Goal: Information Seeking & Learning: Learn about a topic

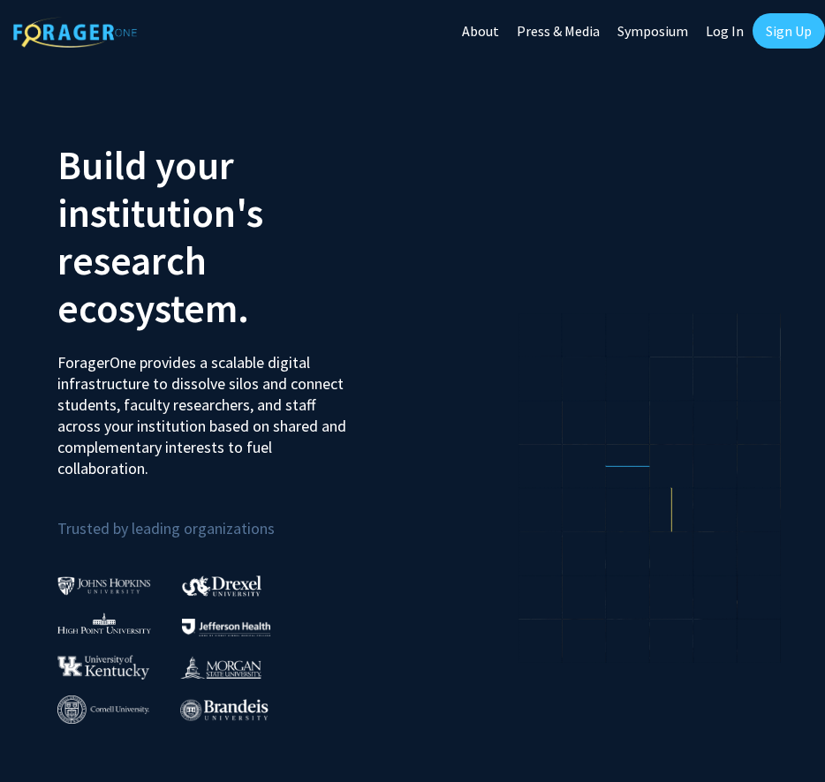
click at [768, 31] on link "Sign Up" at bounding box center [788, 30] width 72 height 35
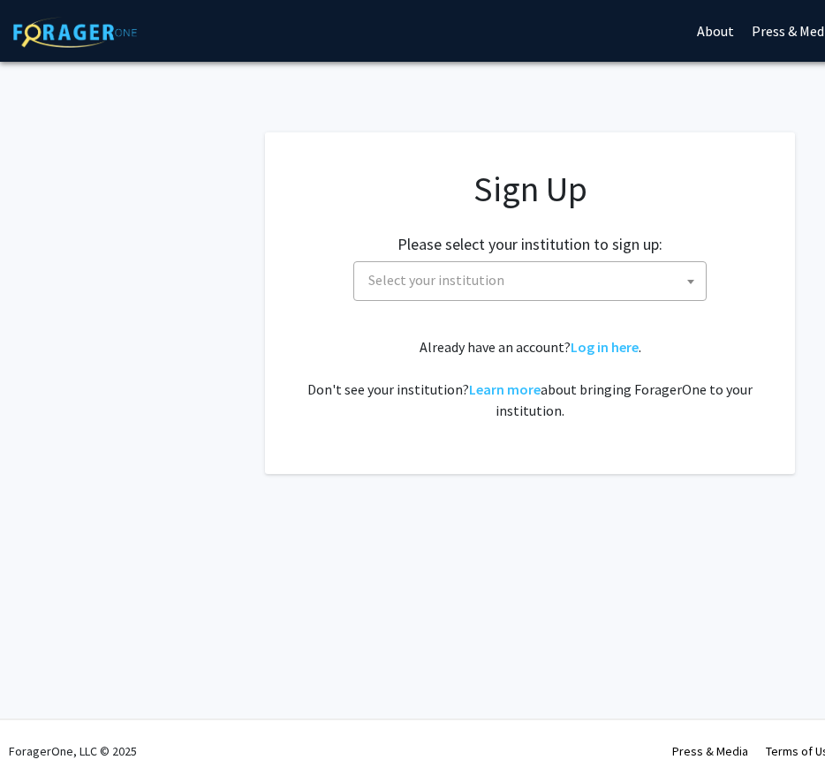
click at [534, 284] on span "Select your institution" at bounding box center [533, 280] width 344 height 36
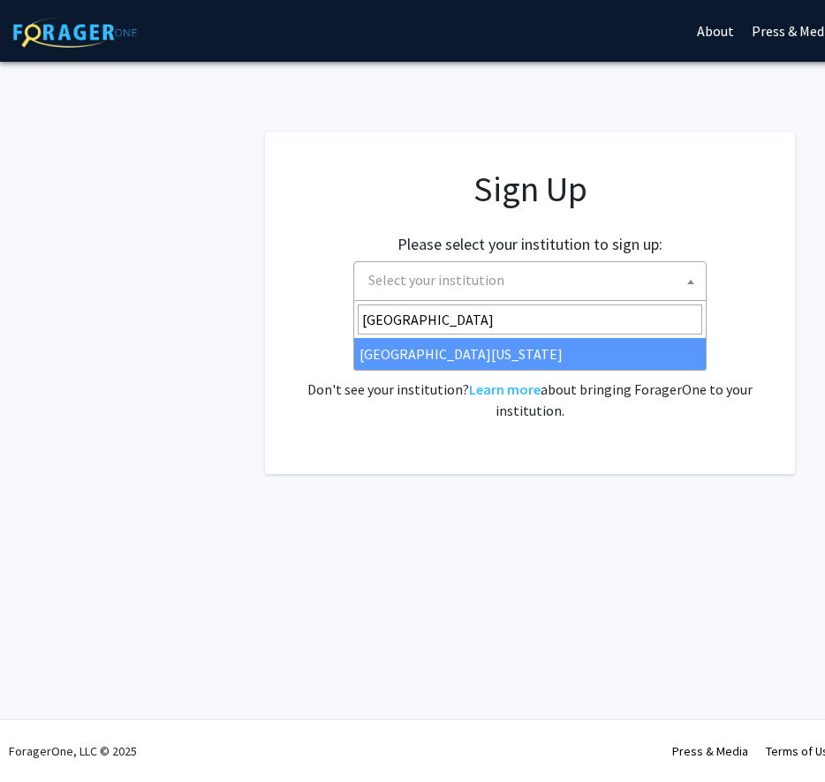
type input "university of ma"
select select "31"
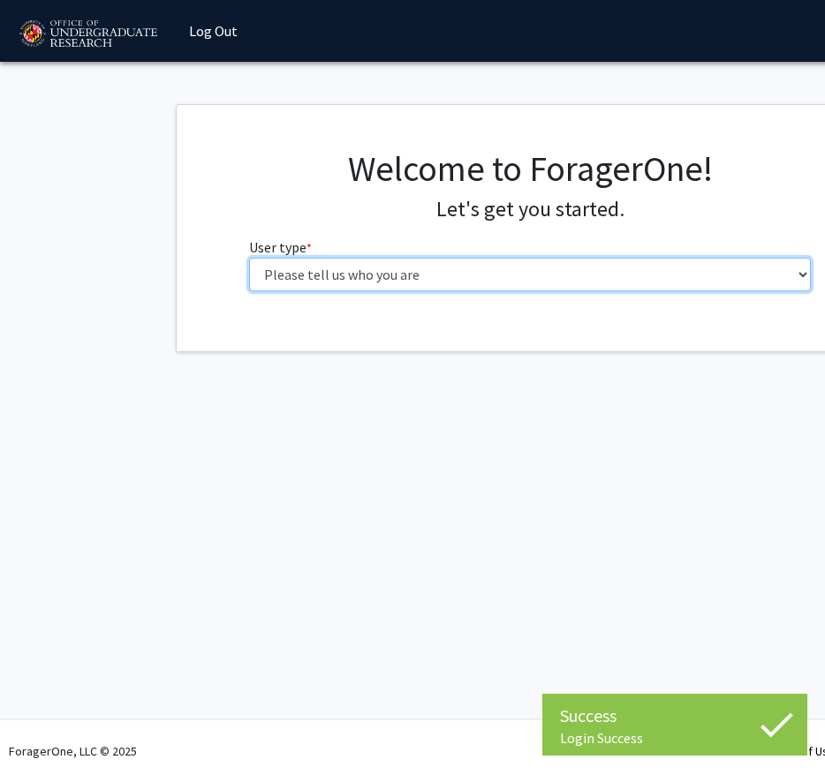
click at [286, 275] on select "Please tell us who you are Undergraduate Student Master's Student Doctoral Cand…" at bounding box center [530, 275] width 562 height 34
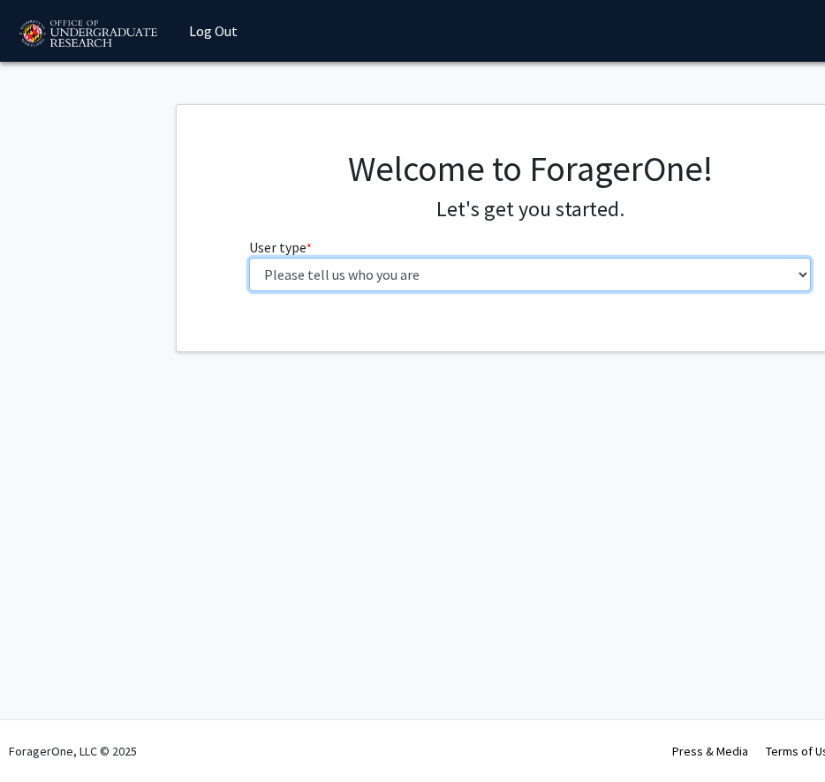
select select "1: undergrad"
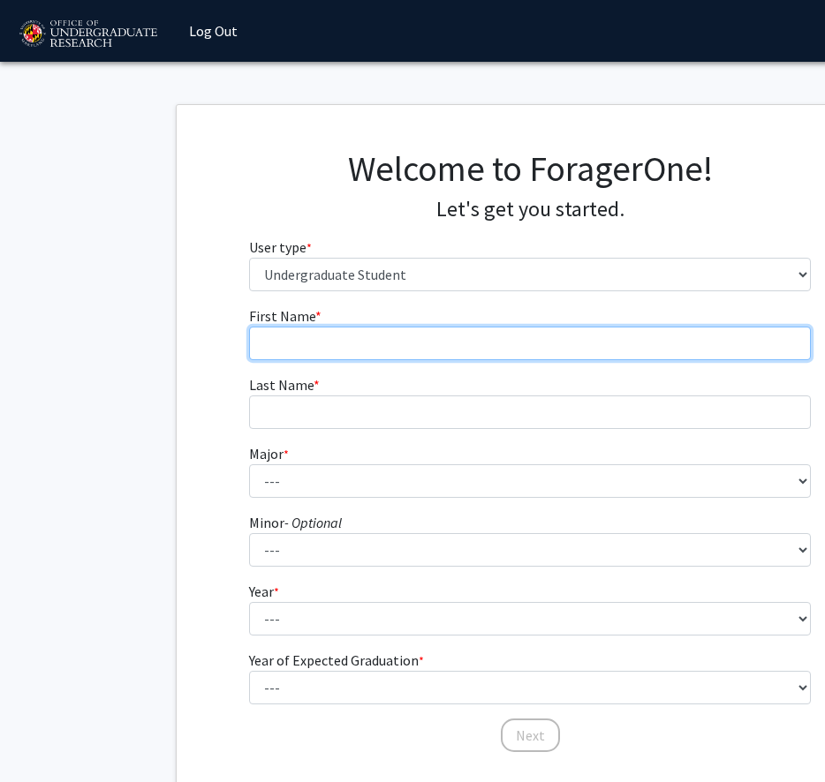
click at [400, 340] on input "First Name * required" at bounding box center [530, 344] width 562 height 34
type input "Arielle"
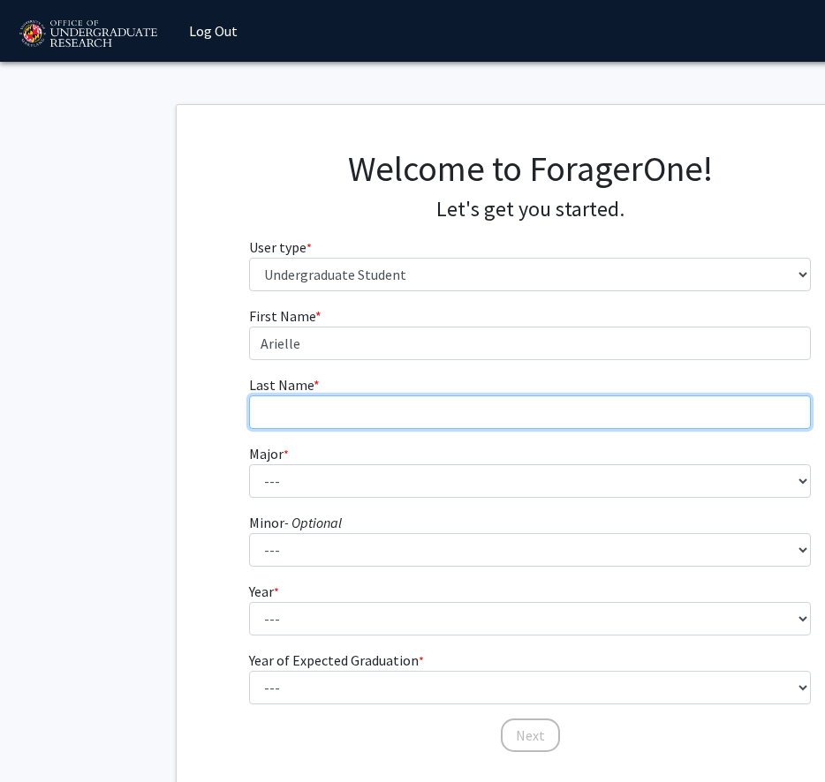
click at [374, 414] on input "Last Name * required" at bounding box center [530, 413] width 562 height 34
type input "a"
type input "Schmeidler"
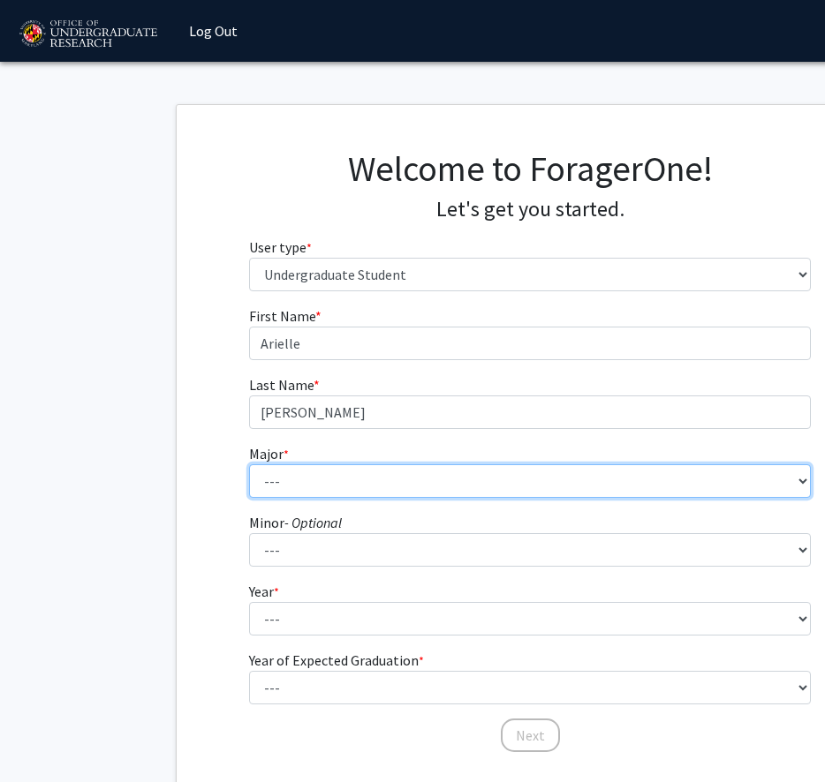
click at [363, 493] on select "--- Accounting Aerospace Engineering African American and Africana Studies Agri…" at bounding box center [530, 481] width 562 height 34
select select "83: 2384"
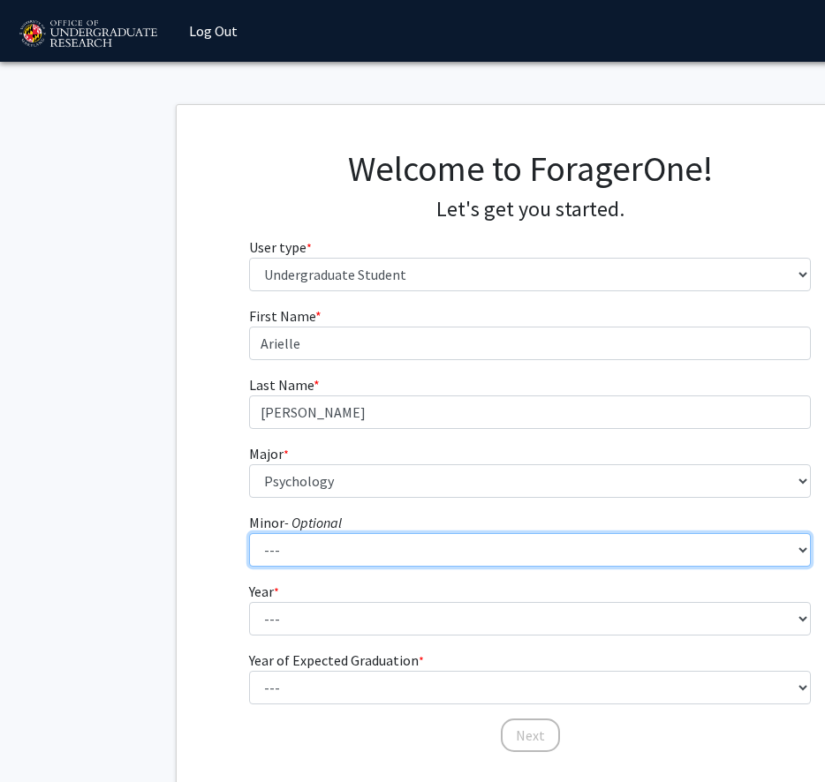
click at [322, 539] on select "--- Actuarial Mathematics Advanced Cybersecurity Experience for Students Africa…" at bounding box center [530, 550] width 562 height 34
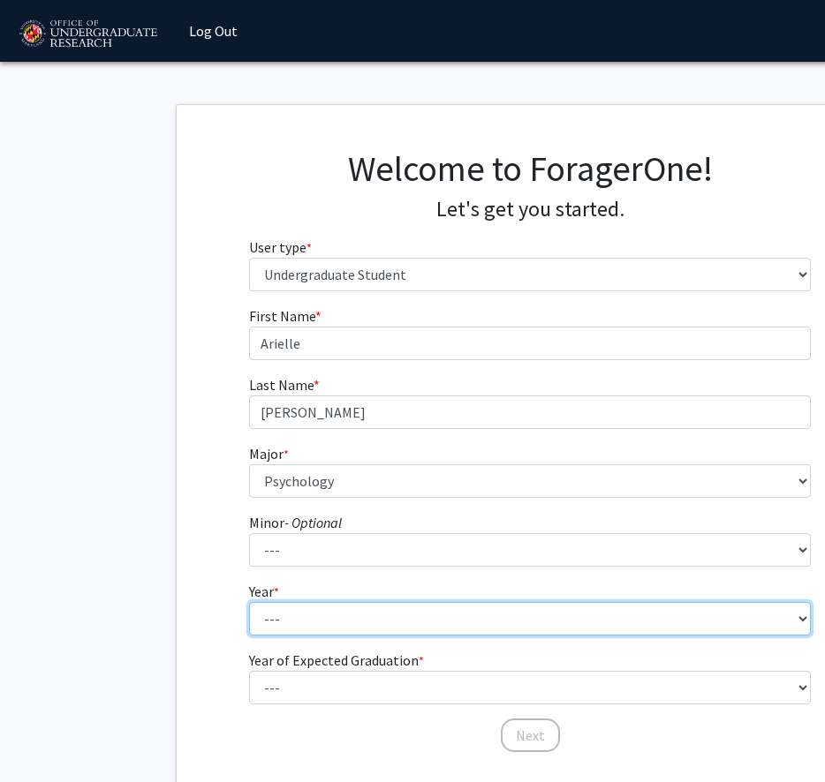
click at [324, 622] on select "--- First-year Sophomore Junior Senior Postbaccalaureate Certificate" at bounding box center [530, 619] width 562 height 34
select select "2: sophomore"
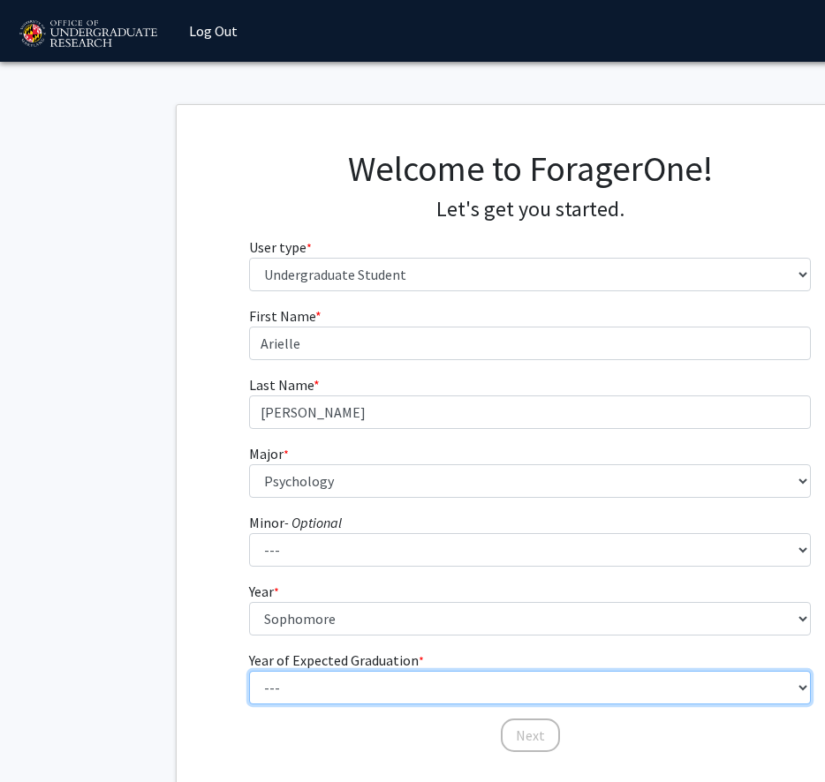
click at [330, 681] on select "--- 2025 2026 2027 2028 2029 2030 2031 2032 2033 2034" at bounding box center [530, 688] width 562 height 34
select select "4: 2028"
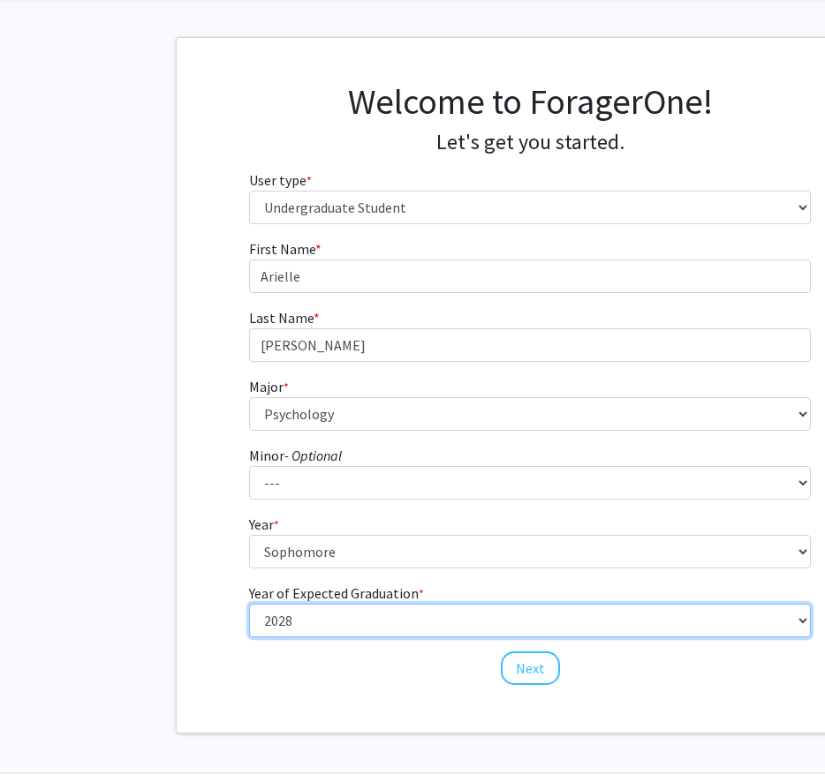
scroll to position [90, 0]
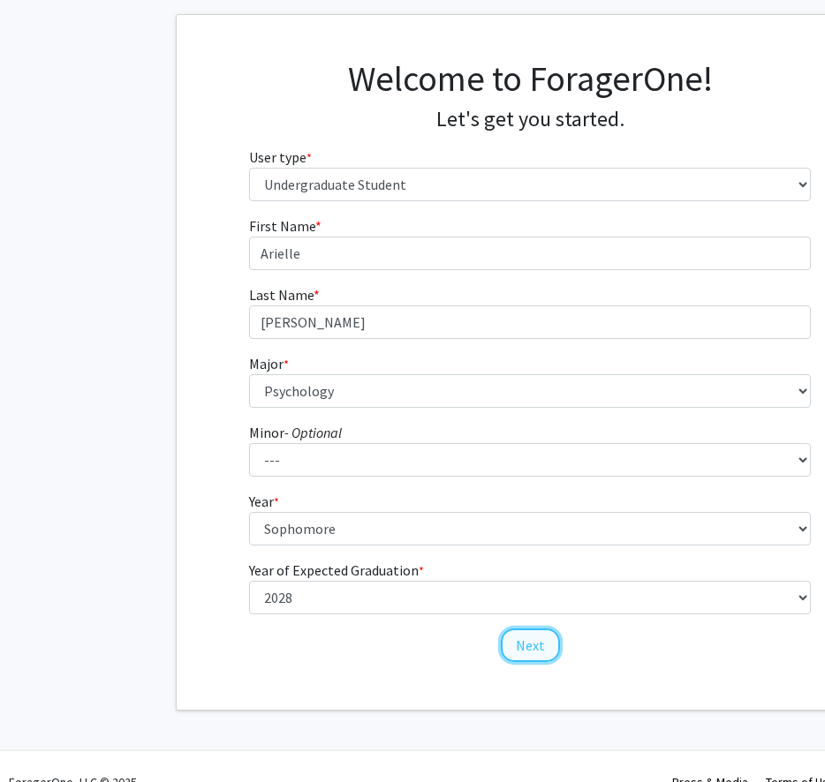
click at [541, 630] on button "Next" at bounding box center [530, 646] width 59 height 34
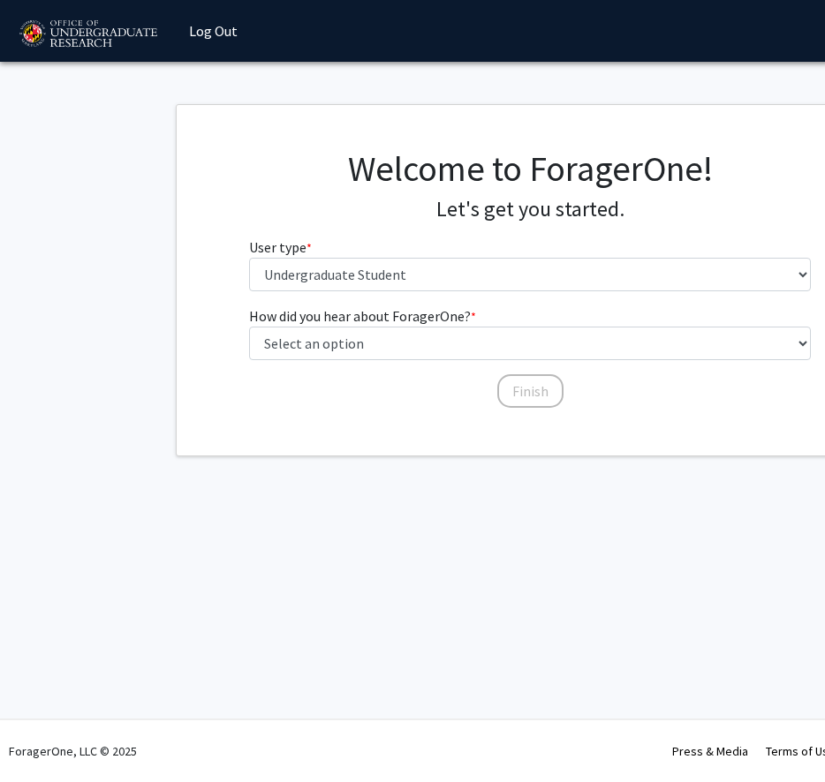
scroll to position [0, 0]
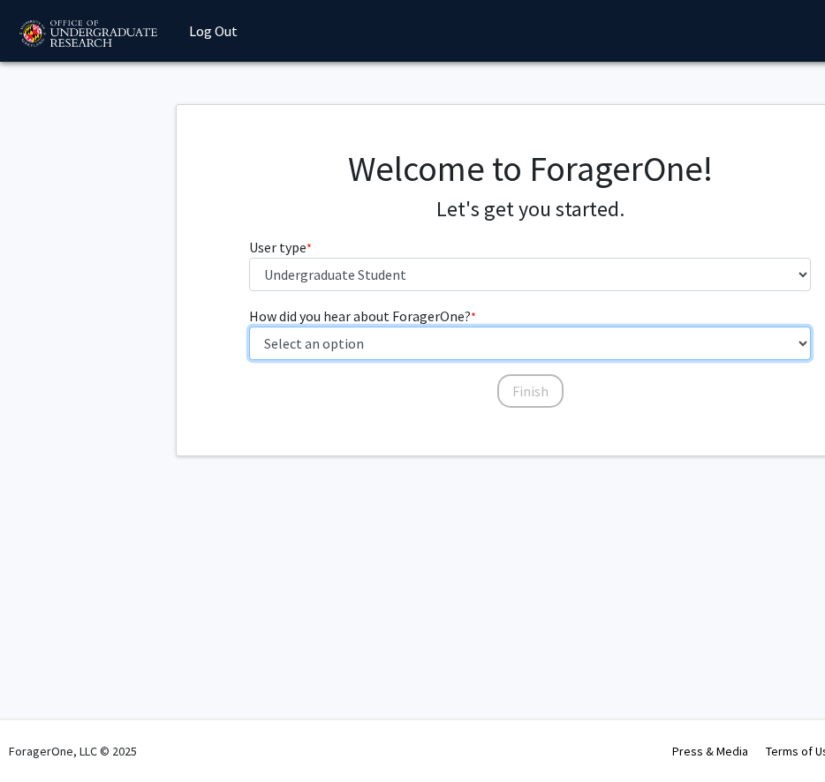
click at [313, 349] on select "Select an option Peer/student recommendation Faculty/staff recommendation Unive…" at bounding box center [530, 344] width 562 height 34
click at [471, 347] on select "Select an option Peer/student recommendation Faculty/staff recommendation Unive…" at bounding box center [530, 344] width 562 height 34
select select "1: peer_recommendation"
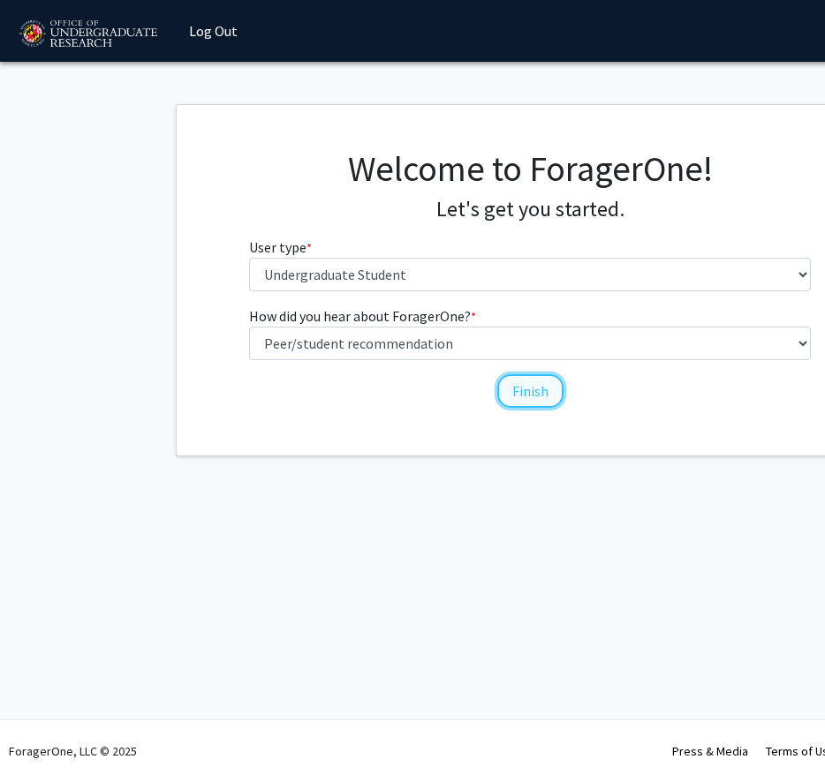
click at [515, 387] on button "Finish" at bounding box center [530, 391] width 66 height 34
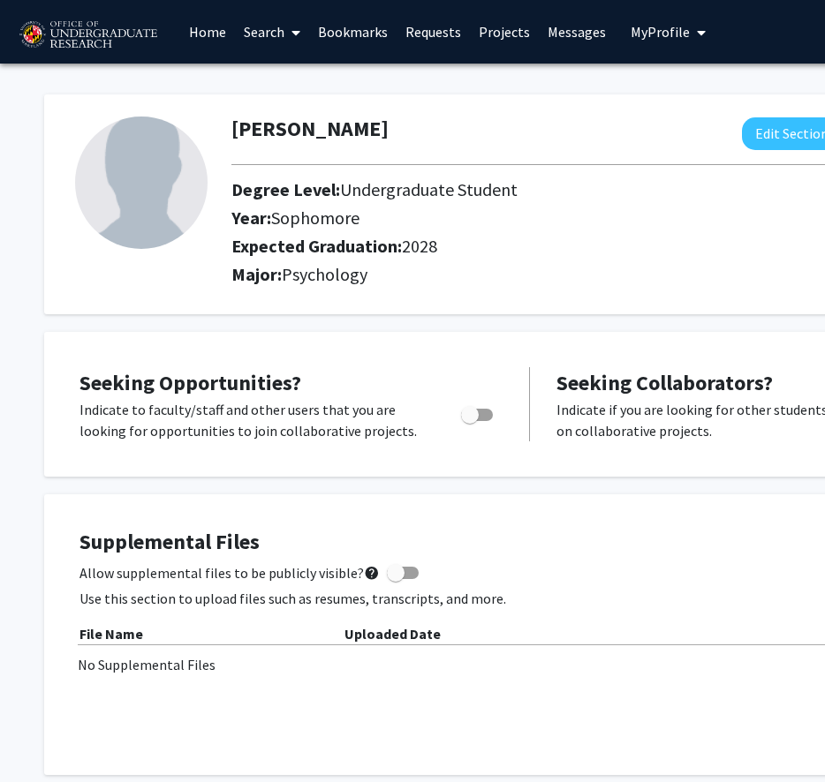
click at [281, 17] on link "Search" at bounding box center [272, 32] width 74 height 62
click at [276, 25] on link "Search" at bounding box center [272, 32] width 74 height 62
click at [327, 83] on span "Faculty/Staff" at bounding box center [300, 81] width 130 height 35
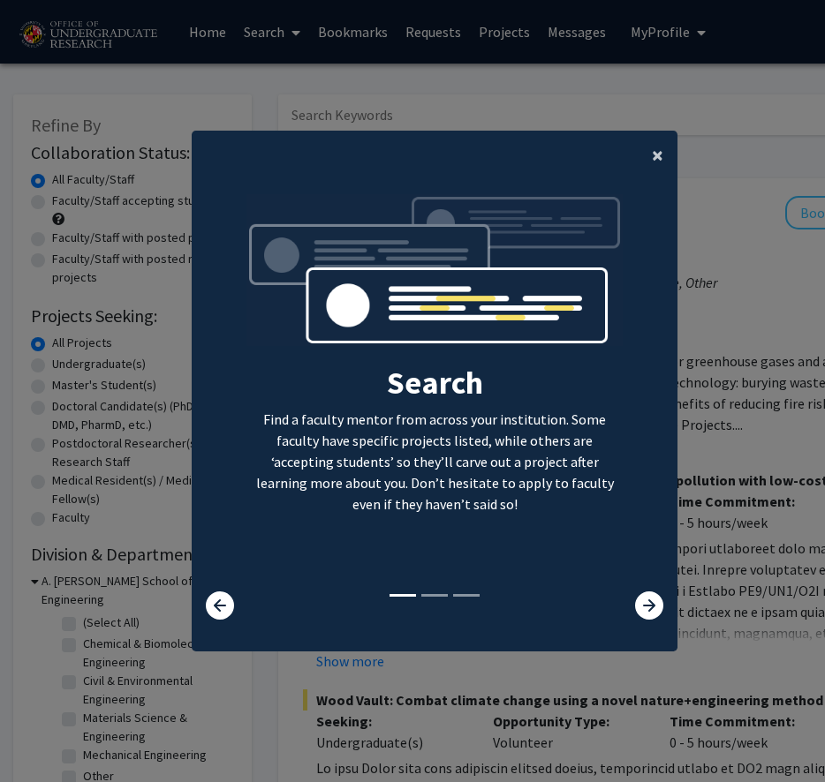
click at [660, 151] on span "×" at bounding box center [657, 154] width 11 height 27
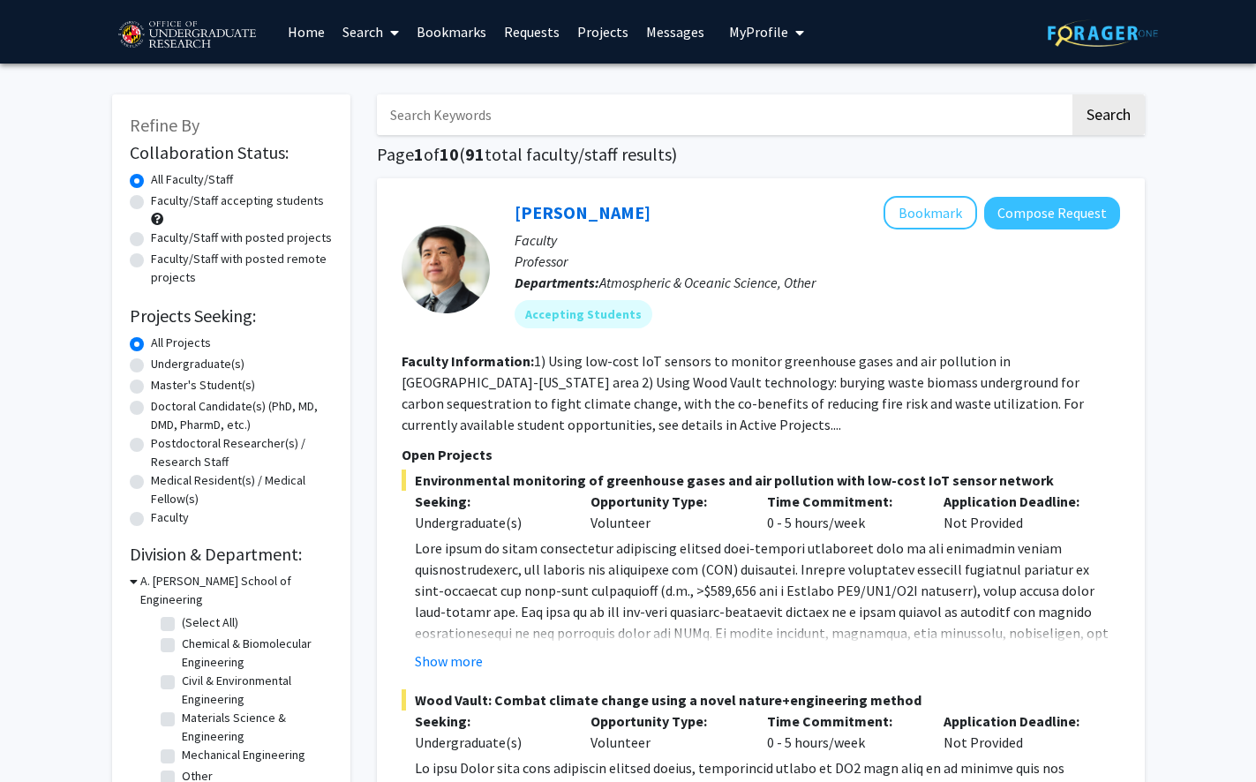
click at [696, 107] on input "Search Keywords" at bounding box center [723, 114] width 693 height 41
type input "psychology"
click at [824, 94] on button "Search" at bounding box center [1109, 114] width 72 height 41
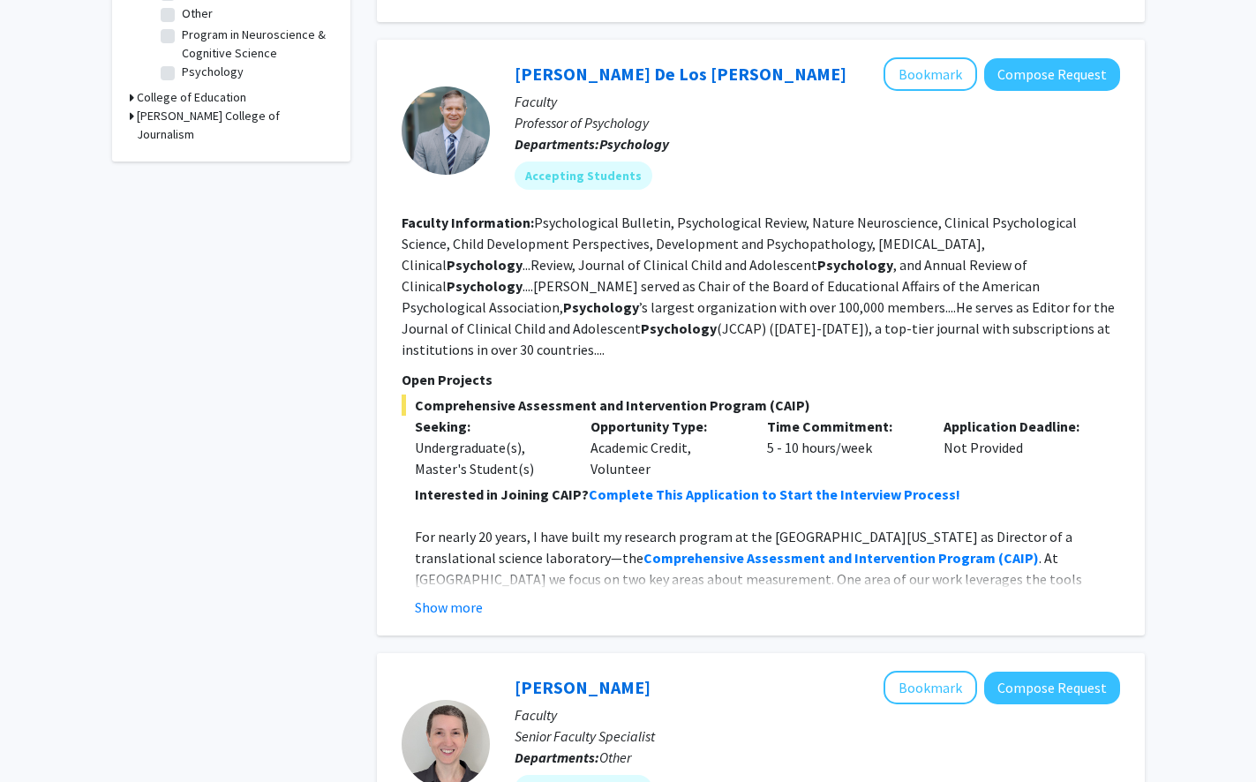
scroll to position [683, 0]
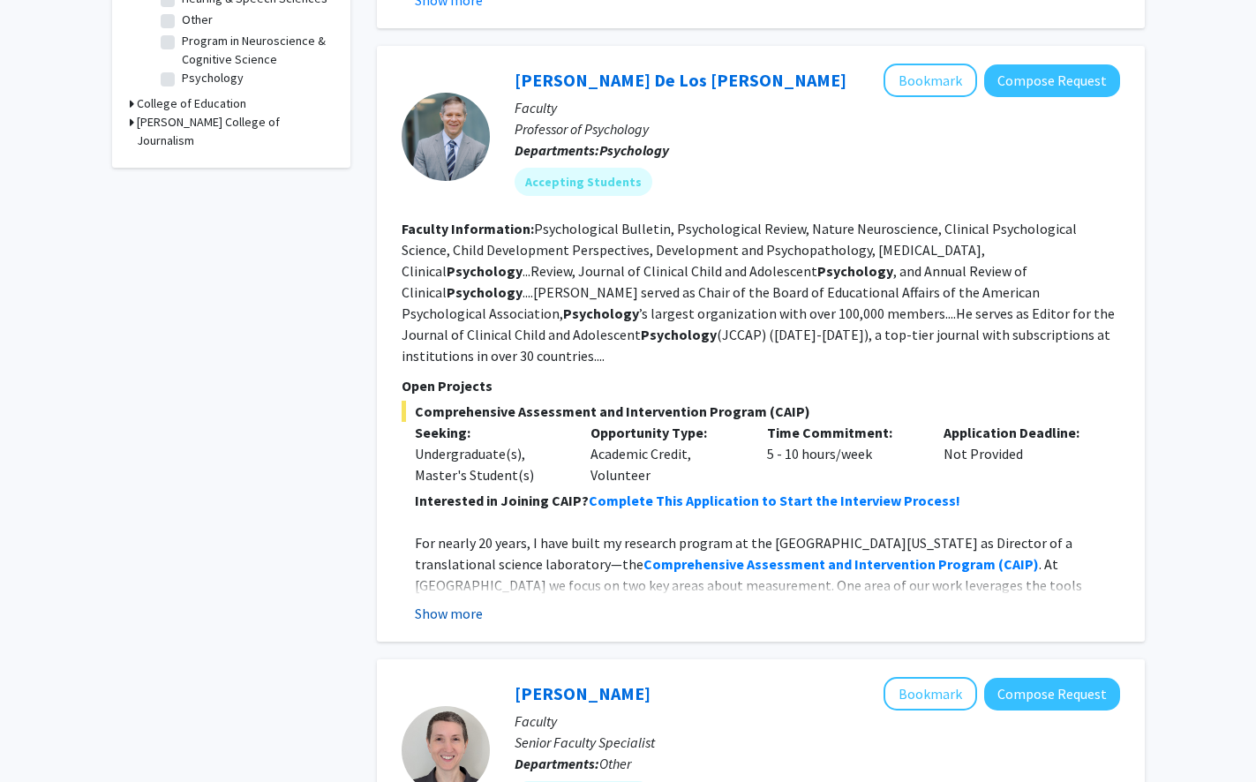
click at [460, 603] on button "Show more" at bounding box center [449, 613] width 68 height 21
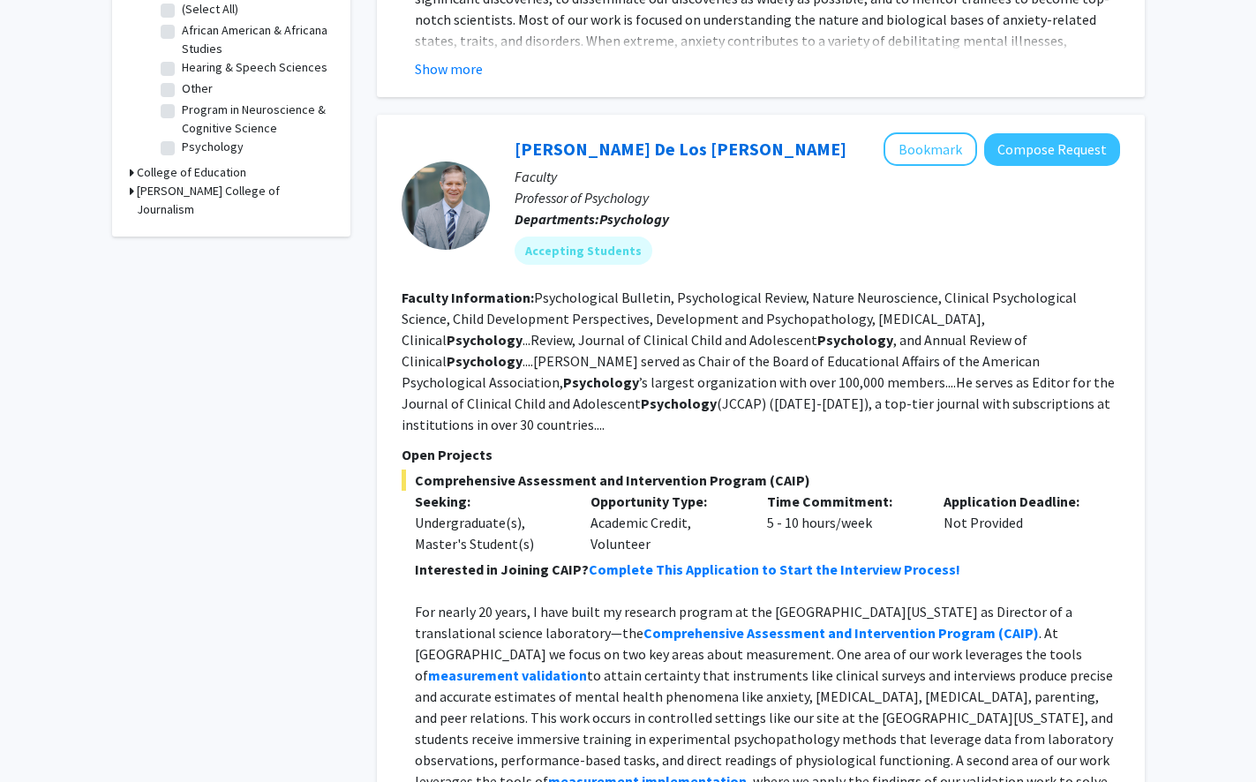
scroll to position [612, 0]
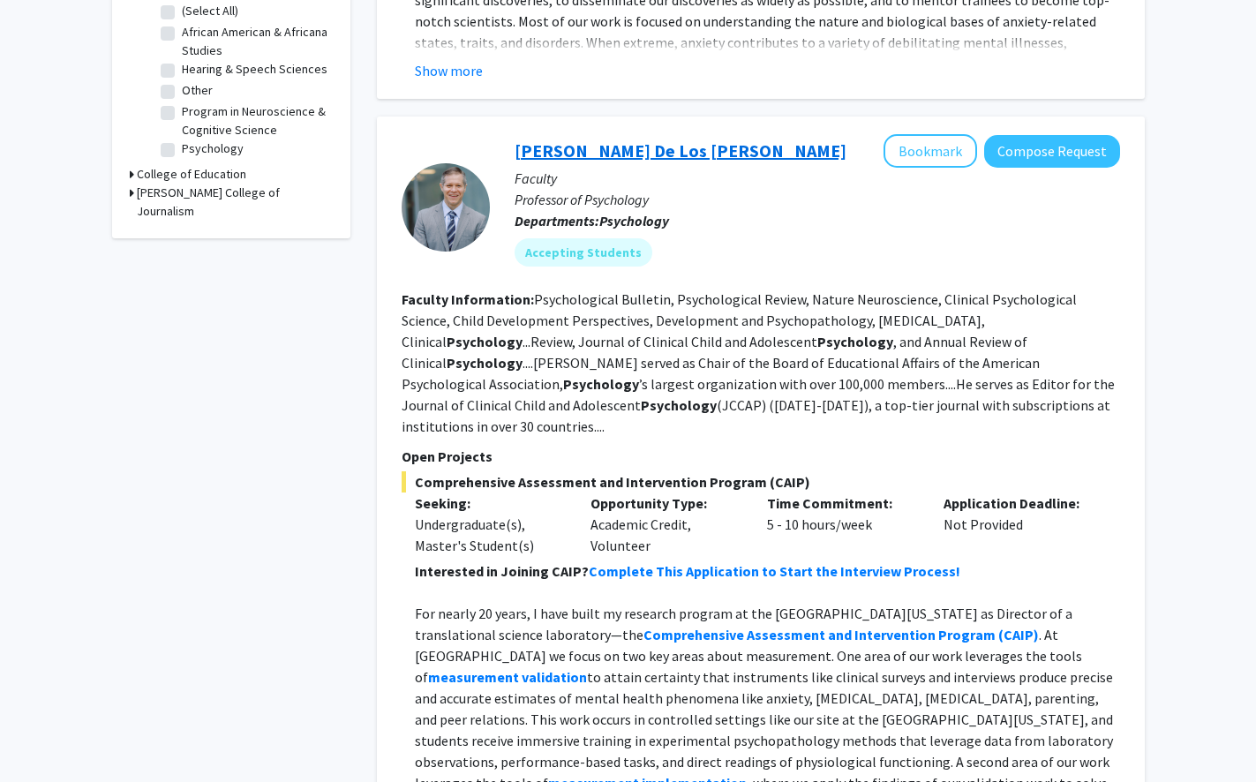
click at [600, 155] on link "Andres De Los Reyes" at bounding box center [681, 151] width 332 height 22
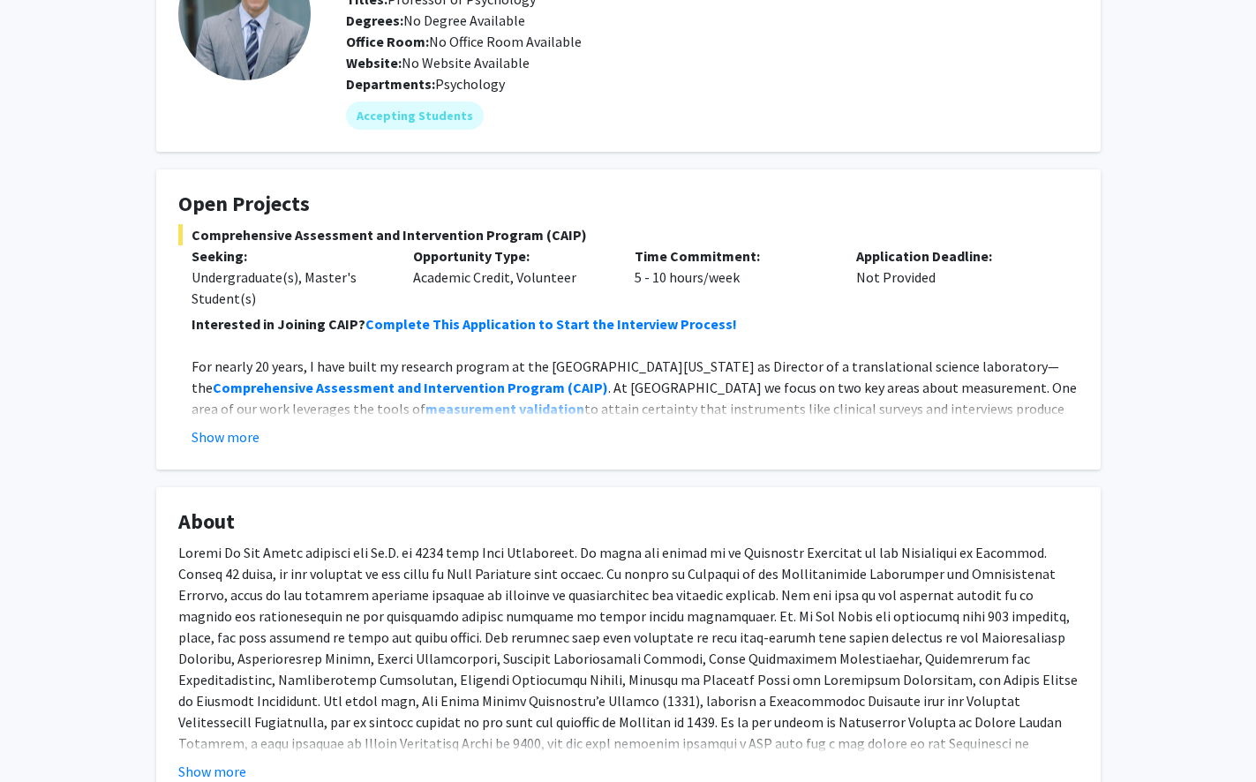
scroll to position [136, 0]
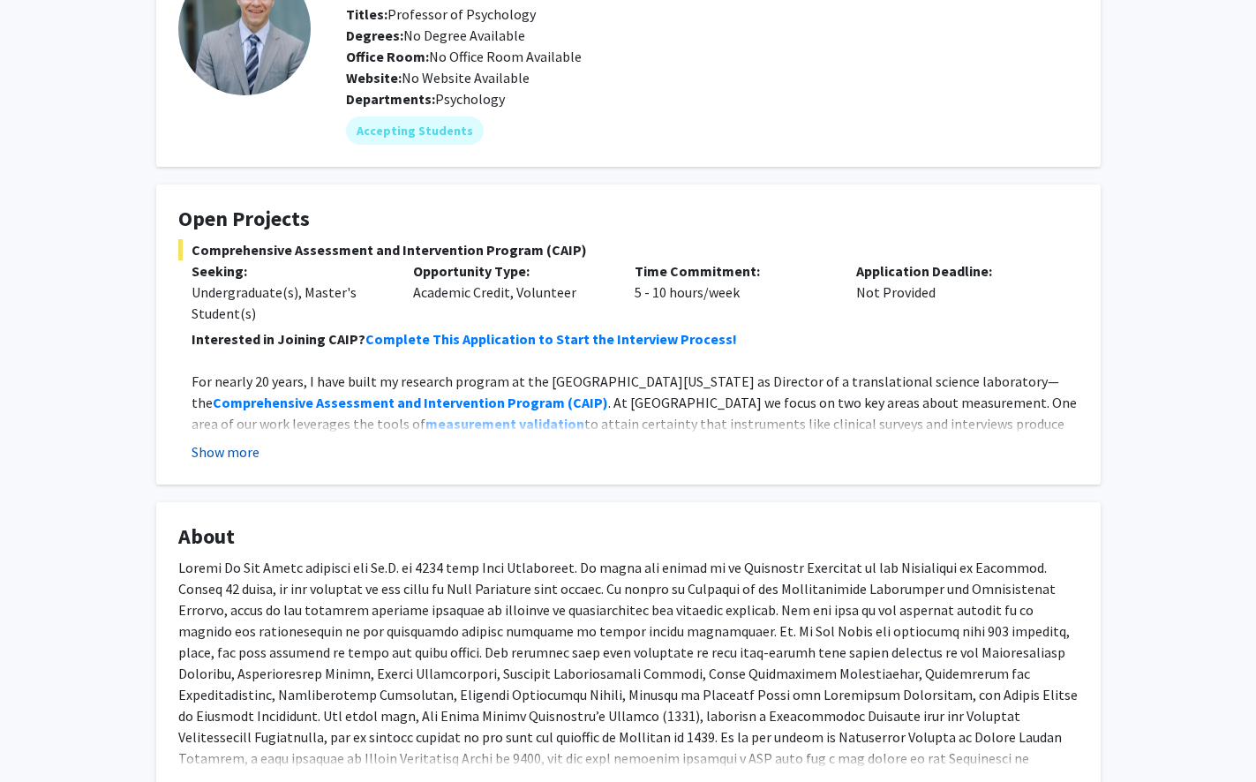
click at [245, 450] on button "Show more" at bounding box center [226, 451] width 68 height 21
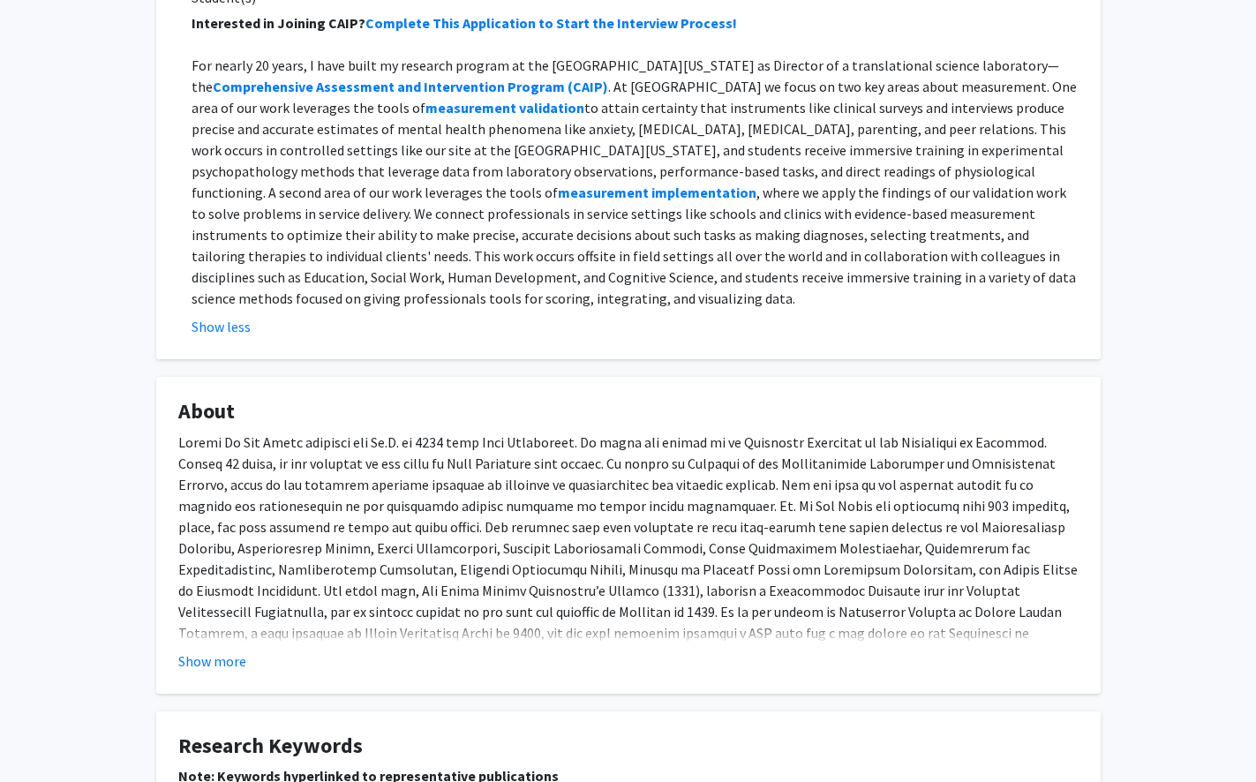
scroll to position [0, 0]
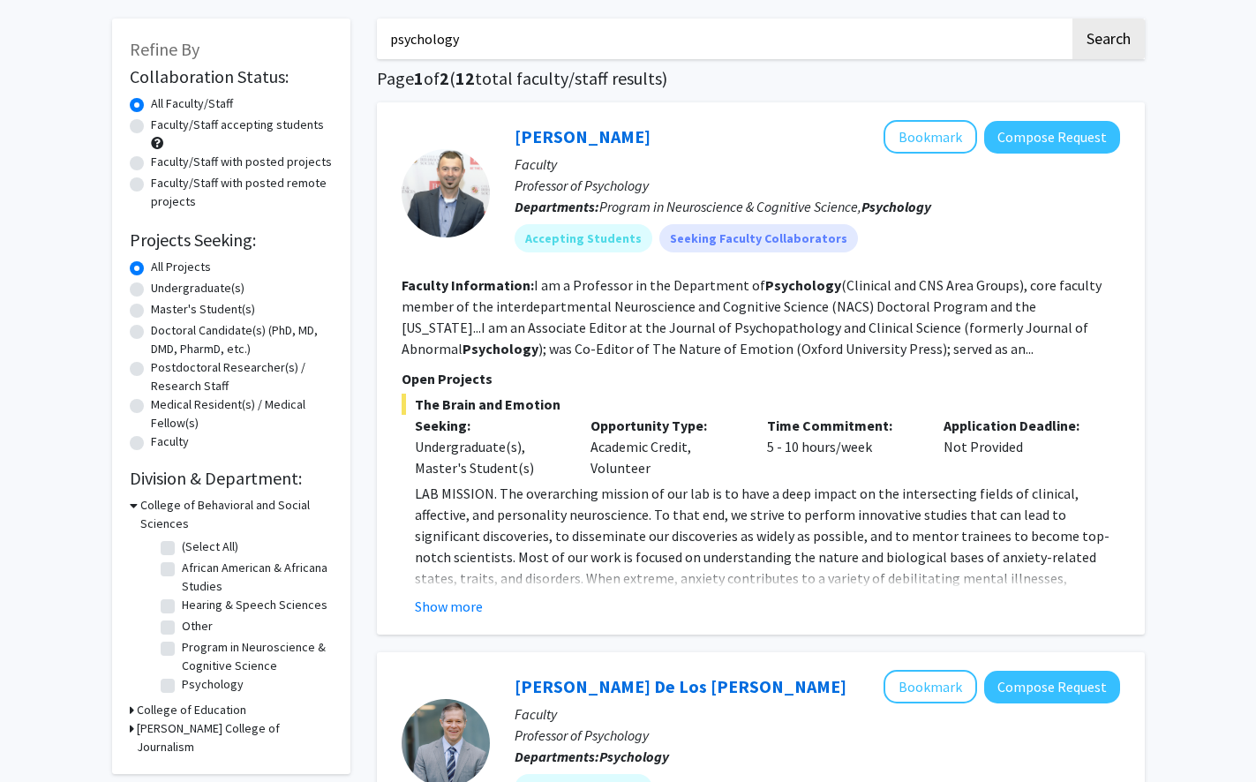
scroll to position [74, 0]
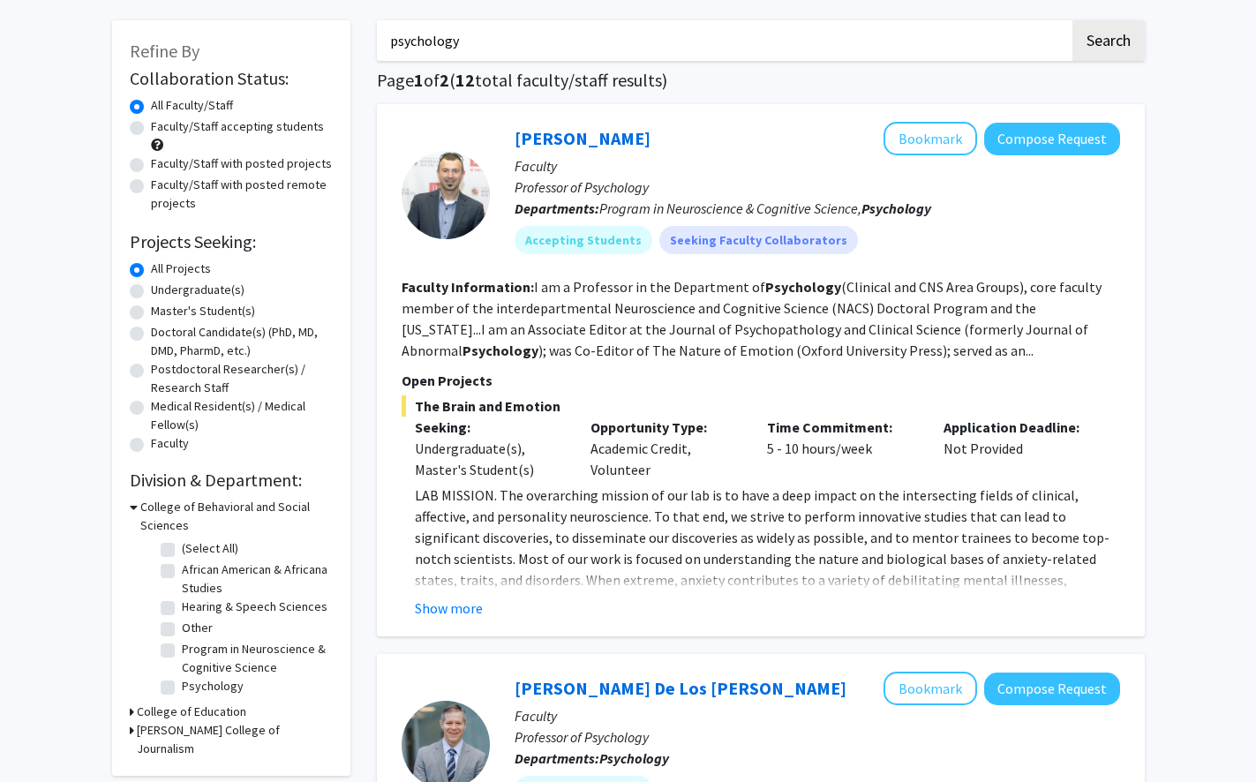
click at [151, 127] on label "Faculty/Staff accepting students" at bounding box center [237, 126] width 173 height 19
click at [151, 127] on input "Faculty/Staff accepting students" at bounding box center [156, 122] width 11 height 11
radio input "true"
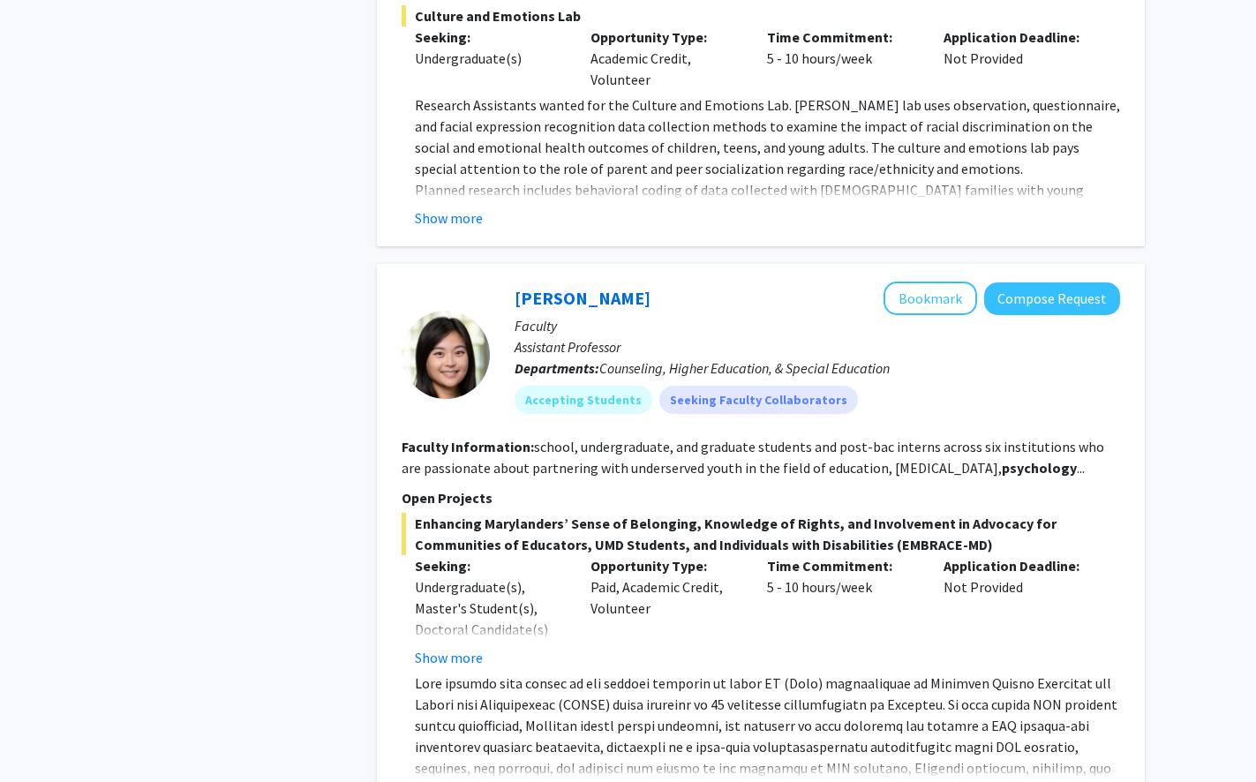
scroll to position [1956, 0]
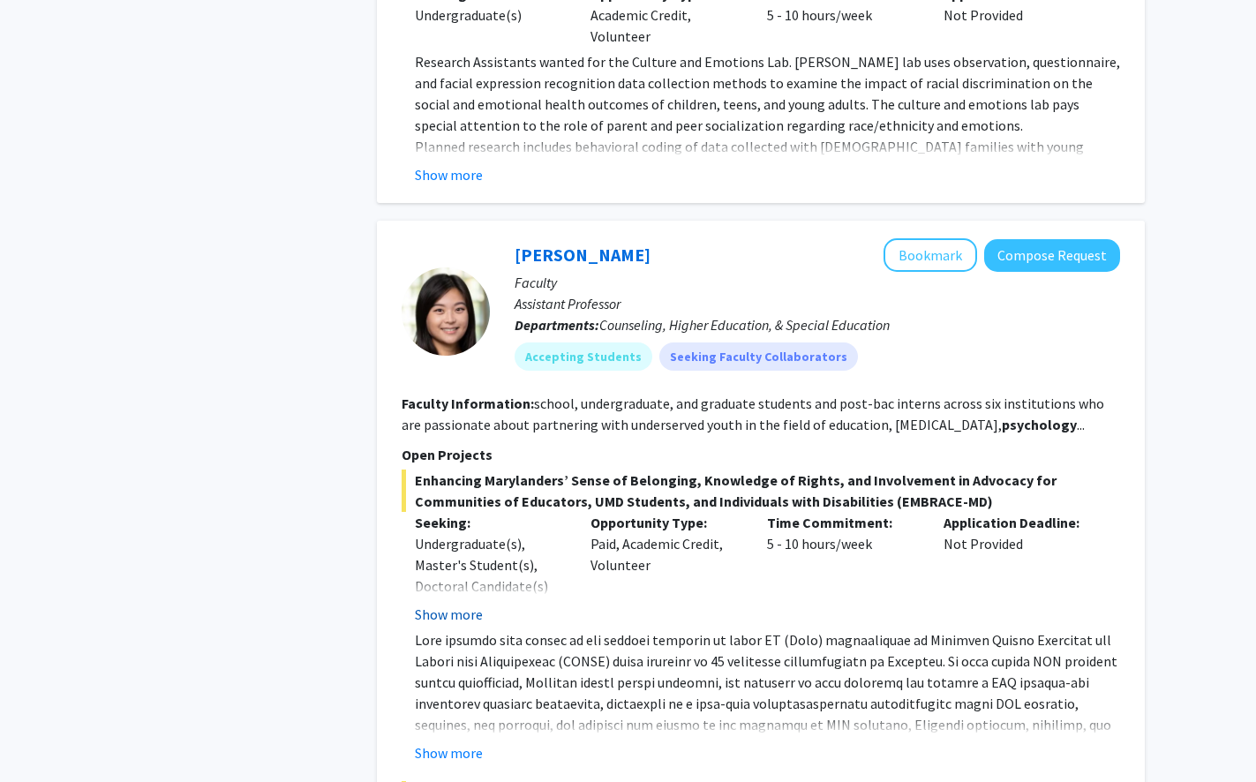
click at [466, 604] on button "Show more" at bounding box center [449, 614] width 68 height 21
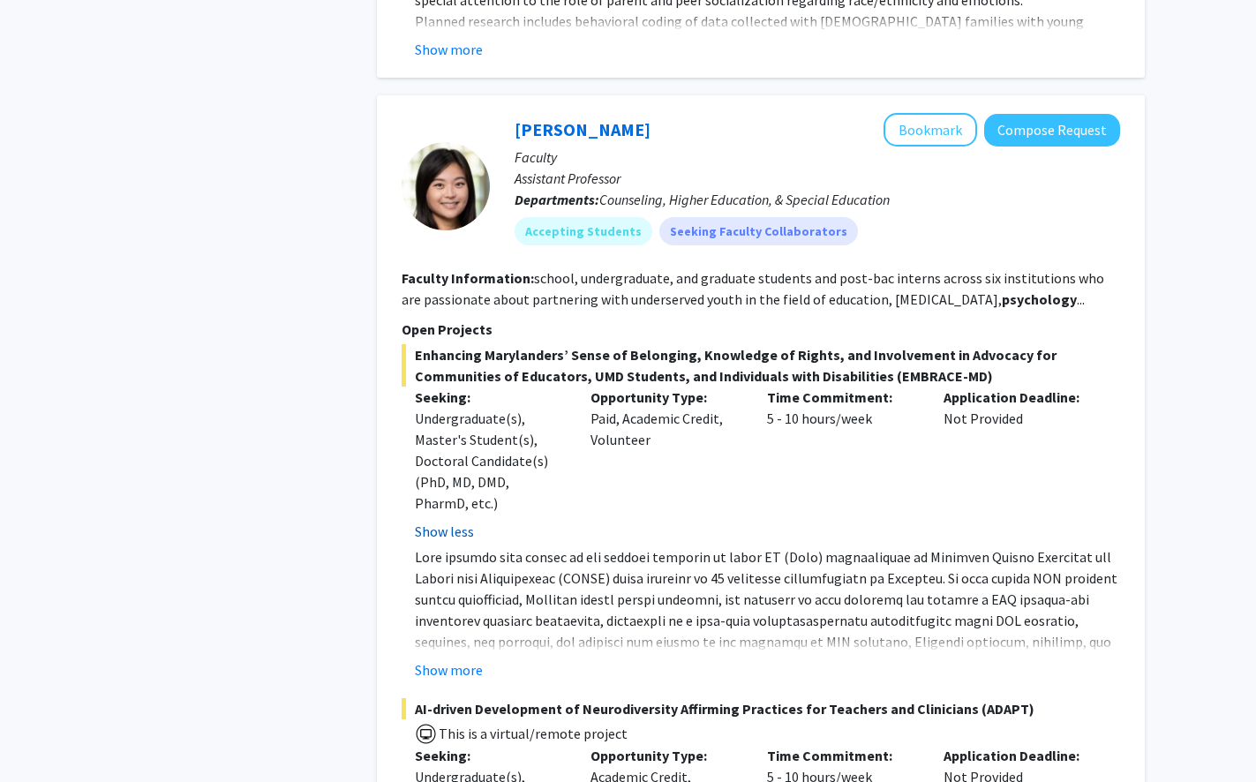
scroll to position [2109, 0]
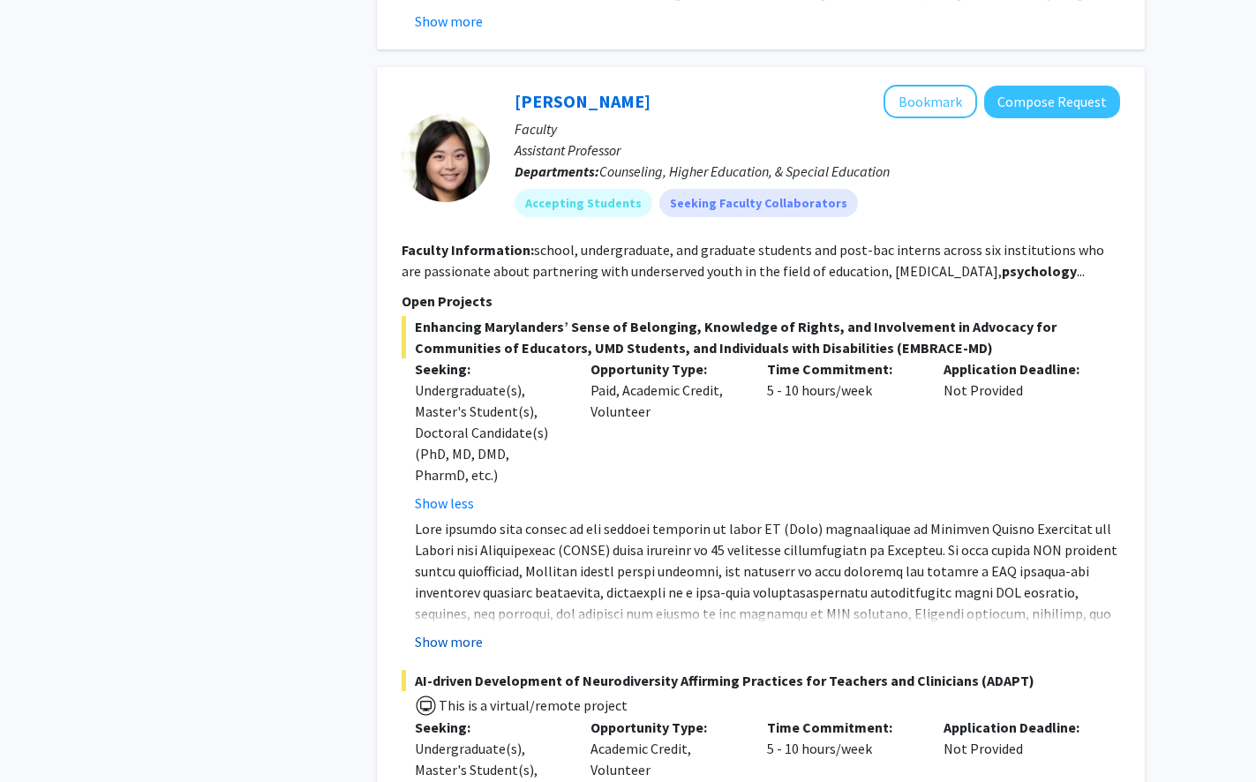
click at [456, 631] on button "Show more" at bounding box center [449, 641] width 68 height 21
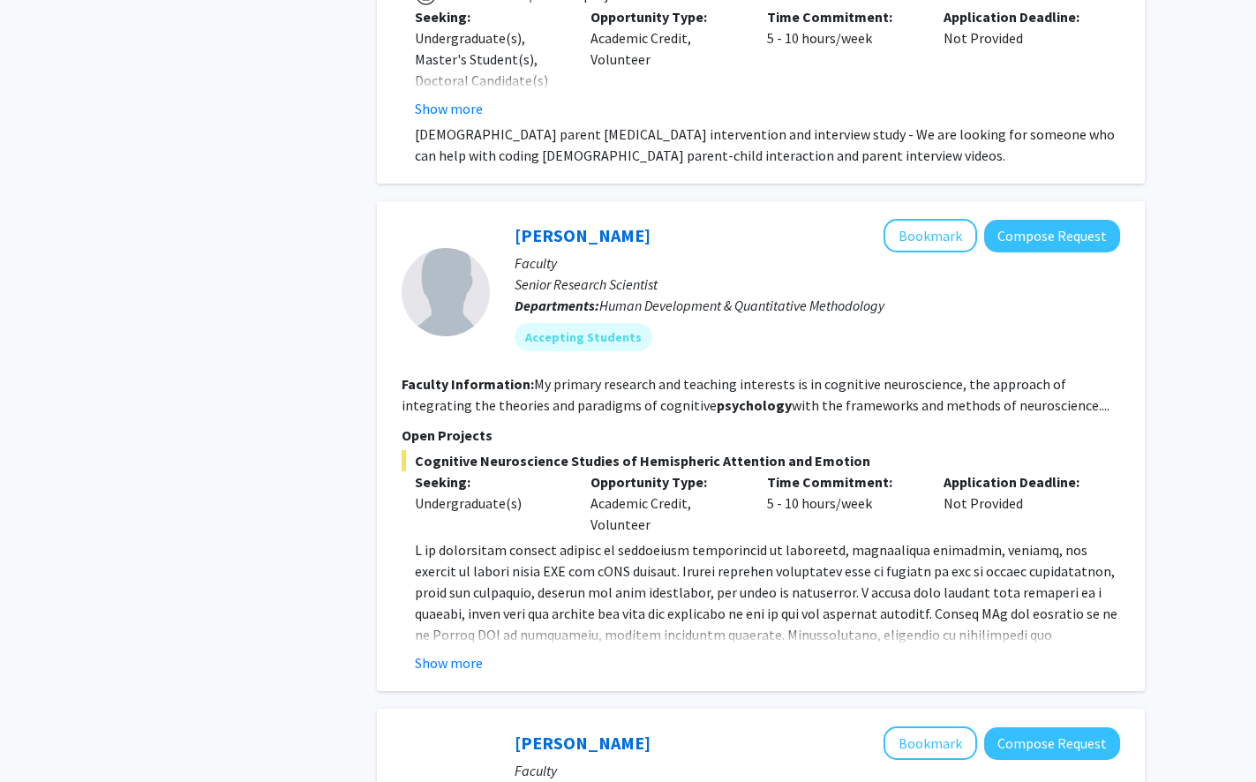
scroll to position [3354, 0]
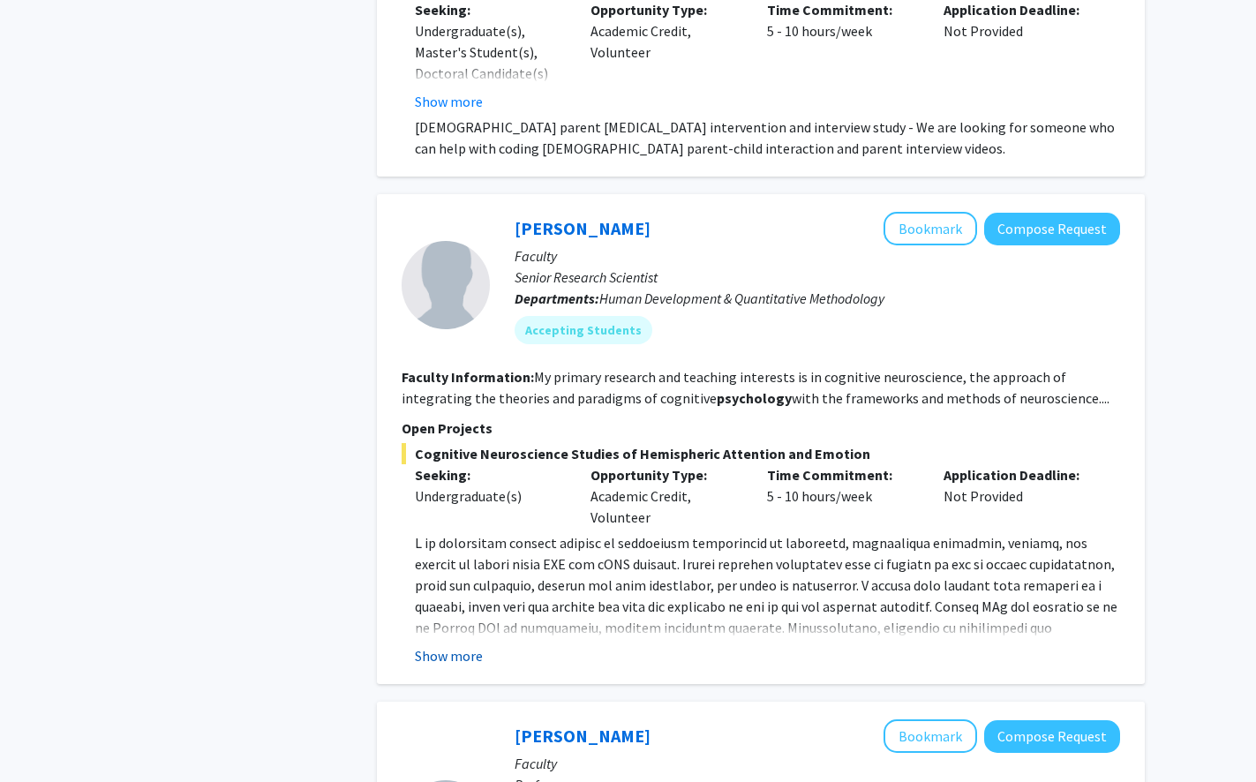
click at [463, 645] on button "Show more" at bounding box center [449, 655] width 68 height 21
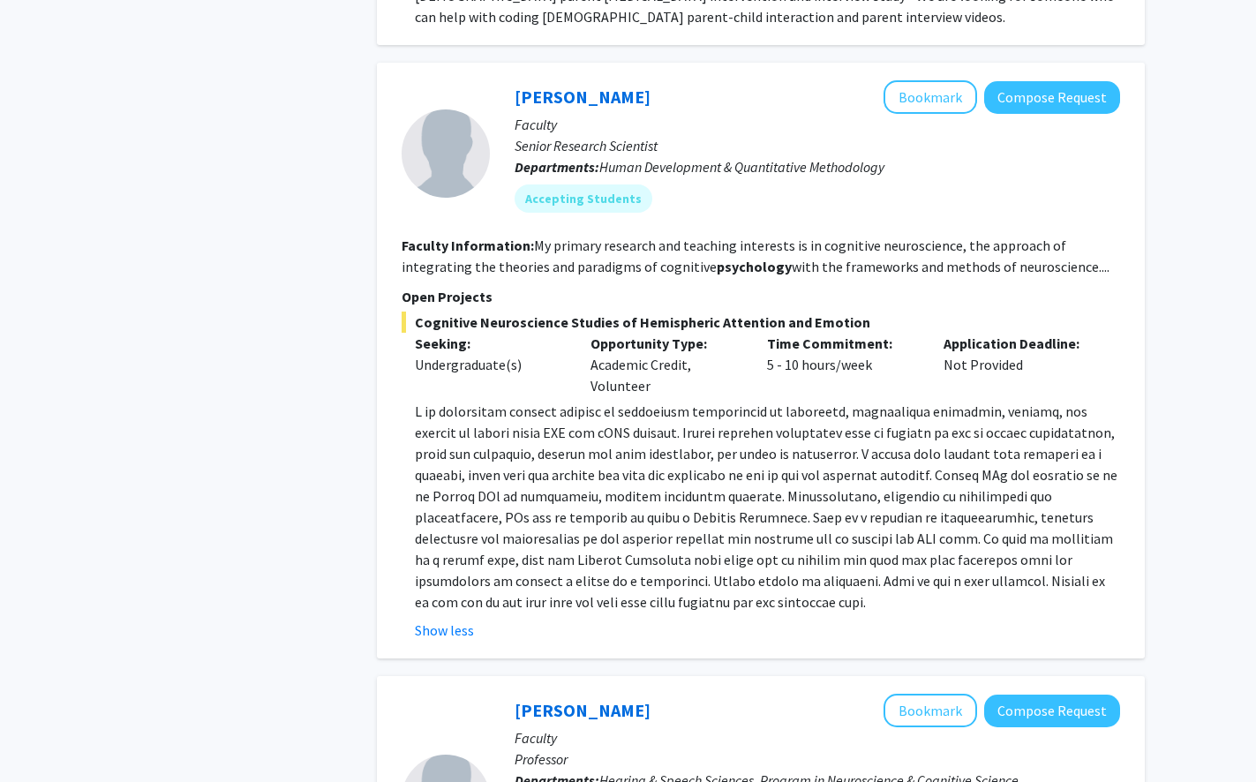
scroll to position [3436, 0]
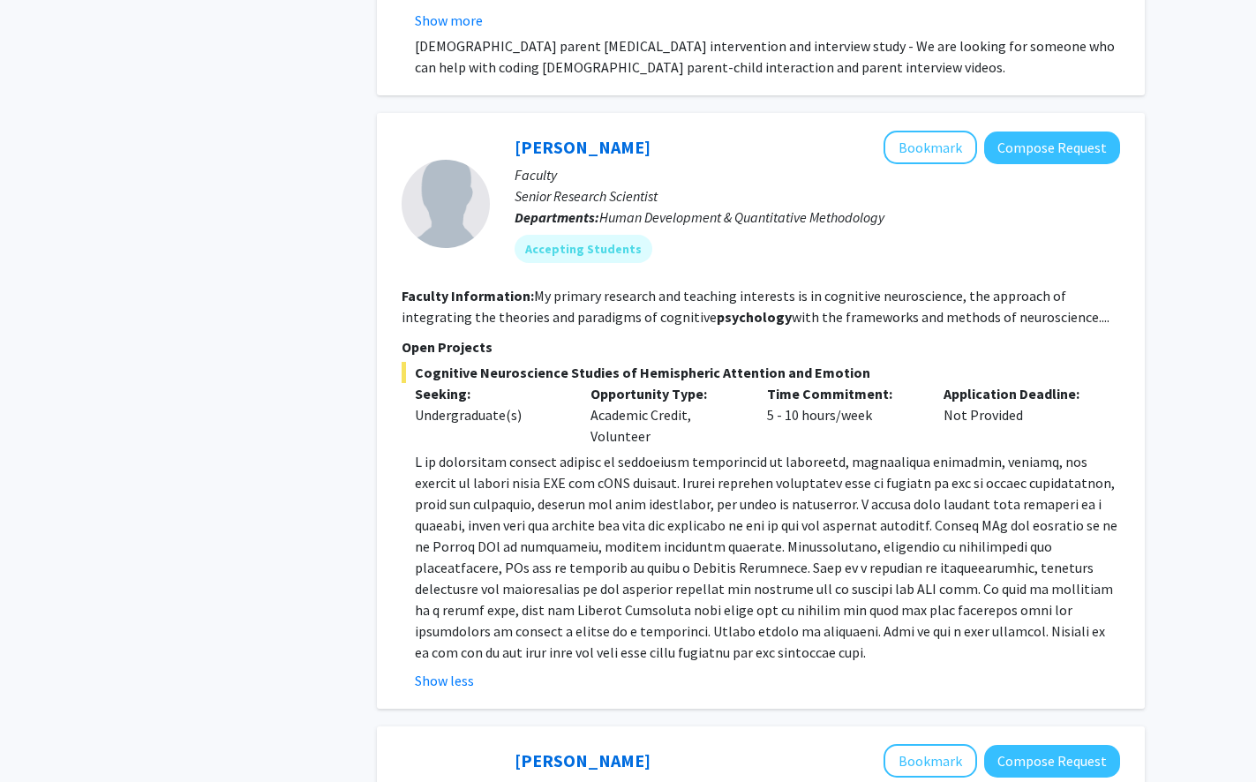
click at [443, 179] on div at bounding box center [446, 204] width 88 height 88
click at [557, 136] on link "Joseph Dien" at bounding box center [583, 147] width 136 height 22
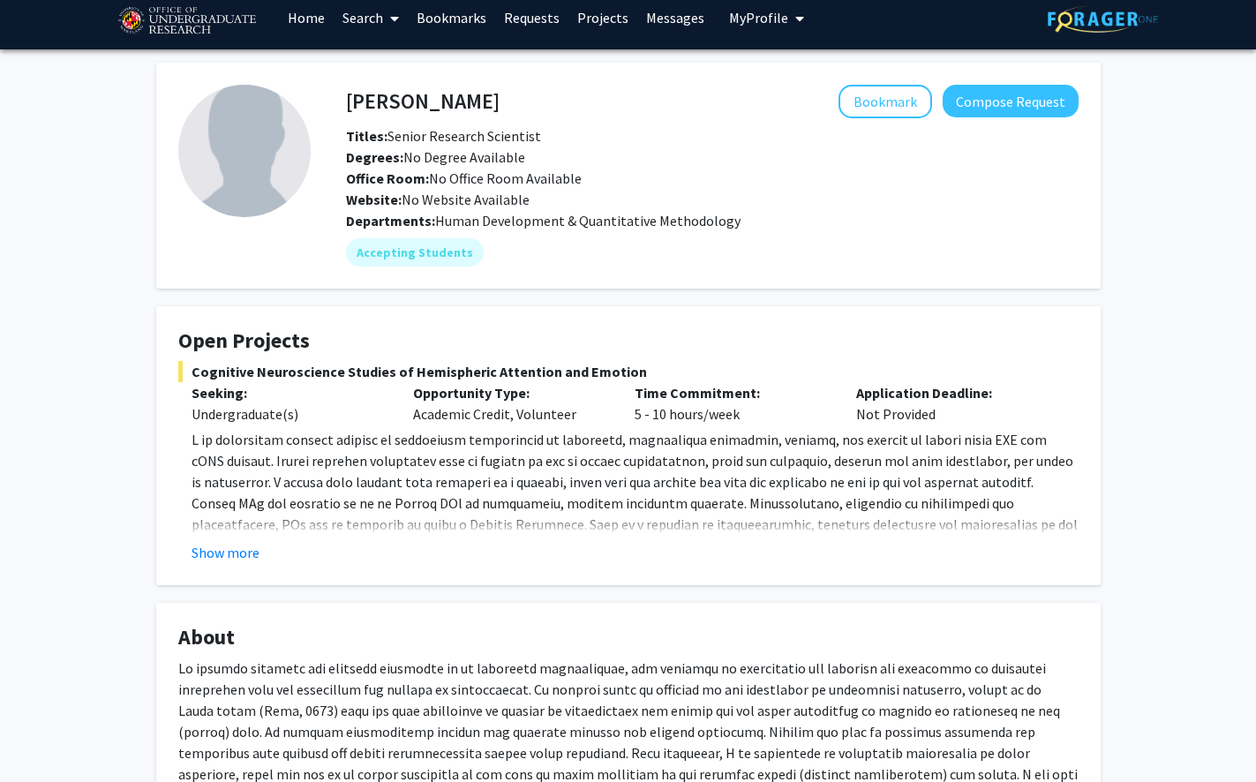
scroll to position [16, 0]
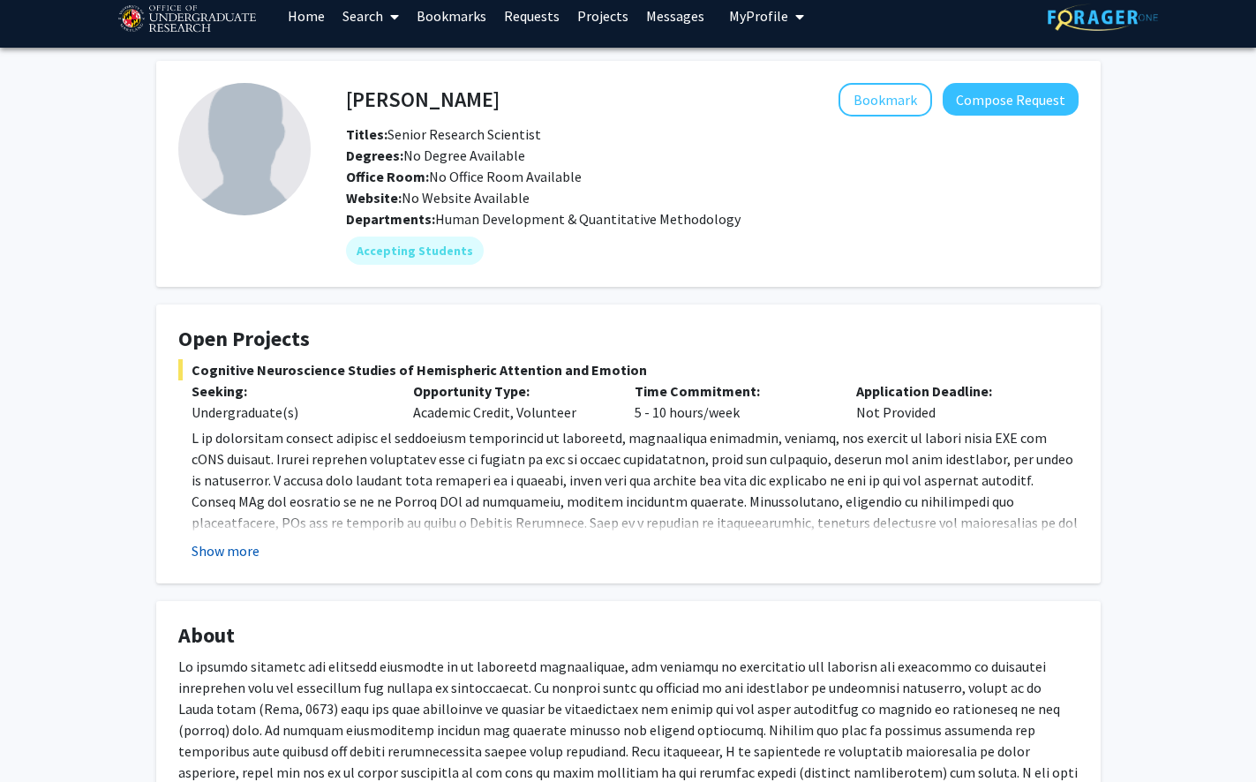
click at [197, 553] on button "Show more" at bounding box center [226, 550] width 68 height 21
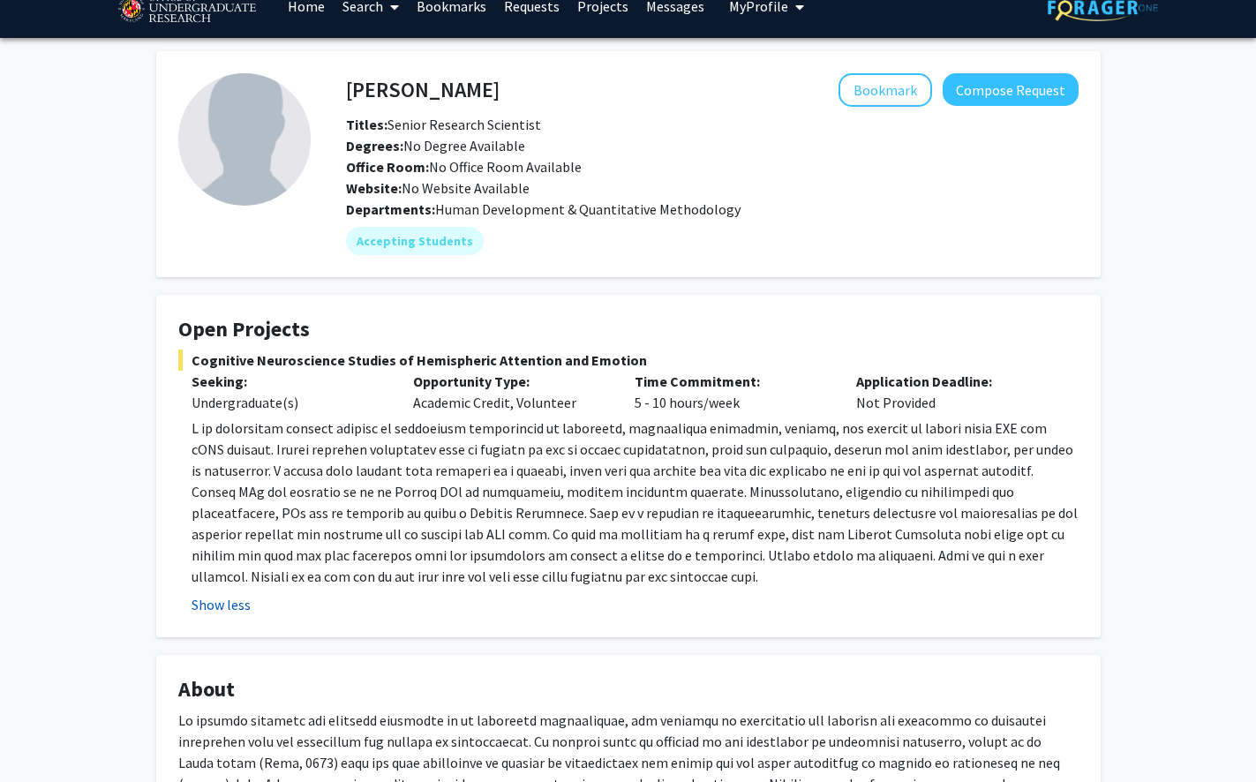
scroll to position [26, 0]
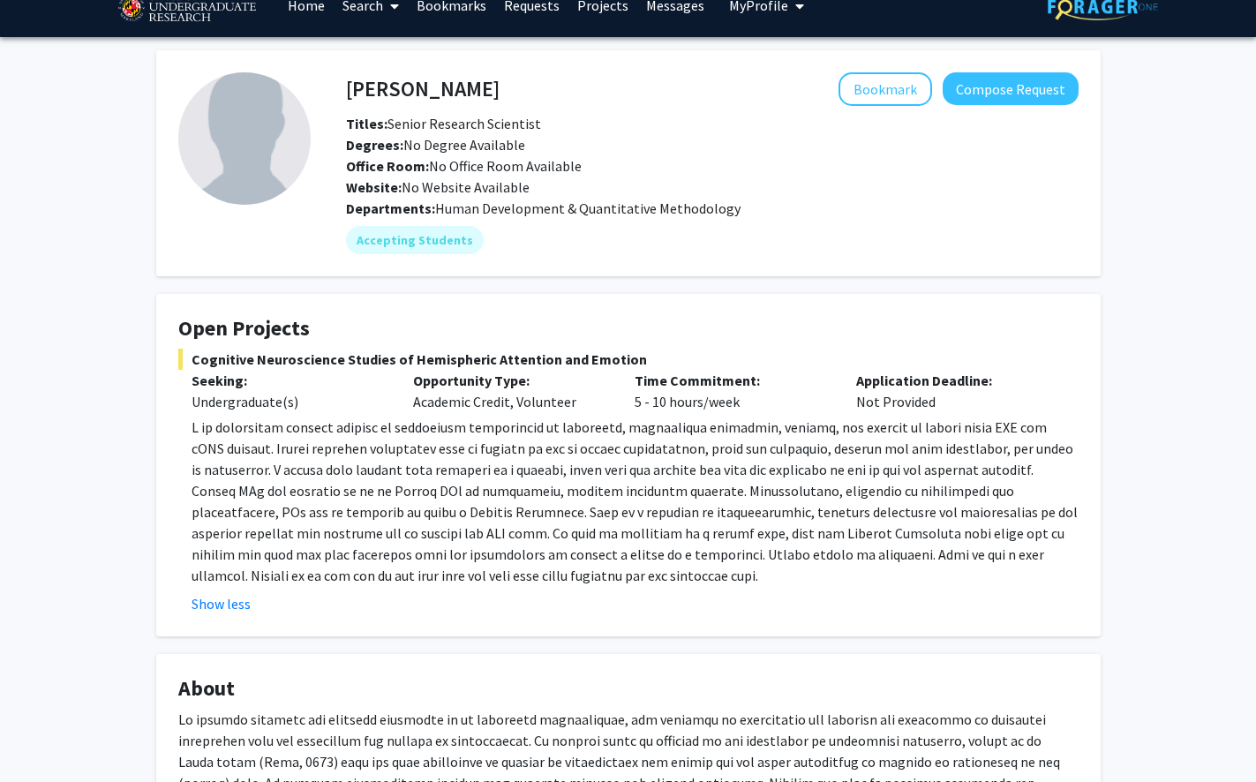
click at [261, 396] on div "Undergraduate(s)" at bounding box center [289, 401] width 195 height 21
click at [294, 360] on span "Cognitive Neuroscience Studies of Hemispheric Attention and Emotion" at bounding box center [628, 359] width 901 height 21
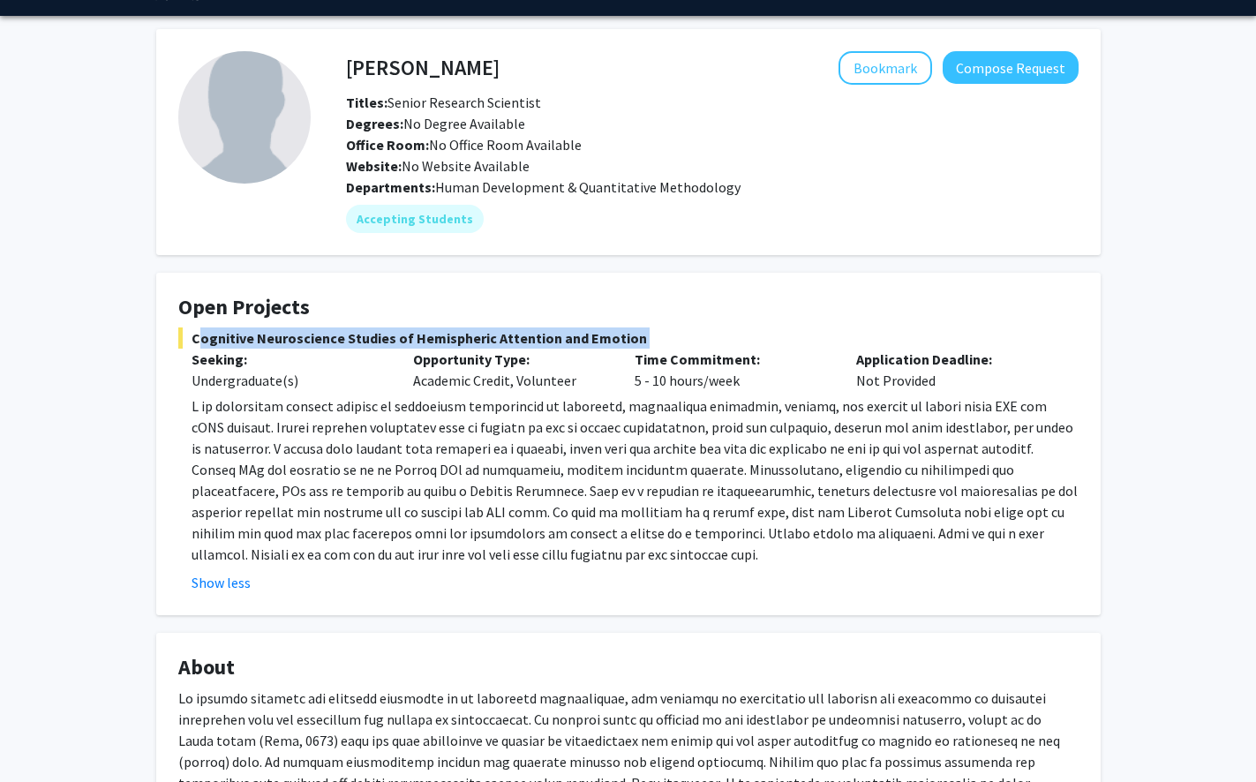
scroll to position [0, 0]
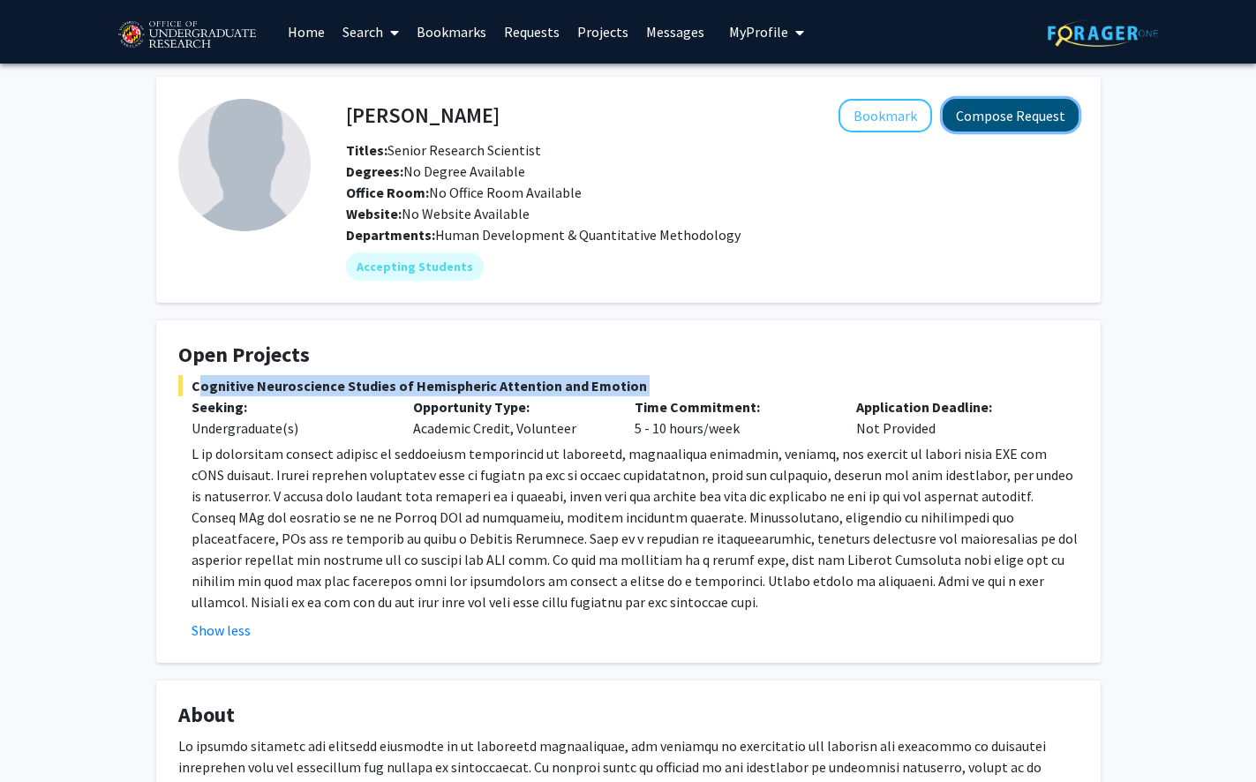
click at [824, 116] on button "Compose Request" at bounding box center [1011, 115] width 136 height 33
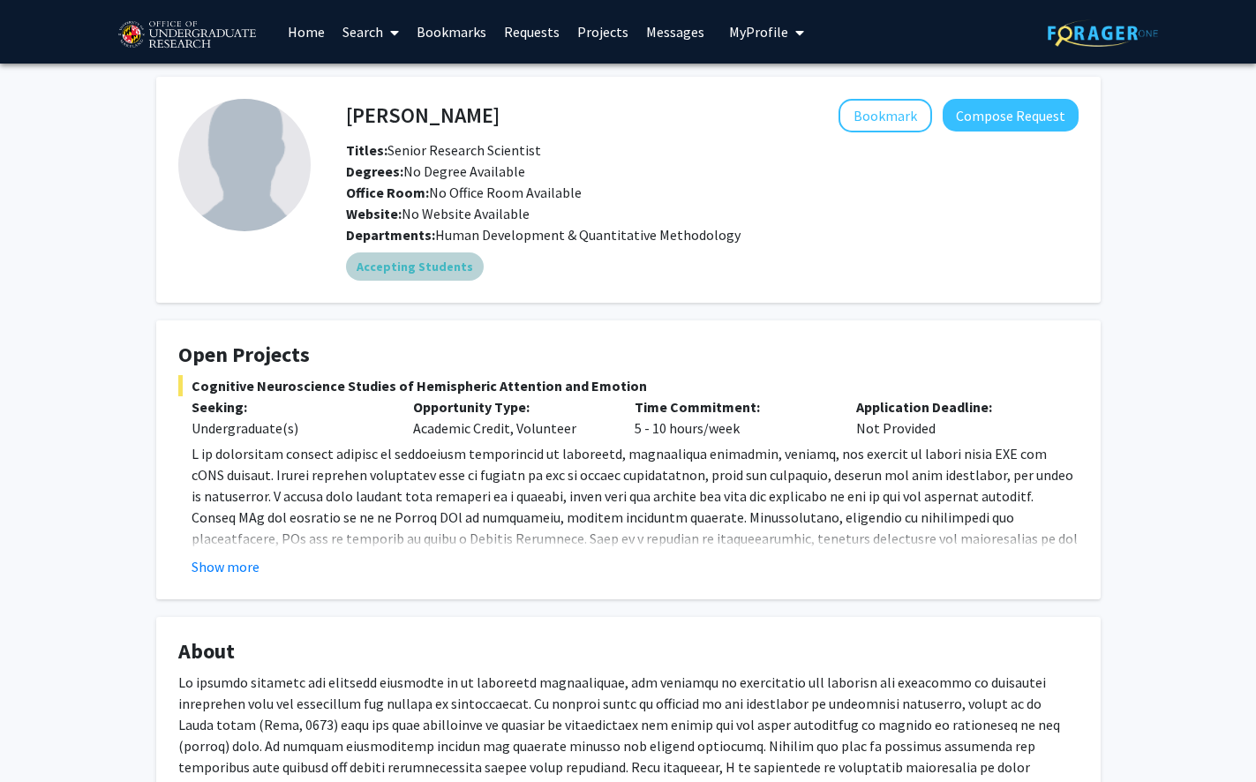
click at [442, 268] on mat-chip "Accepting Students" at bounding box center [415, 267] width 138 height 28
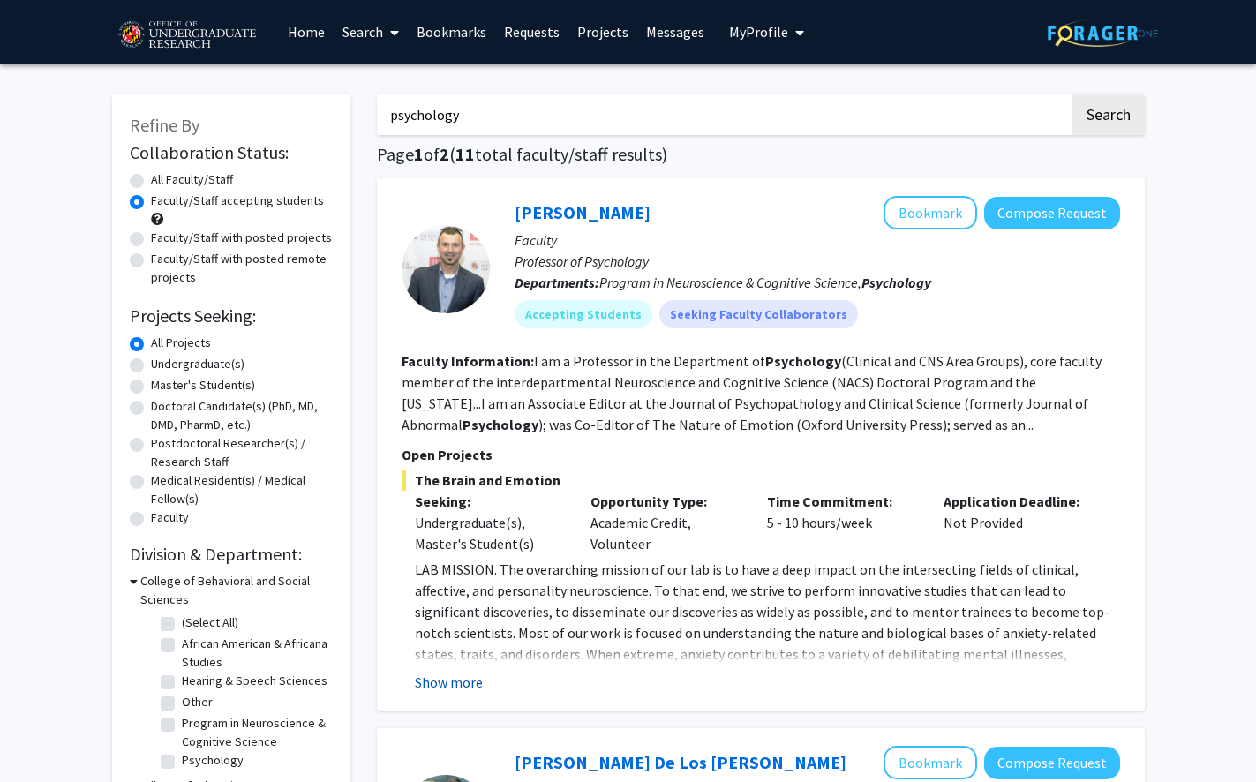
click at [454, 682] on button "Show more" at bounding box center [449, 682] width 68 height 21
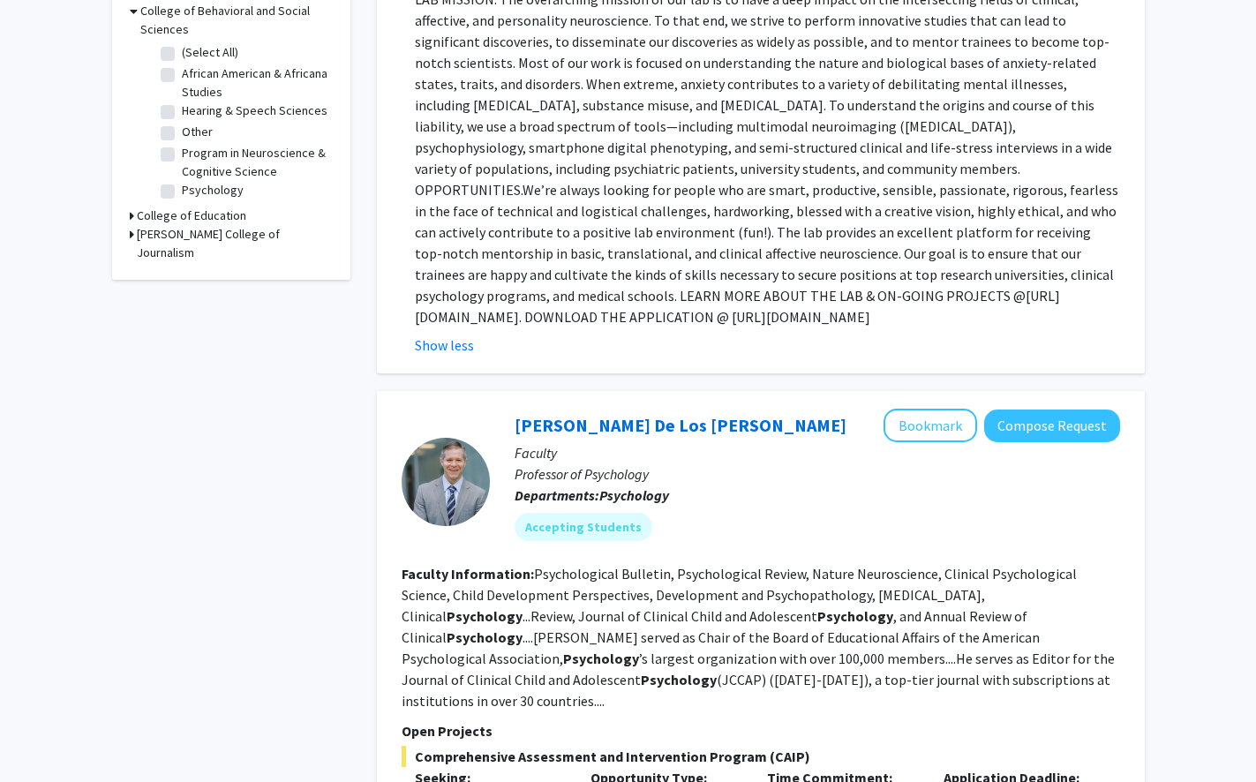
scroll to position [565, 0]
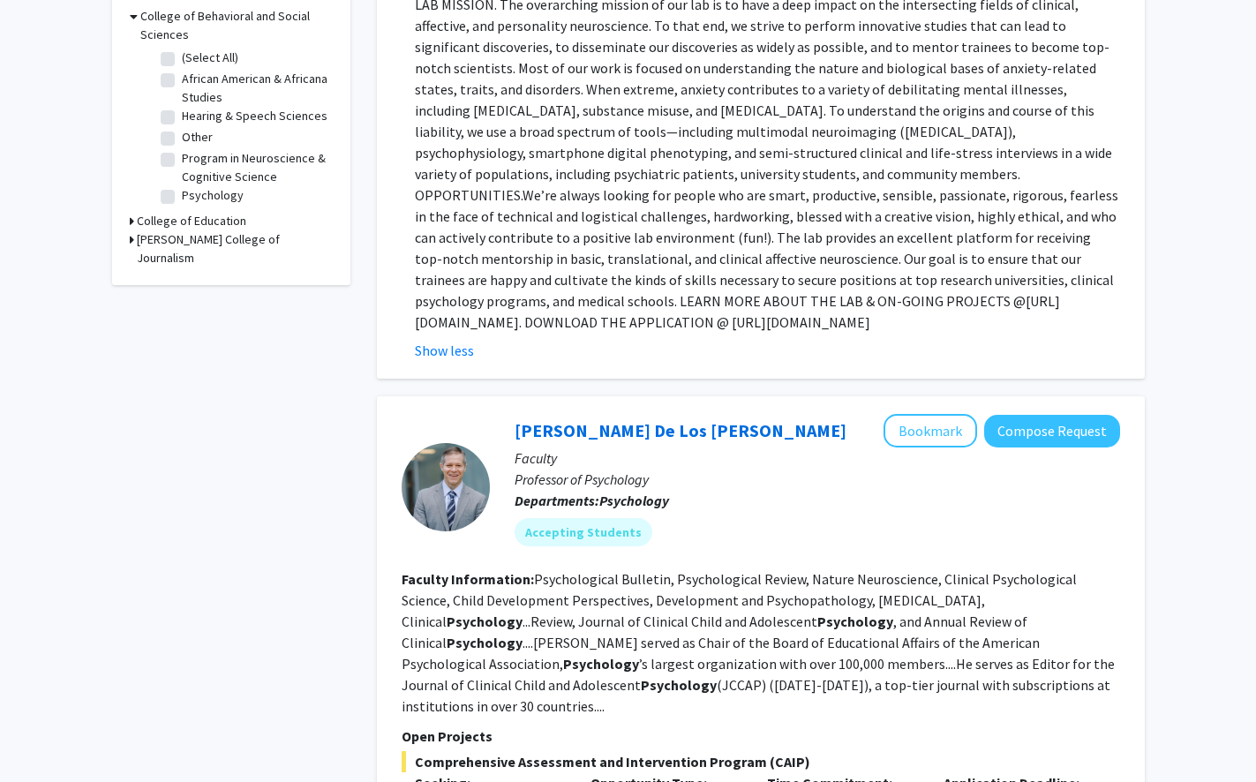
click at [725, 298] on p "LAB MISSION. The overarching mission of our lab is to have a deep impact on the…" at bounding box center [767, 163] width 705 height 339
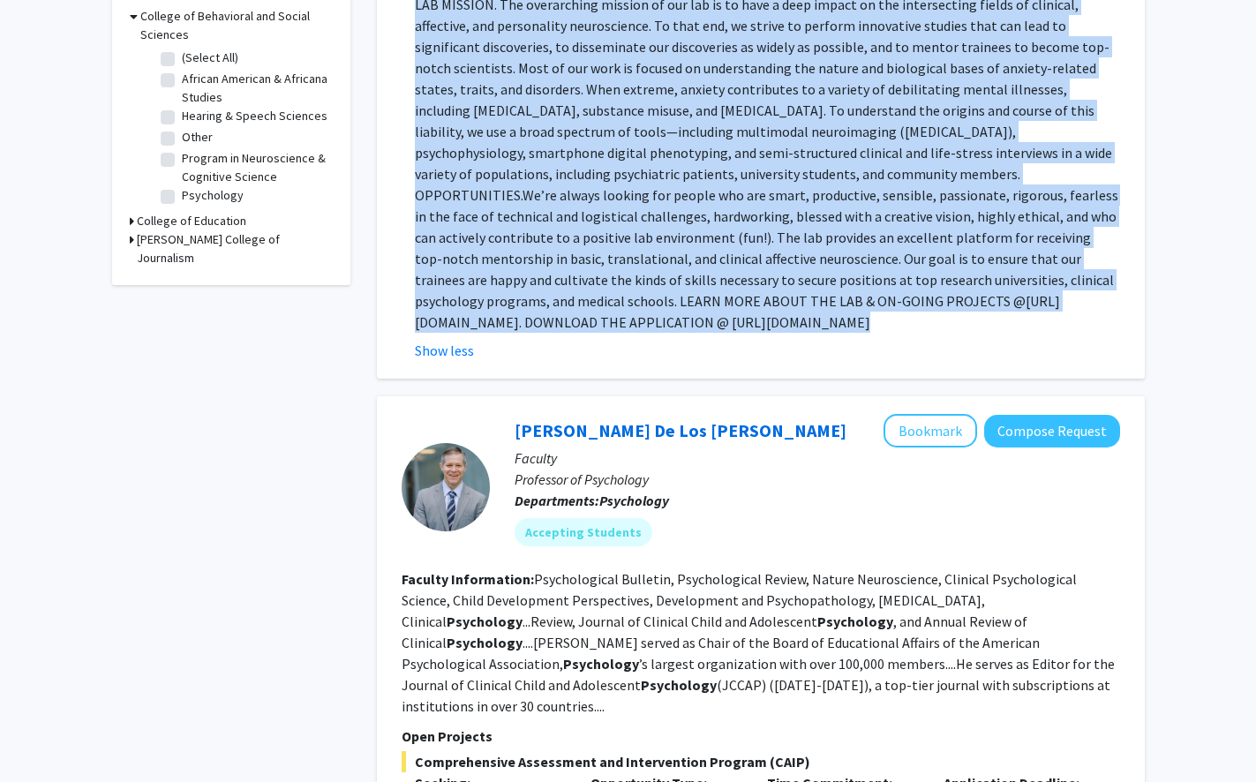
click at [725, 298] on p "LAB MISSION. The overarching mission of our lab is to have a deep impact on the…" at bounding box center [767, 163] width 705 height 339
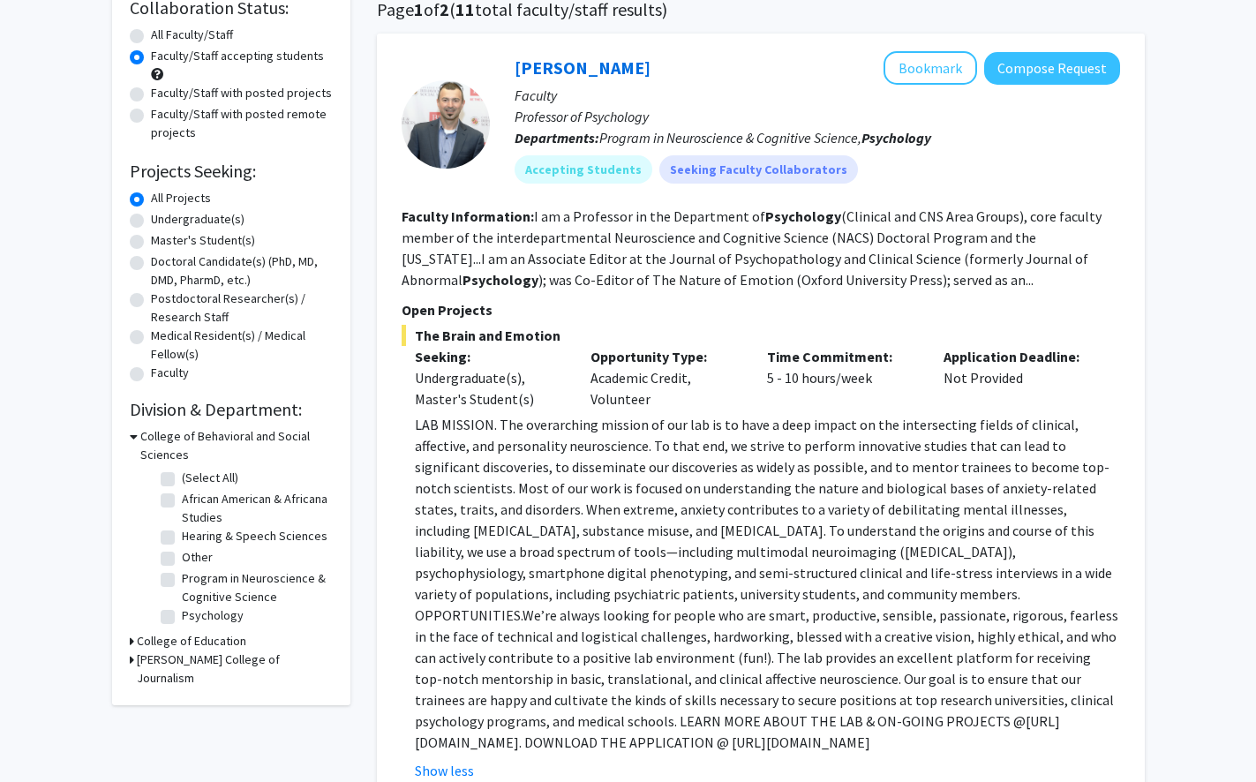
scroll to position [146, 0]
click at [705, 260] on fg-read-more "I am a Professor in the Department of Psychology (Clinical and CNS Area Groups)…" at bounding box center [752, 247] width 700 height 81
click at [566, 72] on link "Alexander Shackman" at bounding box center [583, 67] width 136 height 22
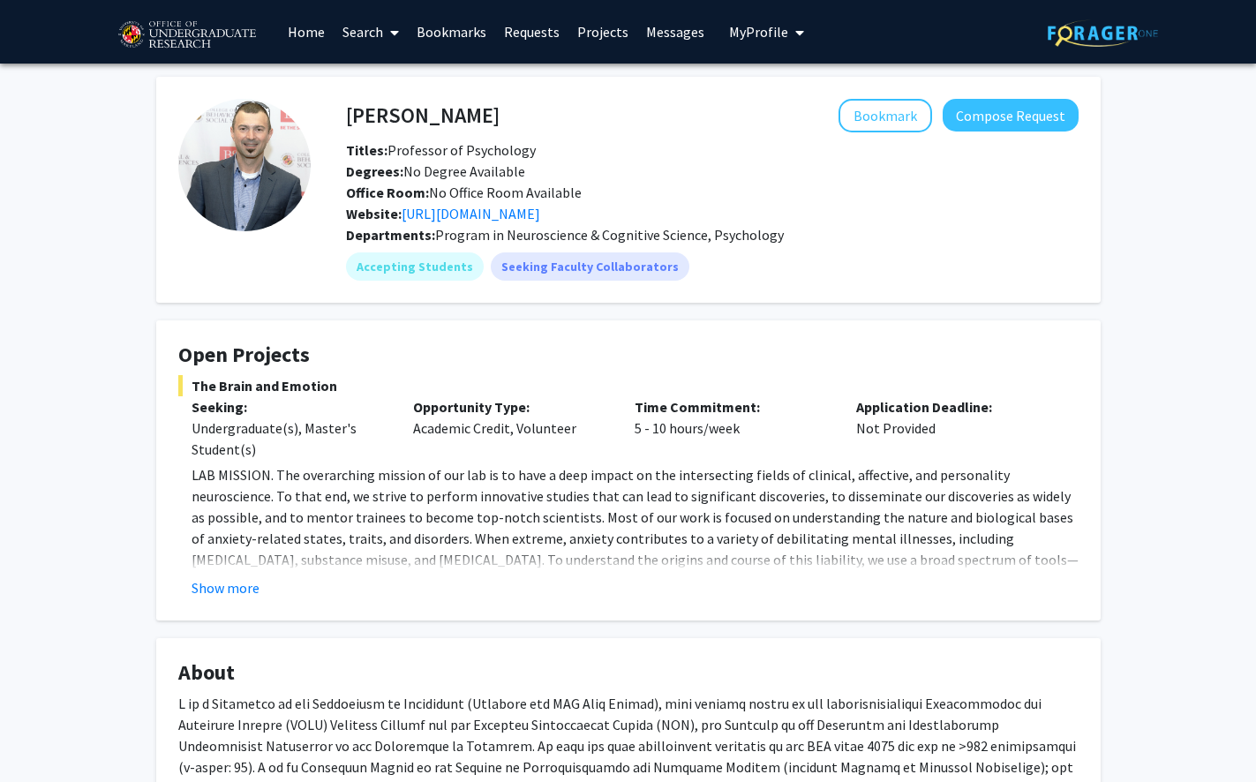
scroll to position [11, 0]
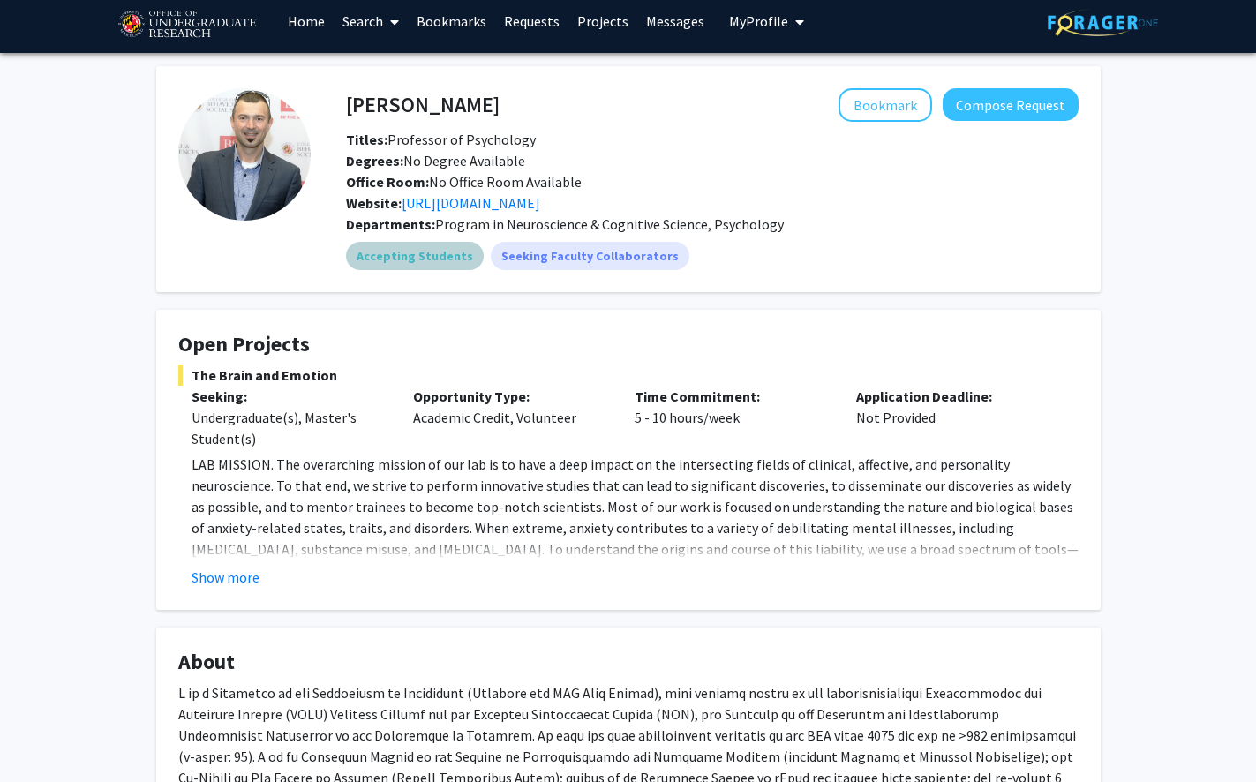
click at [432, 247] on mat-chip "Accepting Students" at bounding box center [415, 256] width 138 height 28
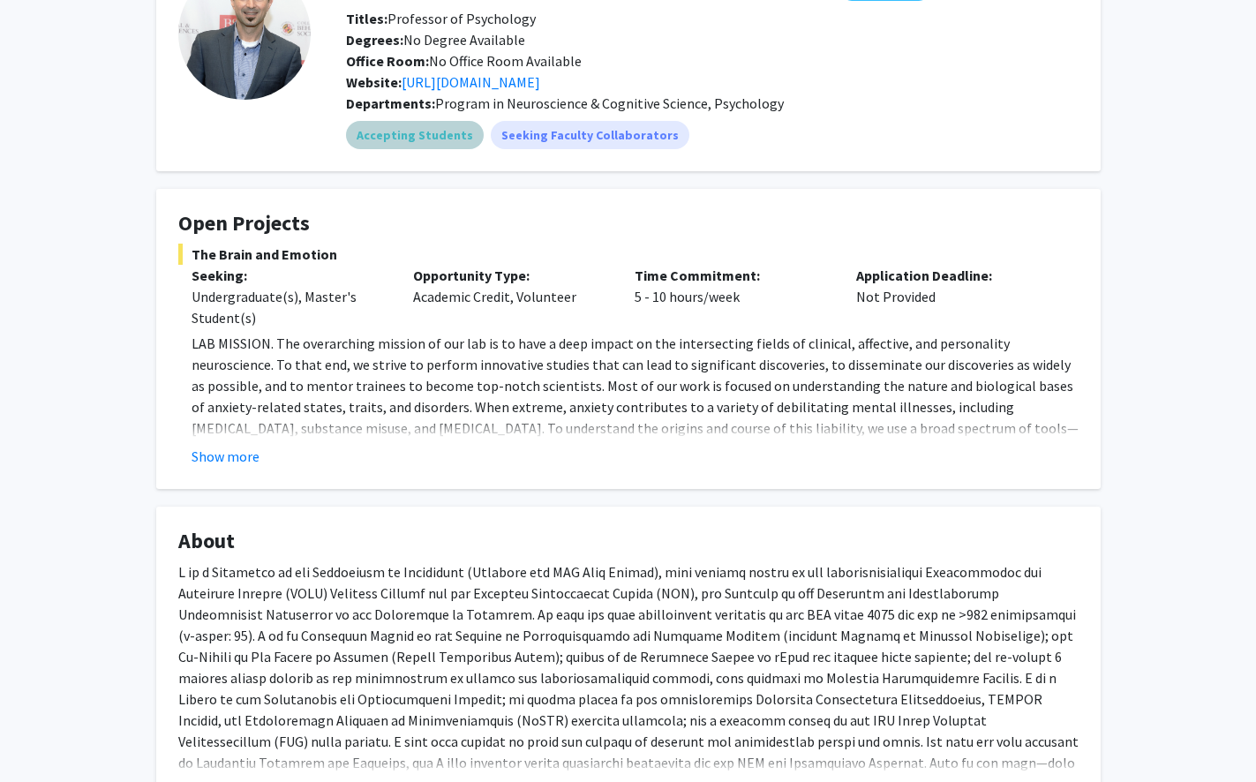
scroll to position [0, 0]
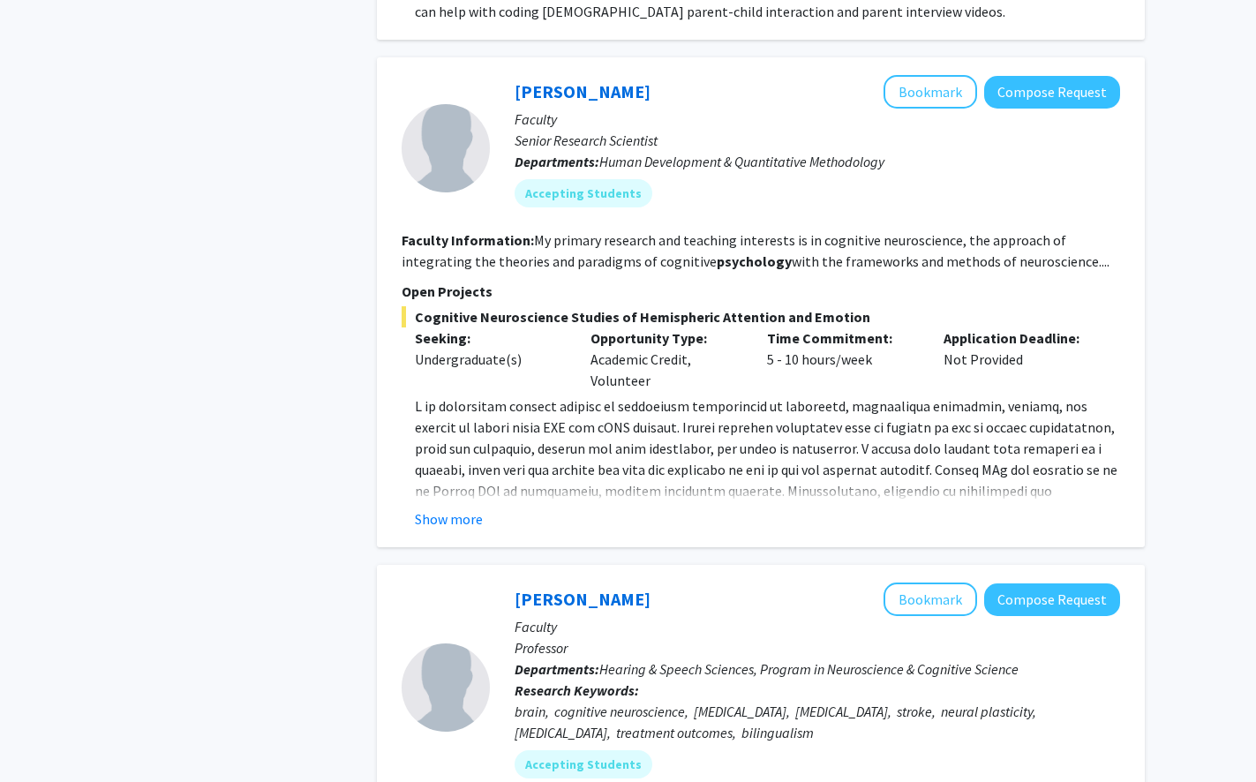
scroll to position [3212, 0]
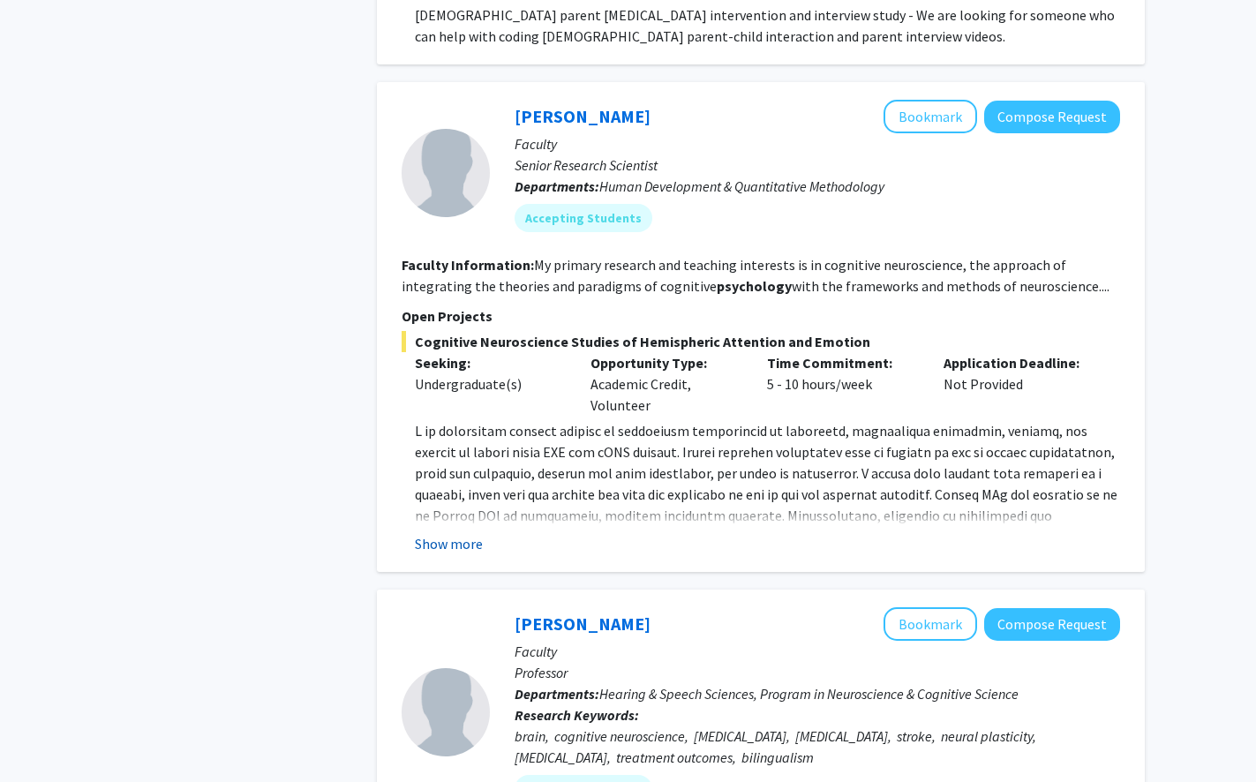
click at [469, 533] on button "Show more" at bounding box center [449, 543] width 68 height 21
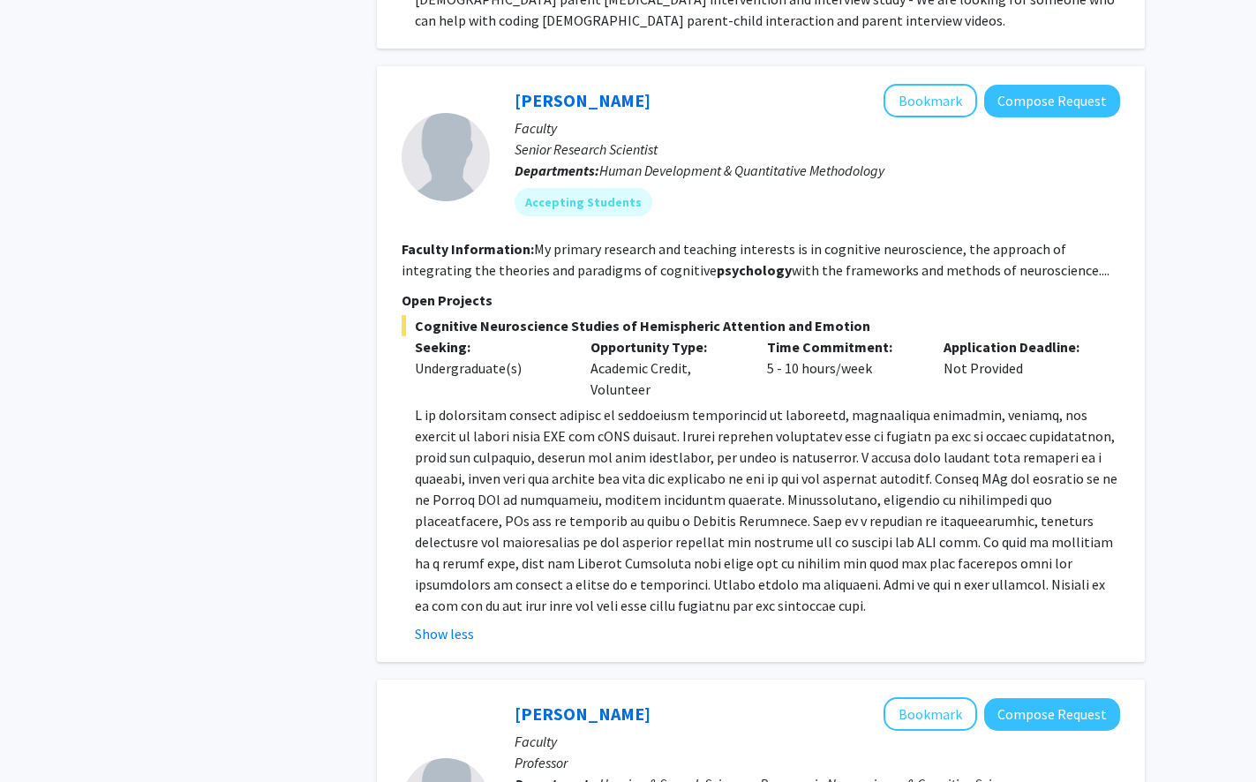
scroll to position [3232, 0]
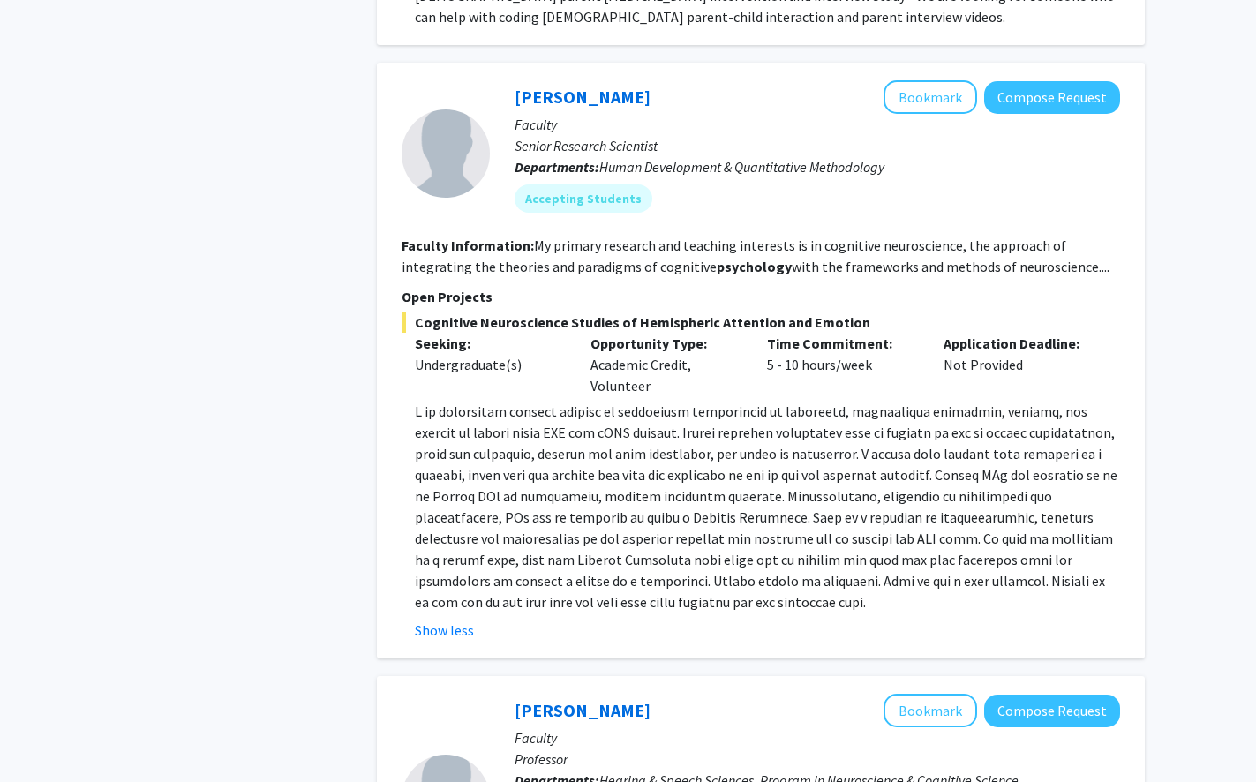
click at [696, 570] on p at bounding box center [767, 507] width 705 height 212
click at [786, 561] on p at bounding box center [767, 507] width 705 height 212
click at [807, 563] on p at bounding box center [767, 507] width 705 height 212
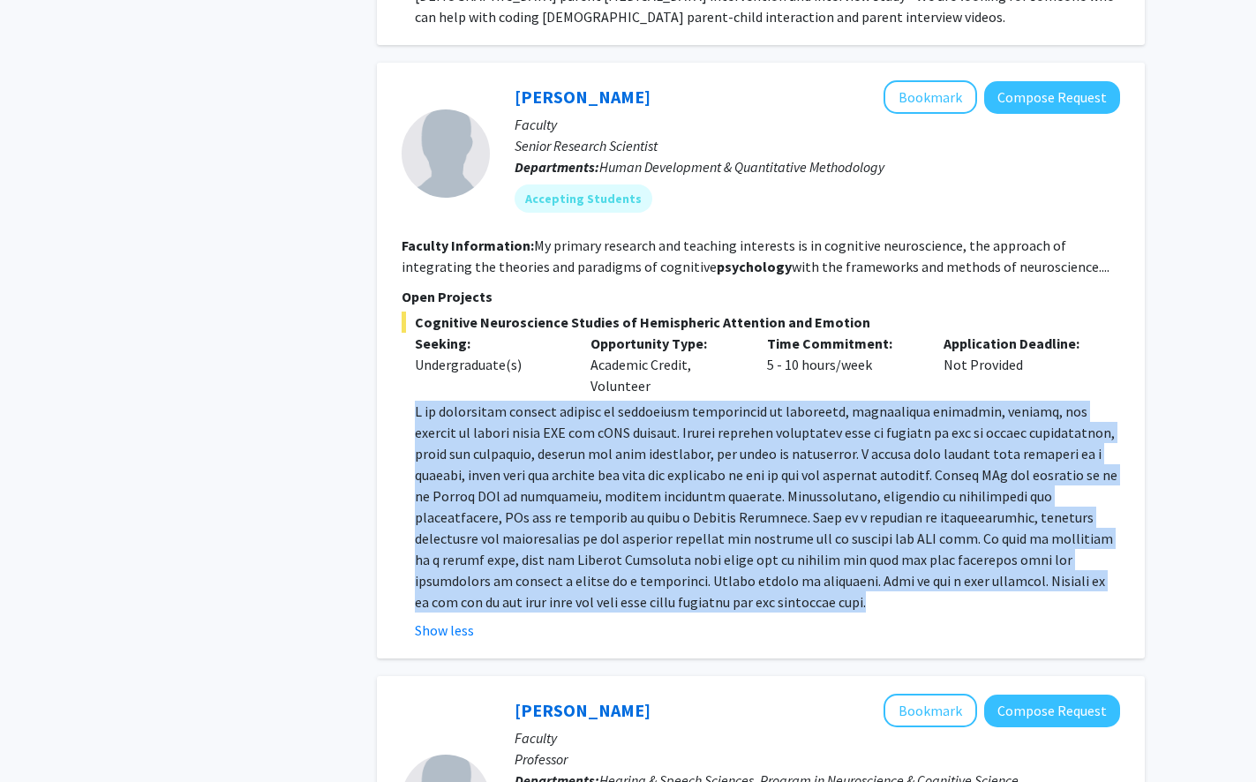
click at [717, 582] on p at bounding box center [767, 507] width 705 height 212
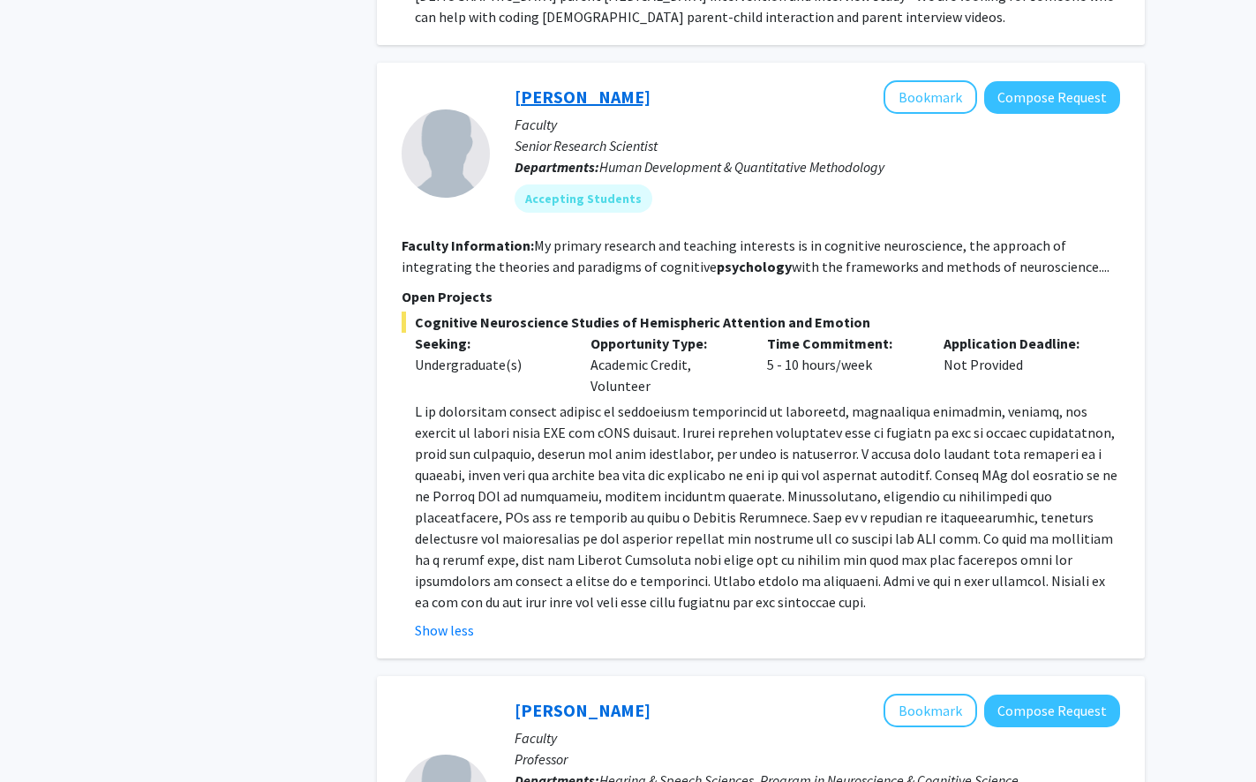
click at [561, 86] on link "Joseph Dien" at bounding box center [583, 97] width 136 height 22
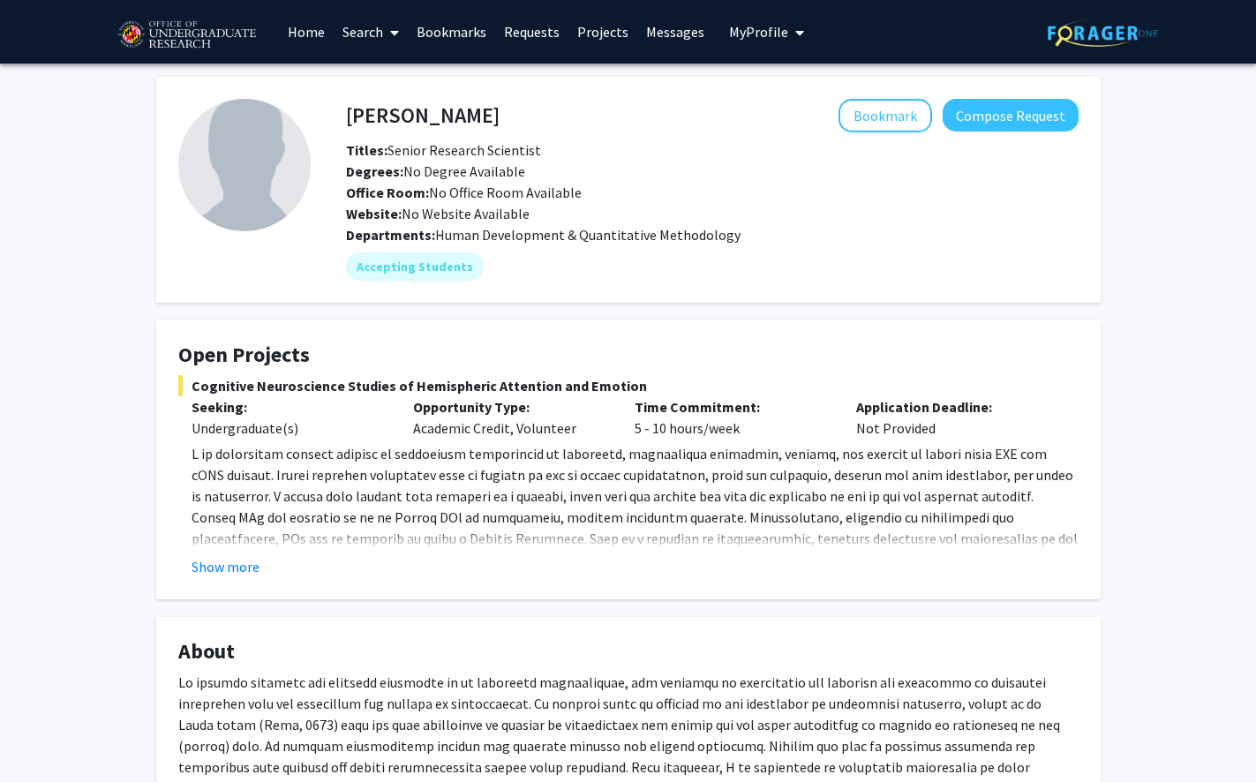
click at [464, 151] on span "Titles: Senior Research Scientist" at bounding box center [443, 150] width 195 height 18
click at [462, 178] on span "Degrees: No Degree Available" at bounding box center [435, 171] width 179 height 18
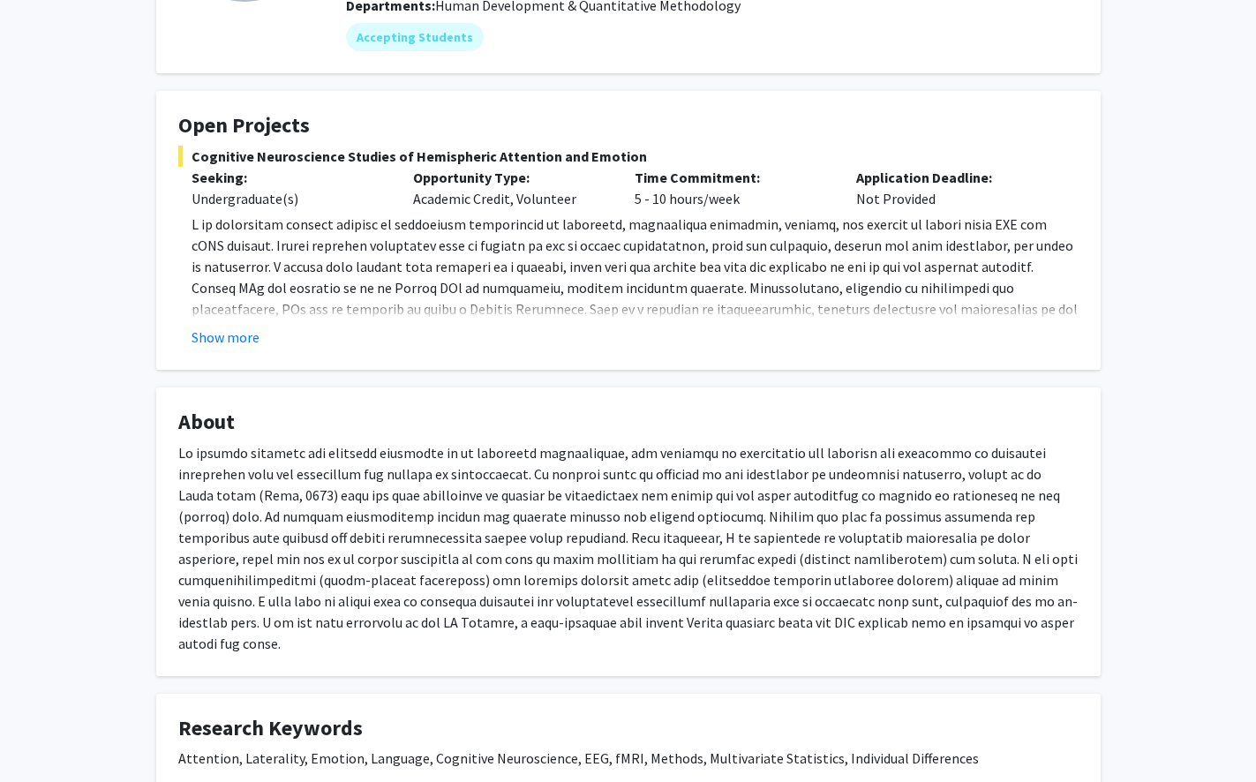
scroll to position [227, 0]
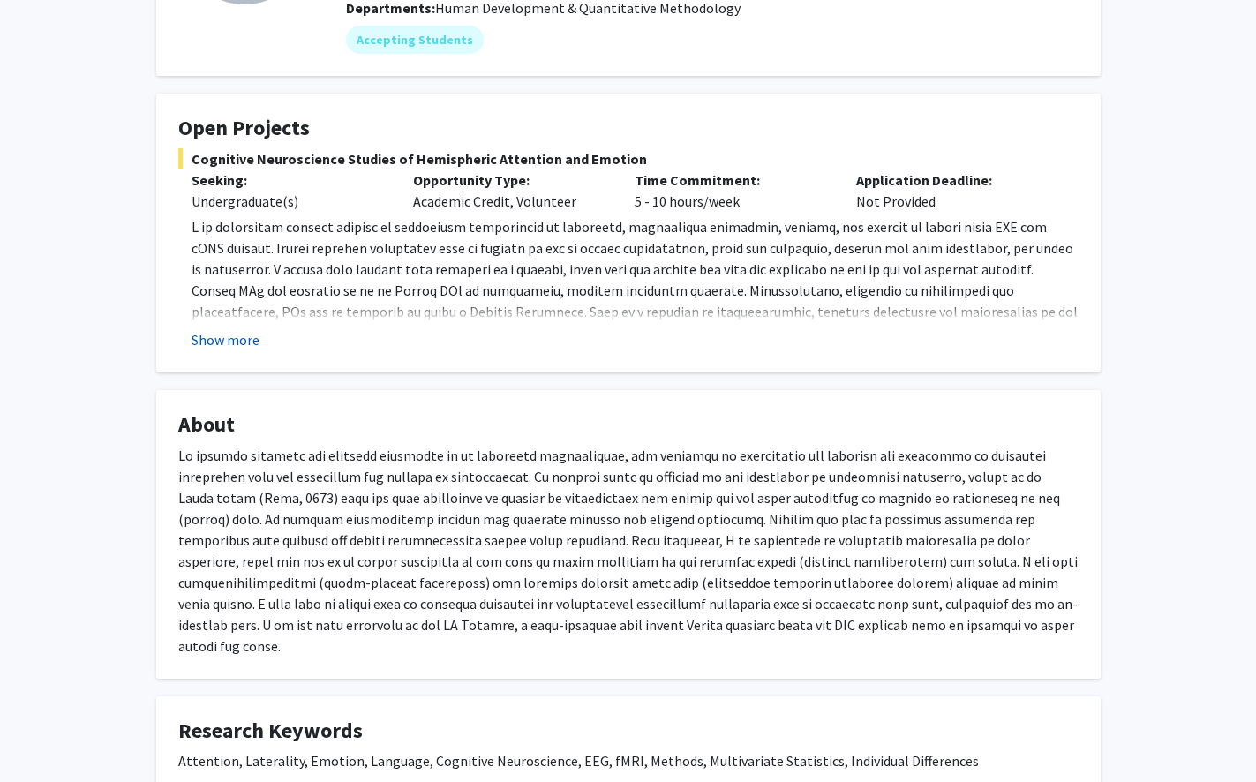
click at [254, 339] on button "Show more" at bounding box center [226, 339] width 68 height 21
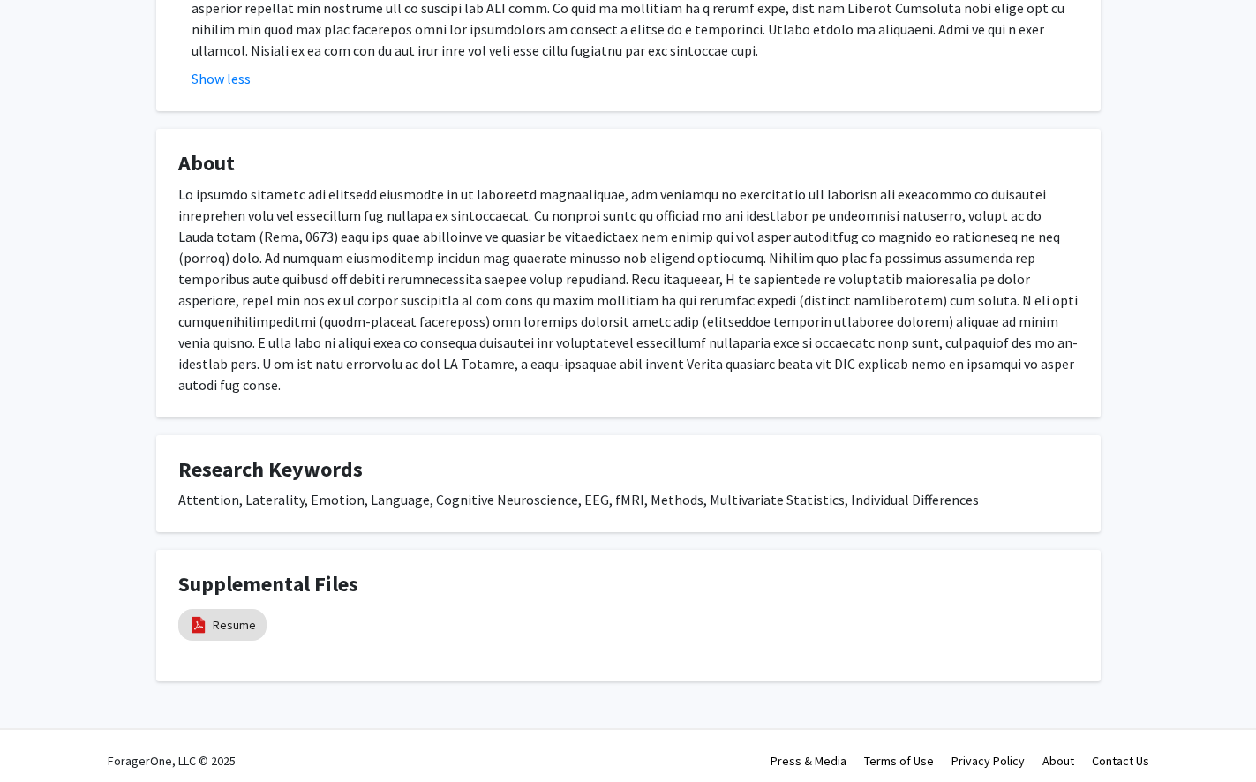
scroll to position [554, 0]
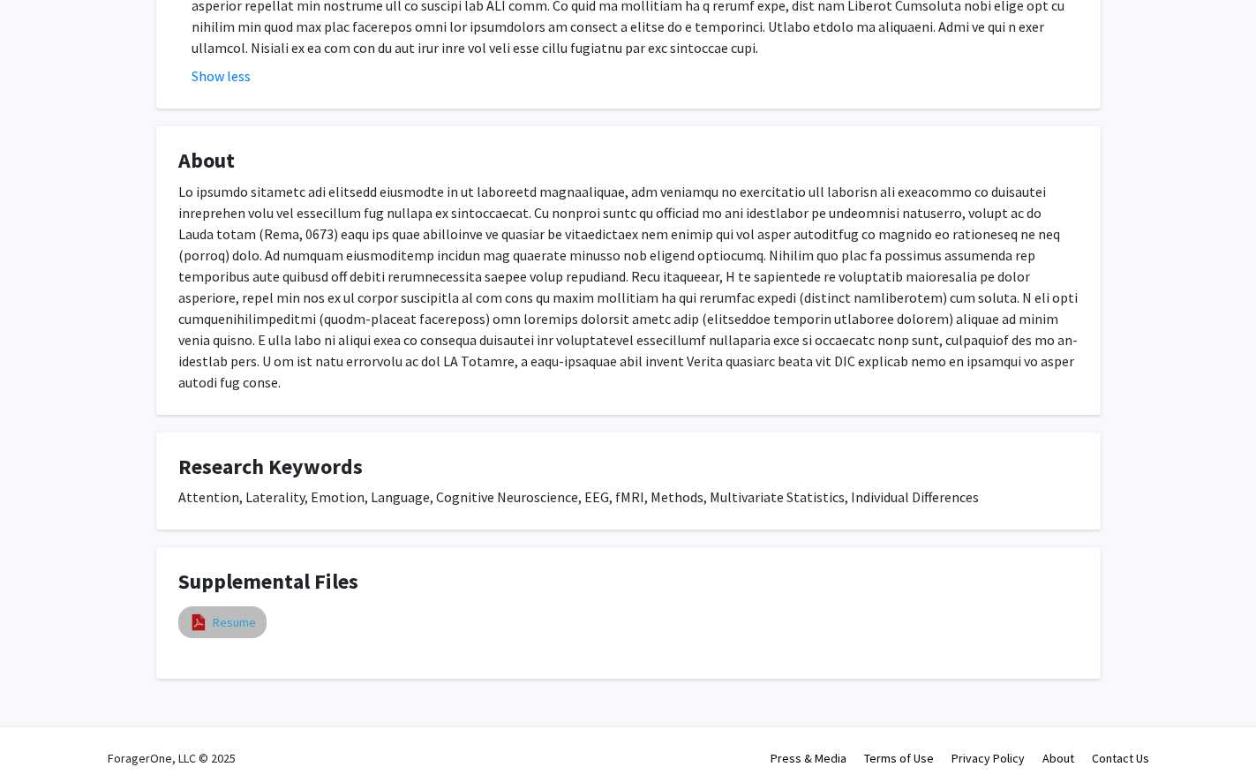
click at [223, 614] on link "Resume" at bounding box center [234, 623] width 43 height 19
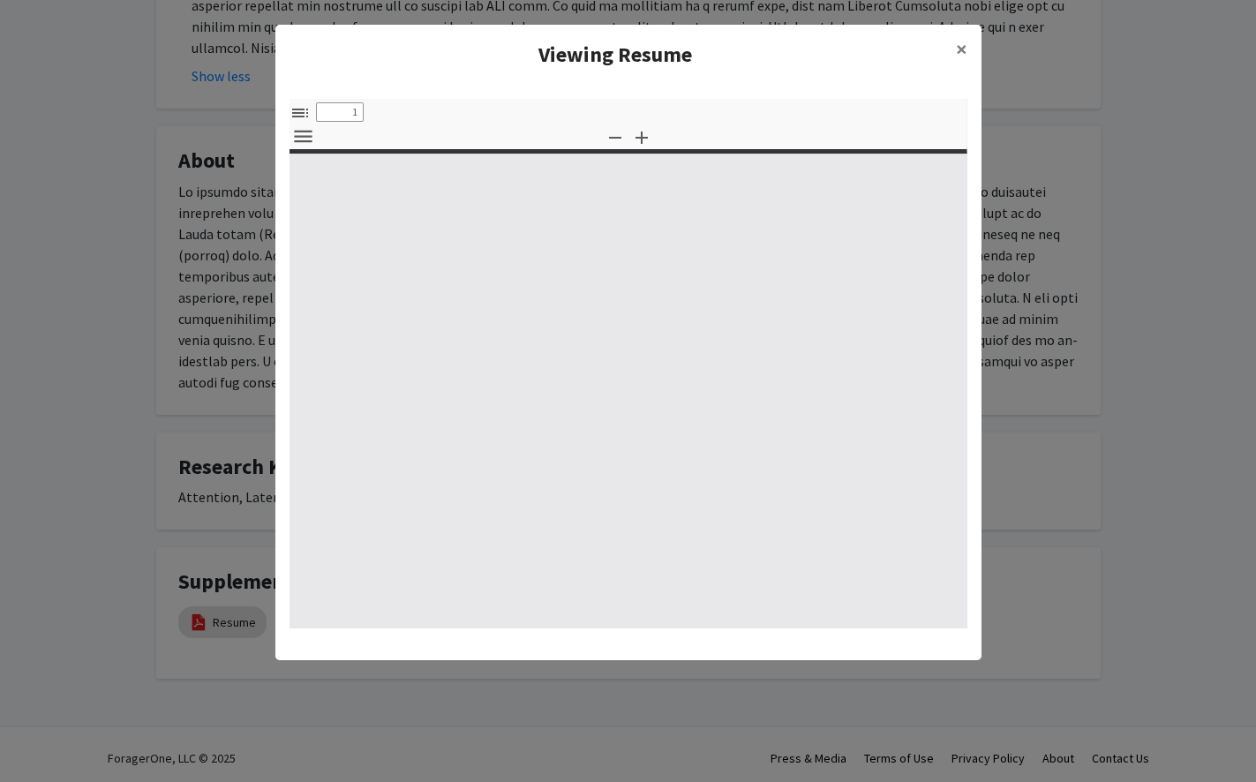
select select "custom"
type input "0"
select select "custom"
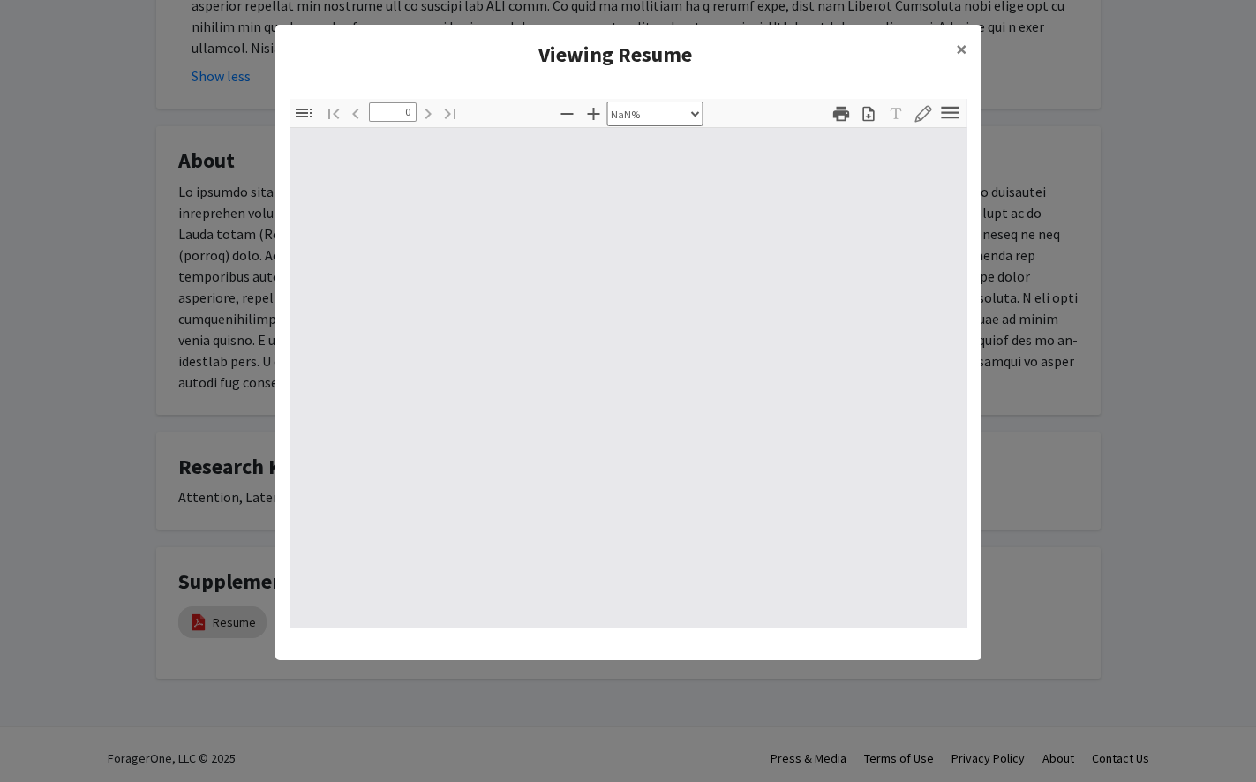
type input "1"
select select "auto"
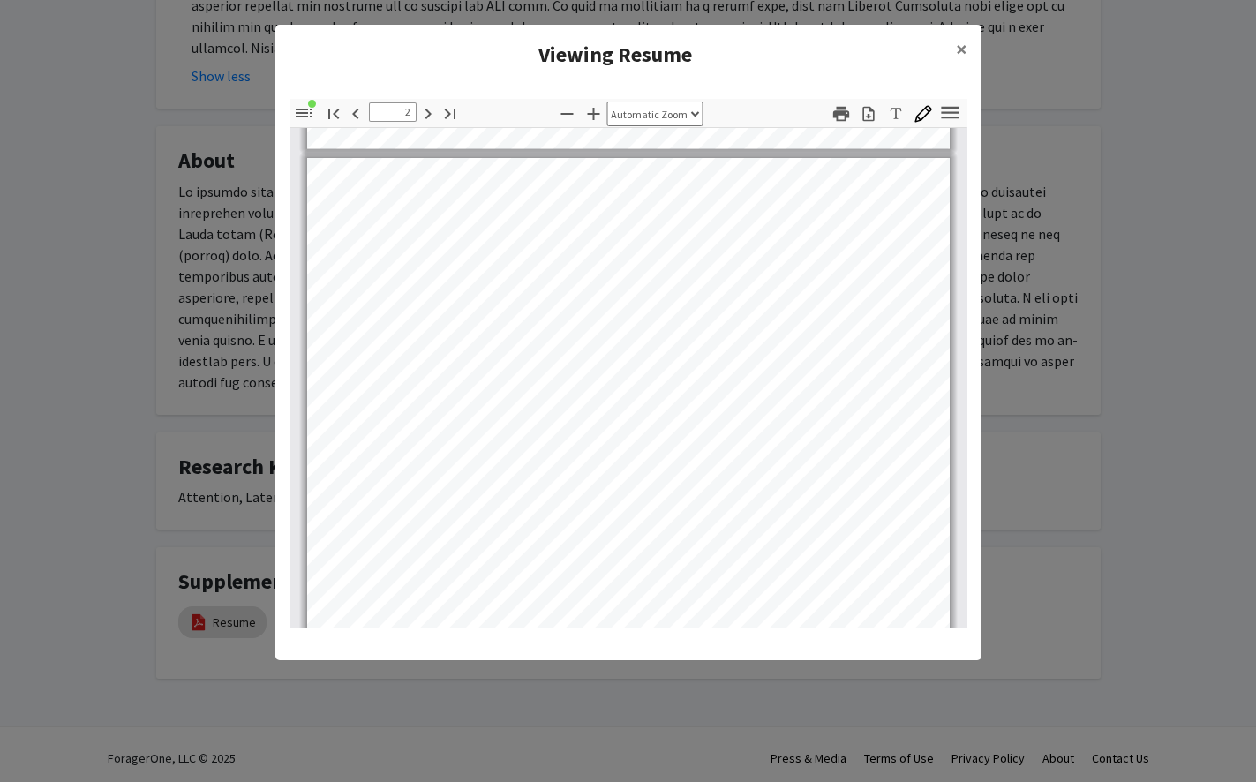
scroll to position [333, 0]
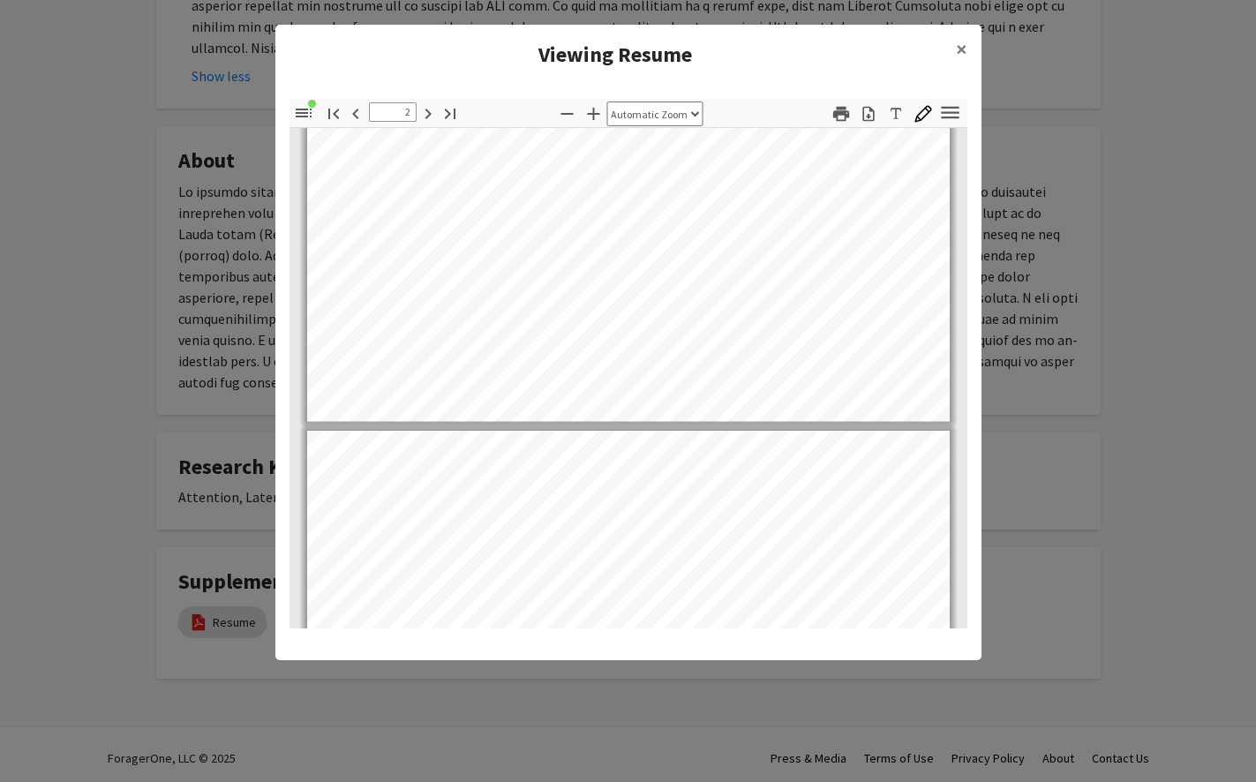
type input "1"
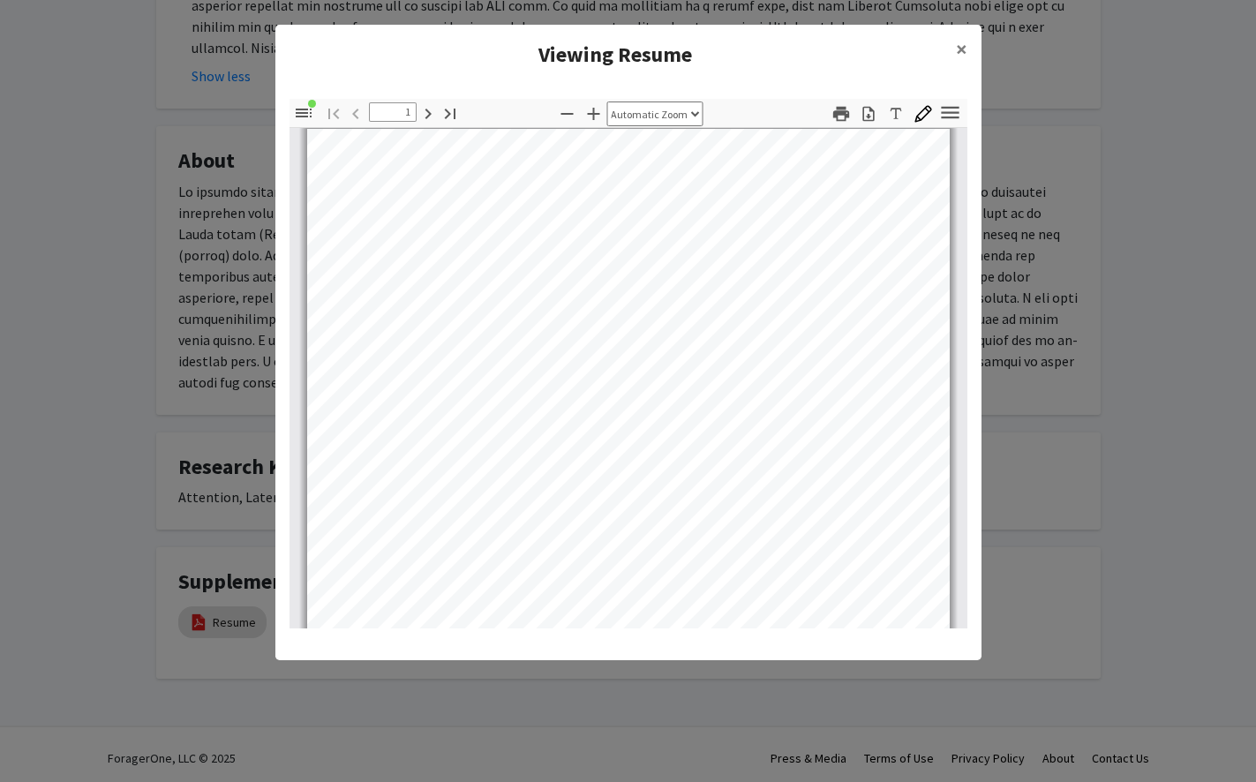
scroll to position [9, 0]
click at [824, 49] on button "×" at bounding box center [962, 49] width 40 height 49
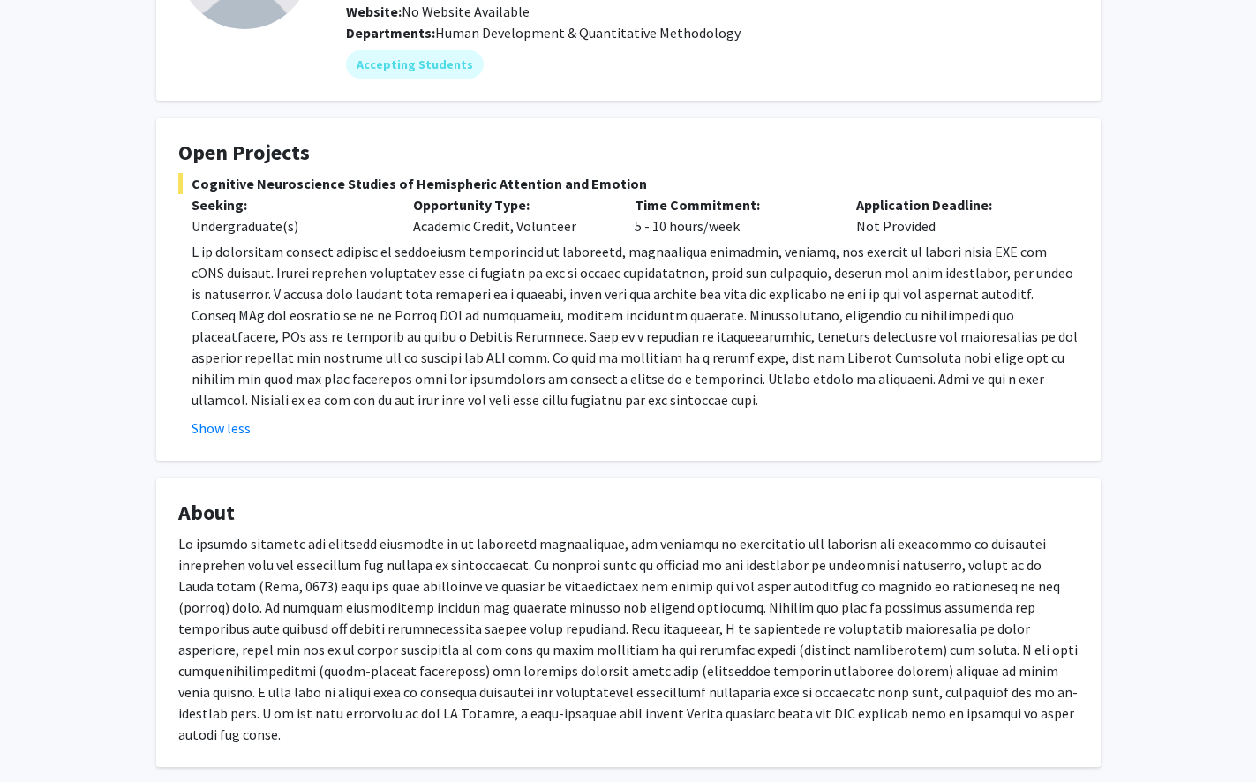
scroll to position [0, 0]
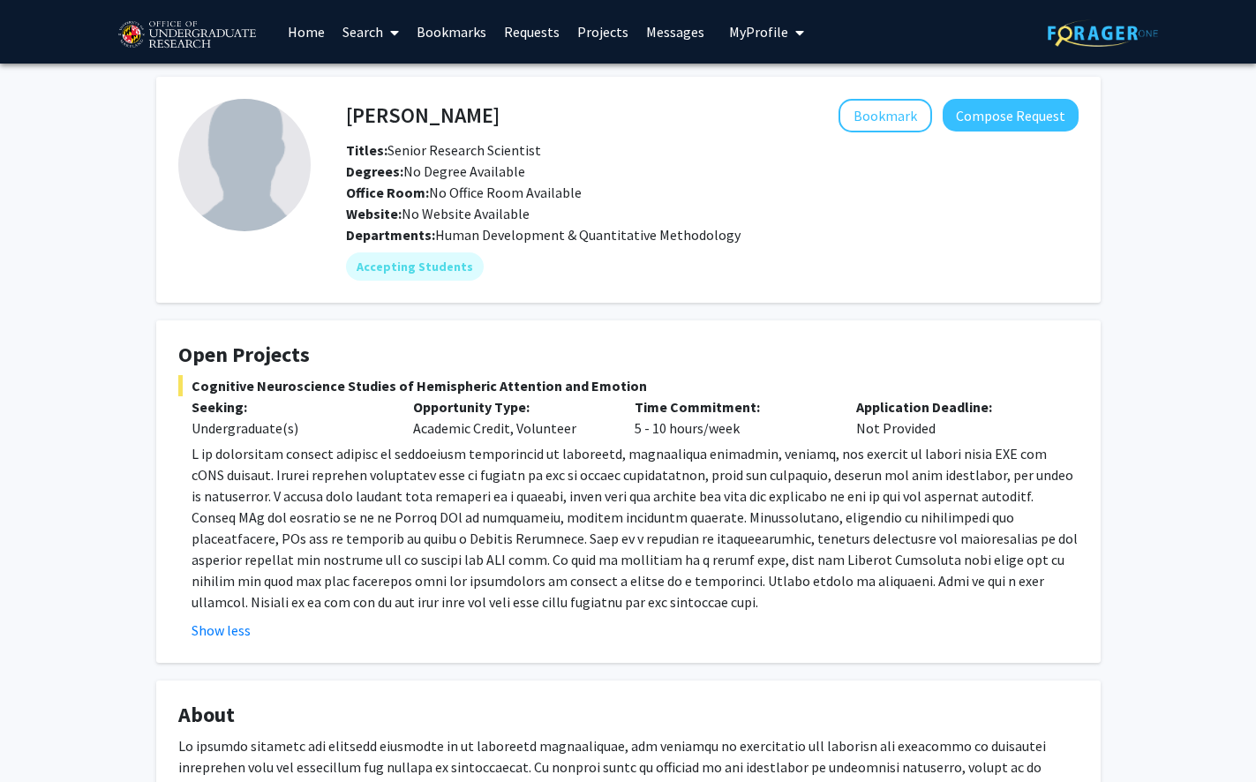
click at [370, 34] on link "Search" at bounding box center [371, 32] width 74 height 62
click at [304, 29] on link "Home" at bounding box center [306, 32] width 55 height 62
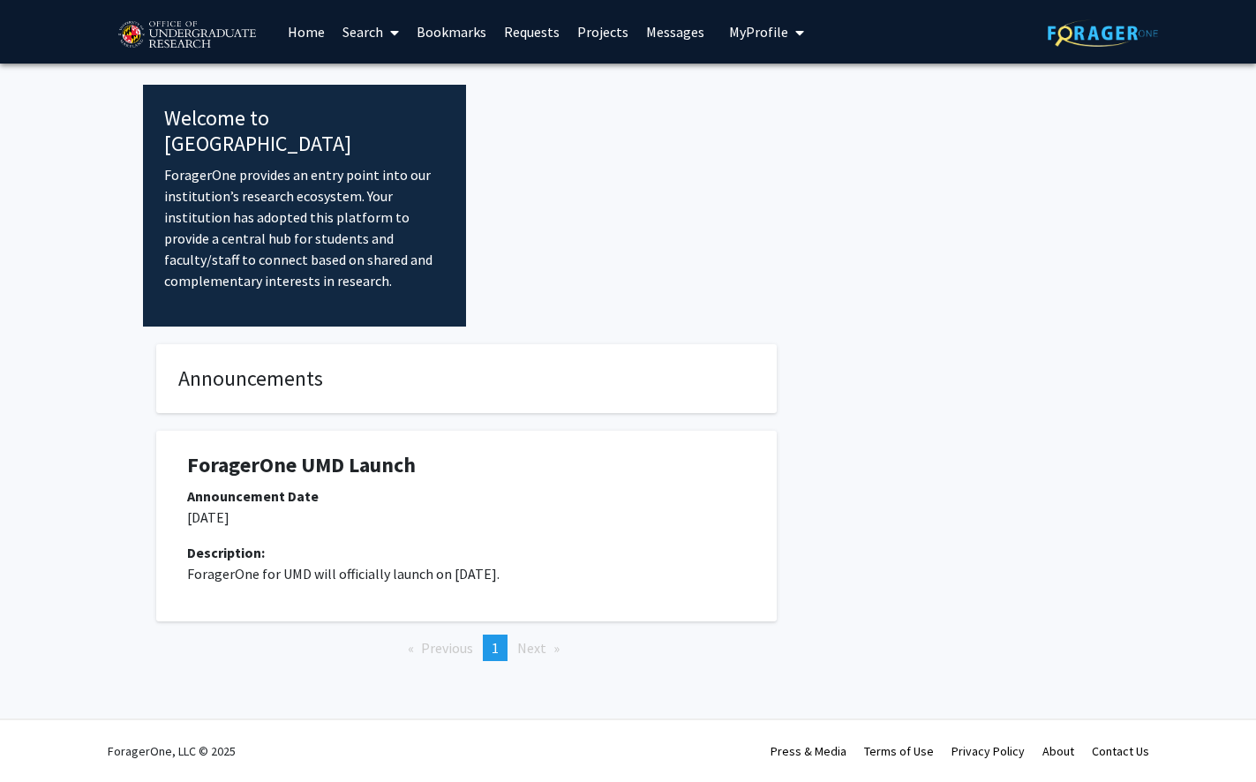
click at [595, 31] on link "Projects" at bounding box center [603, 32] width 69 height 62
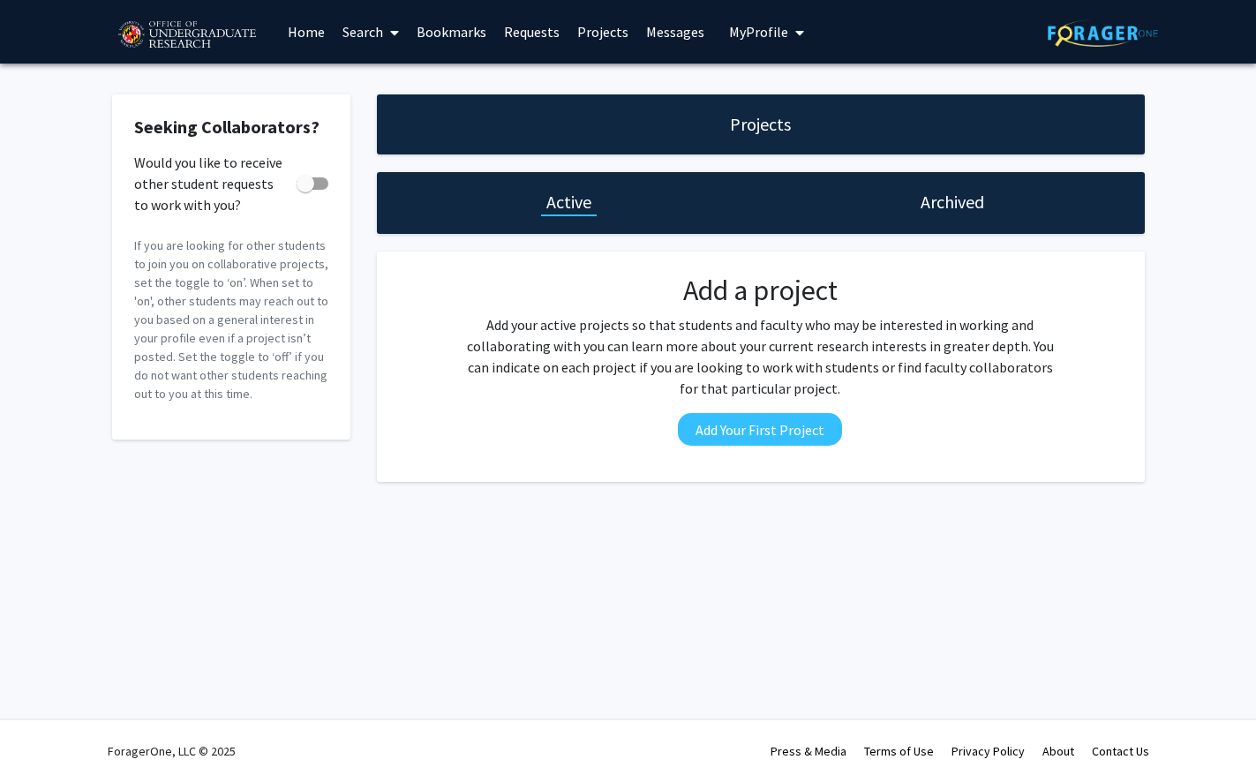
click at [370, 34] on link "Search" at bounding box center [371, 32] width 74 height 62
click at [382, 87] on span "Faculty/Staff" at bounding box center [399, 81] width 130 height 35
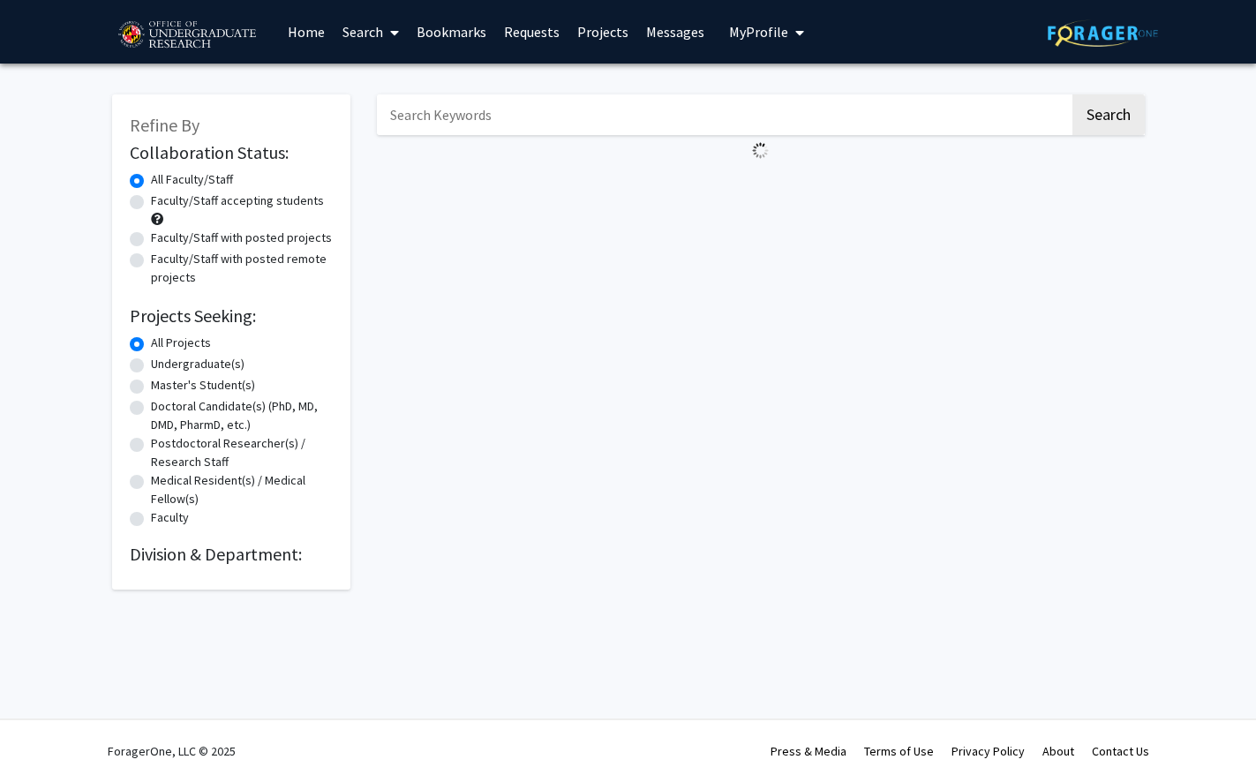
click at [195, 204] on label "Faculty/Staff accepting students" at bounding box center [237, 201] width 173 height 19
click at [162, 203] on input "Faculty/Staff accepting students" at bounding box center [156, 197] width 11 height 11
radio input "true"
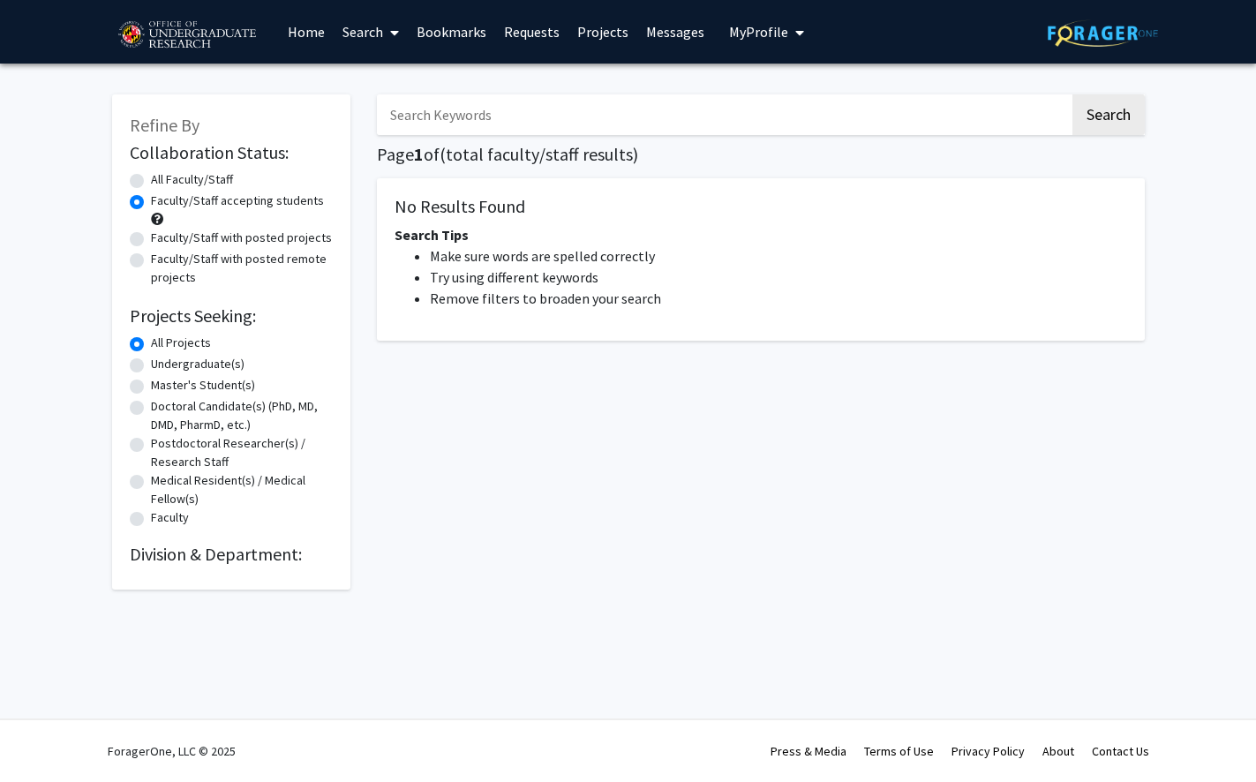
click at [311, 239] on label "Faculty/Staff with posted projects" at bounding box center [241, 238] width 181 height 19
click at [162, 239] on input "Faculty/Staff with posted projects" at bounding box center [156, 234] width 11 height 11
radio input "true"
click at [262, 207] on label "Faculty/Staff accepting students" at bounding box center [237, 201] width 173 height 19
click at [162, 203] on input "Faculty/Staff accepting students" at bounding box center [156, 197] width 11 height 11
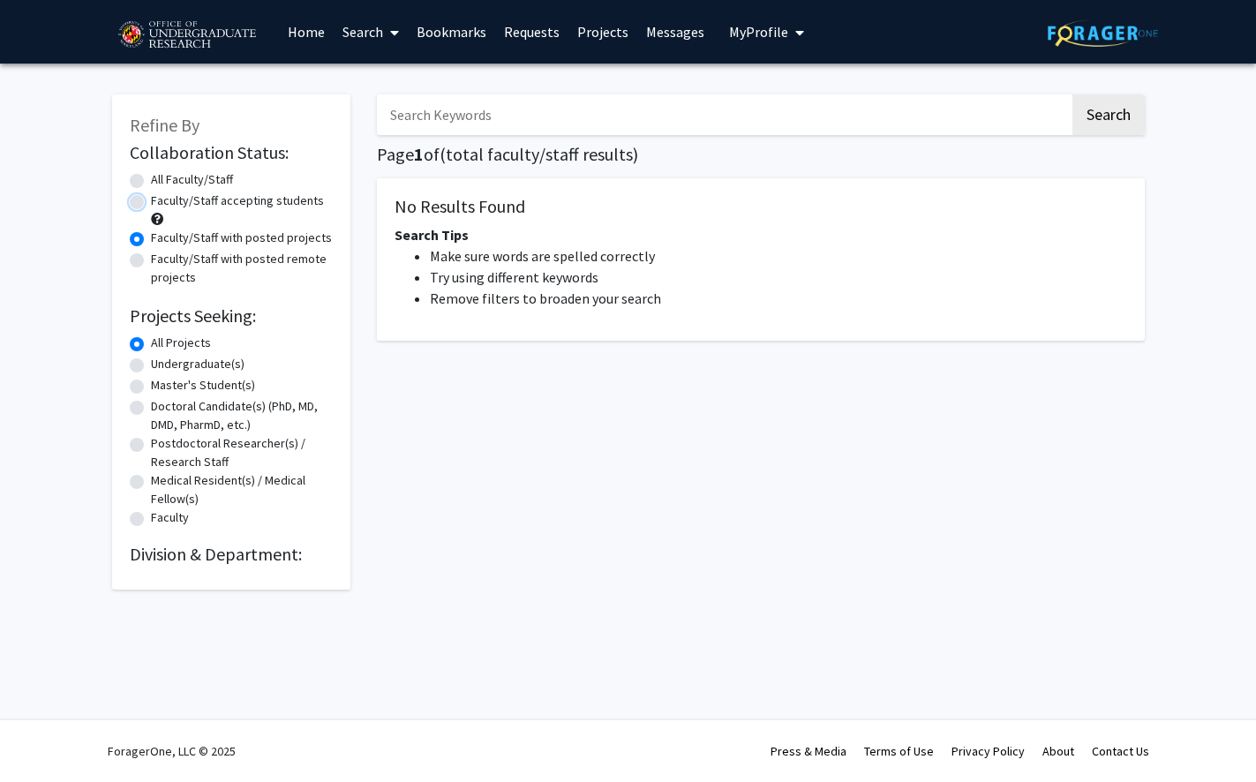
radio input "true"
click at [245, 198] on label "Faculty/Staff accepting students" at bounding box center [237, 201] width 173 height 19
click at [162, 198] on input "Faculty/Staff accepting students" at bounding box center [156, 197] width 11 height 11
click at [225, 365] on label "Undergraduate(s)" at bounding box center [198, 364] width 94 height 19
click at [162, 365] on input "Undergraduate(s)" at bounding box center [156, 360] width 11 height 11
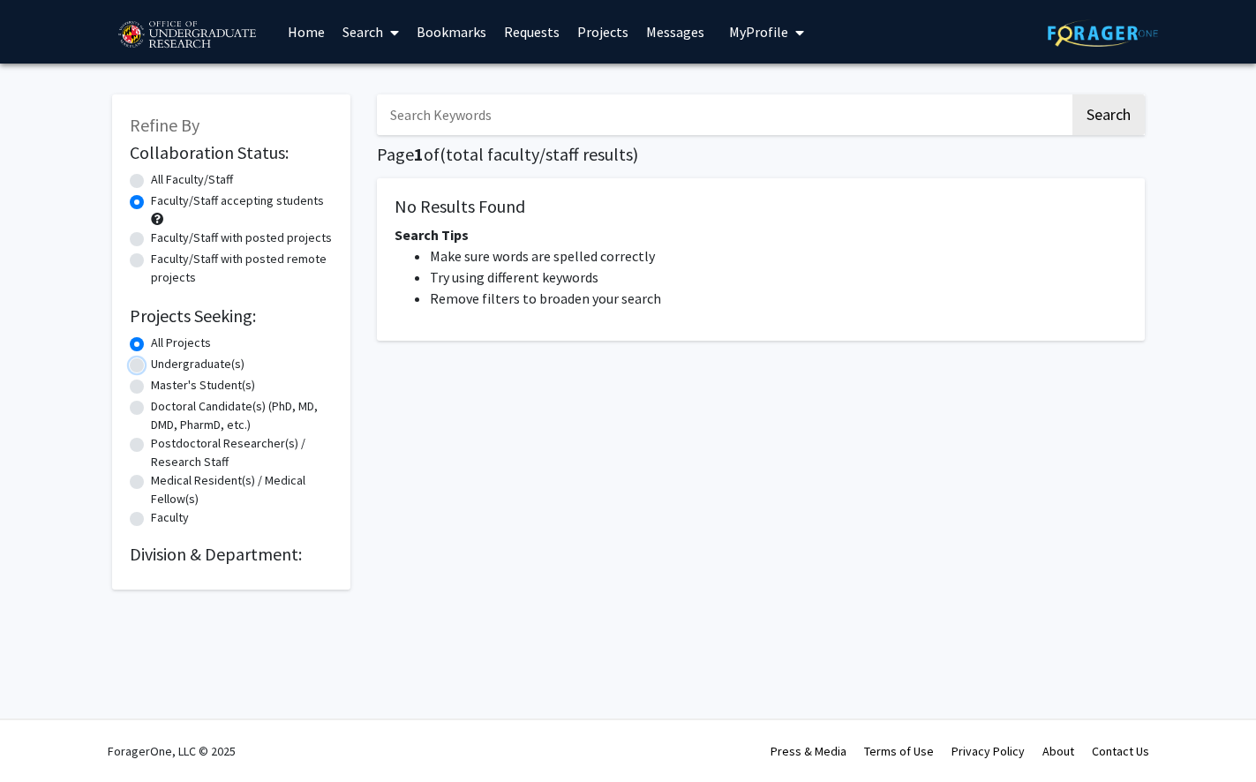
radio input "true"
click at [464, 127] on input "Search Keywords" at bounding box center [723, 114] width 693 height 41
type input "psychology"
click at [824, 112] on button "Search" at bounding box center [1109, 114] width 72 height 41
radio input "true"
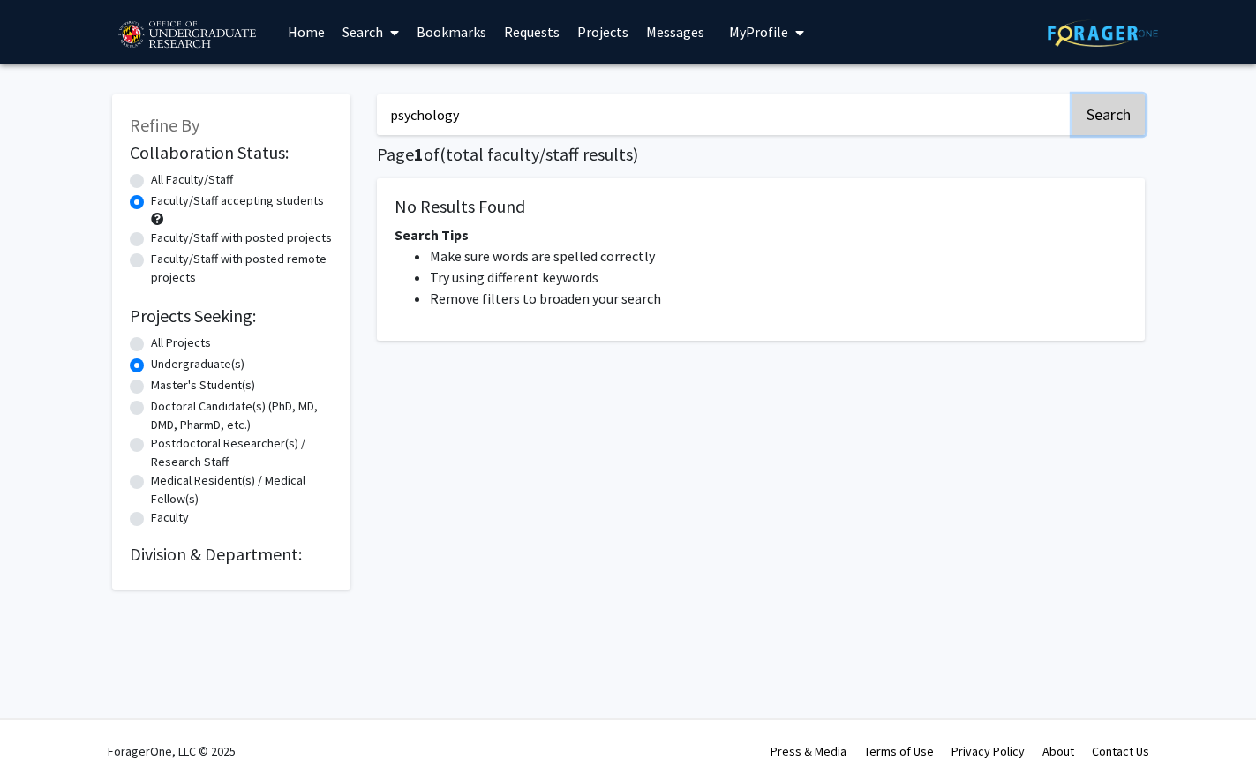
radio input "true"
click at [824, 112] on button "Search" at bounding box center [1109, 114] width 72 height 41
click at [468, 271] on li "Try using different keywords" at bounding box center [779, 277] width 698 height 21
click at [144, 206] on div "Faculty/Staff accepting students" at bounding box center [231, 210] width 203 height 37
click at [151, 202] on label "Faculty/Staff accepting students" at bounding box center [237, 201] width 173 height 19
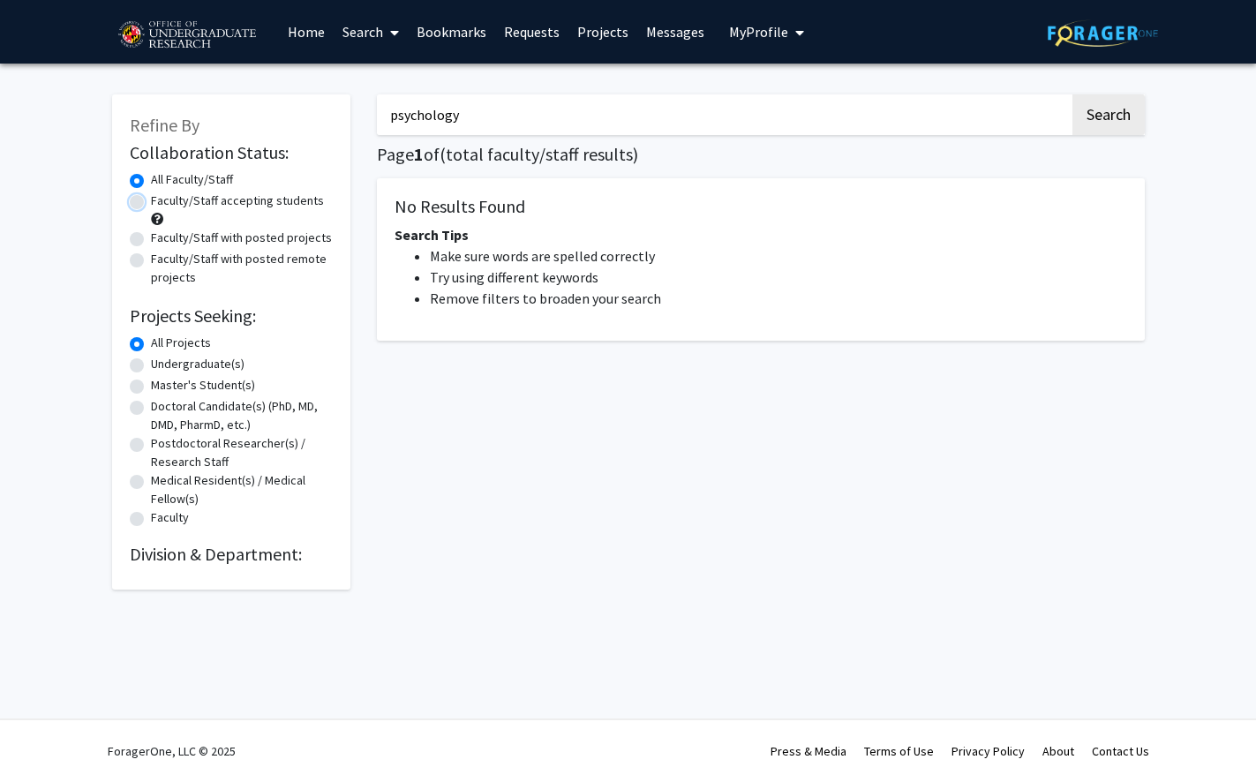
click at [151, 202] on input "Faculty/Staff accepting students" at bounding box center [156, 197] width 11 height 11
radio input "true"
click at [824, 111] on button "Search" at bounding box center [1109, 114] width 72 height 41
radio input "true"
click at [396, 28] on icon at bounding box center [394, 33] width 9 height 14
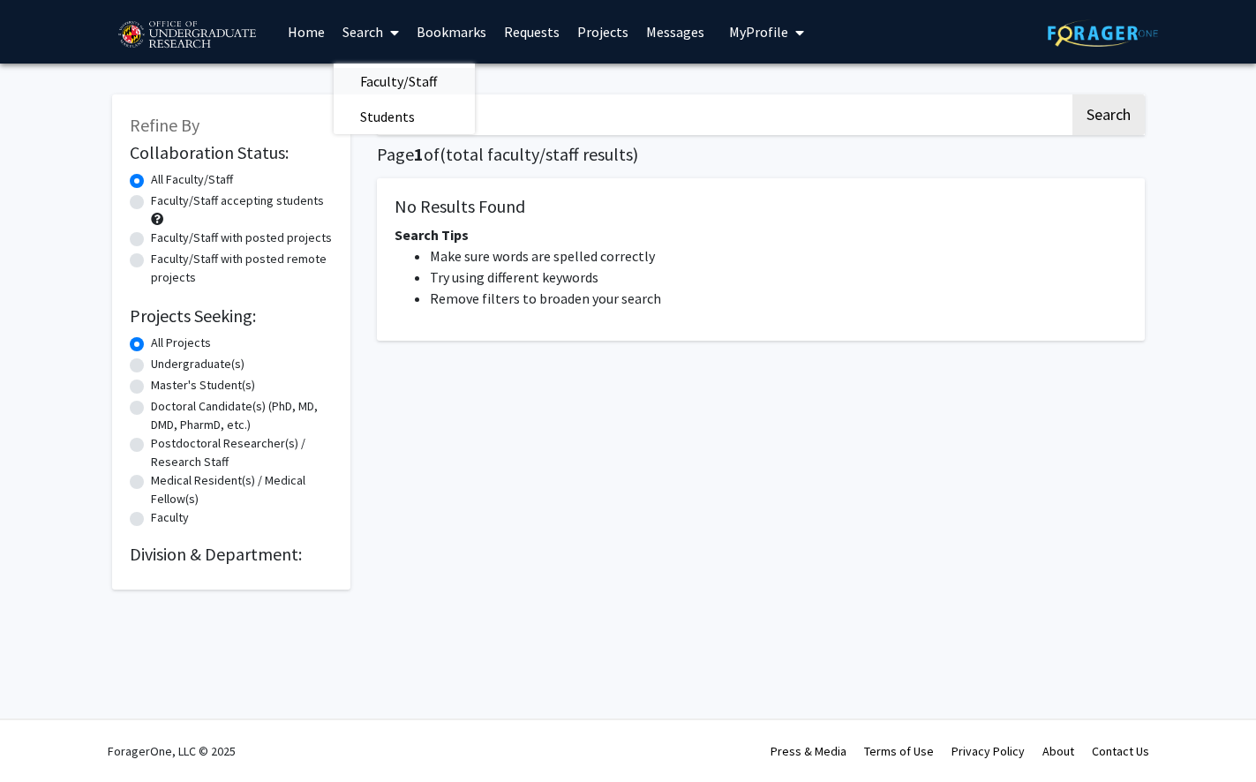
click at [395, 81] on span "Faculty/Staff" at bounding box center [399, 81] width 130 height 35
click at [488, 117] on input "Search Keywords" at bounding box center [723, 114] width 693 height 41
click at [365, 31] on link "Search" at bounding box center [371, 32] width 74 height 62
click at [303, 32] on link "Home" at bounding box center [306, 32] width 55 height 62
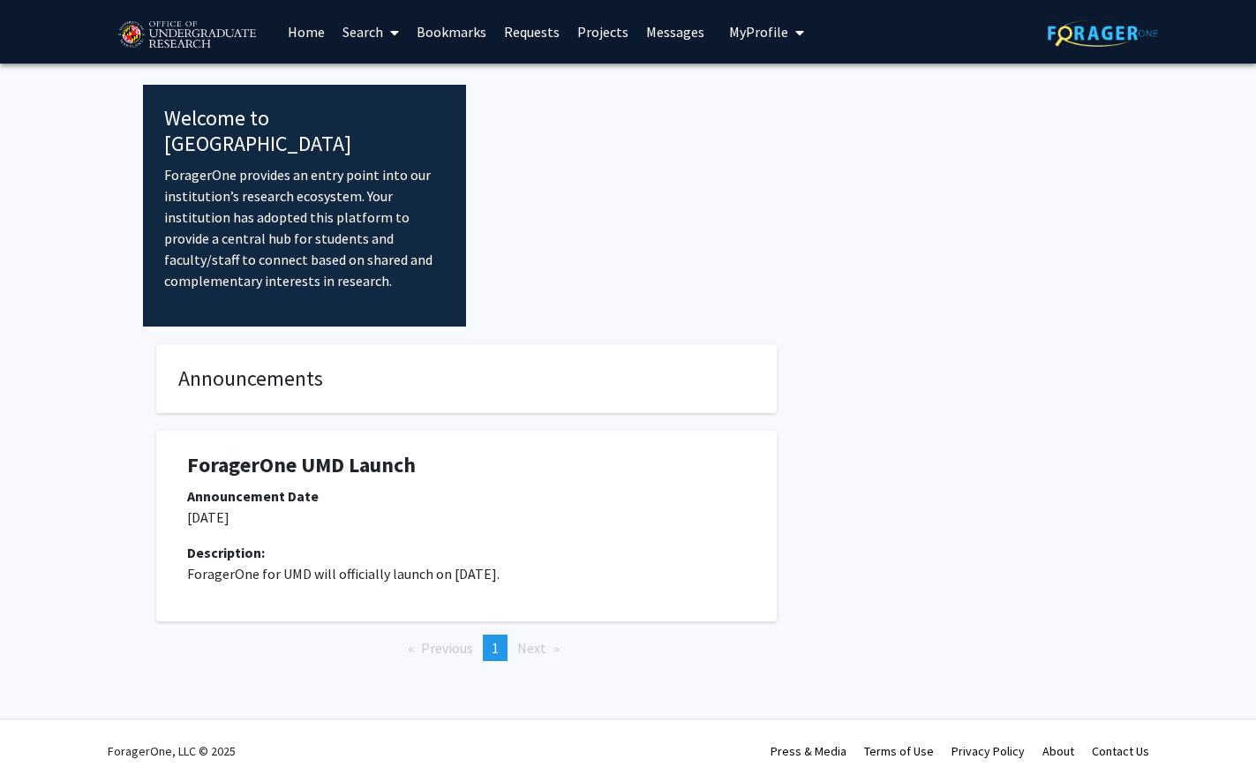
click at [373, 37] on link "Search" at bounding box center [371, 32] width 74 height 62
click at [607, 39] on link "Projects" at bounding box center [603, 32] width 69 height 62
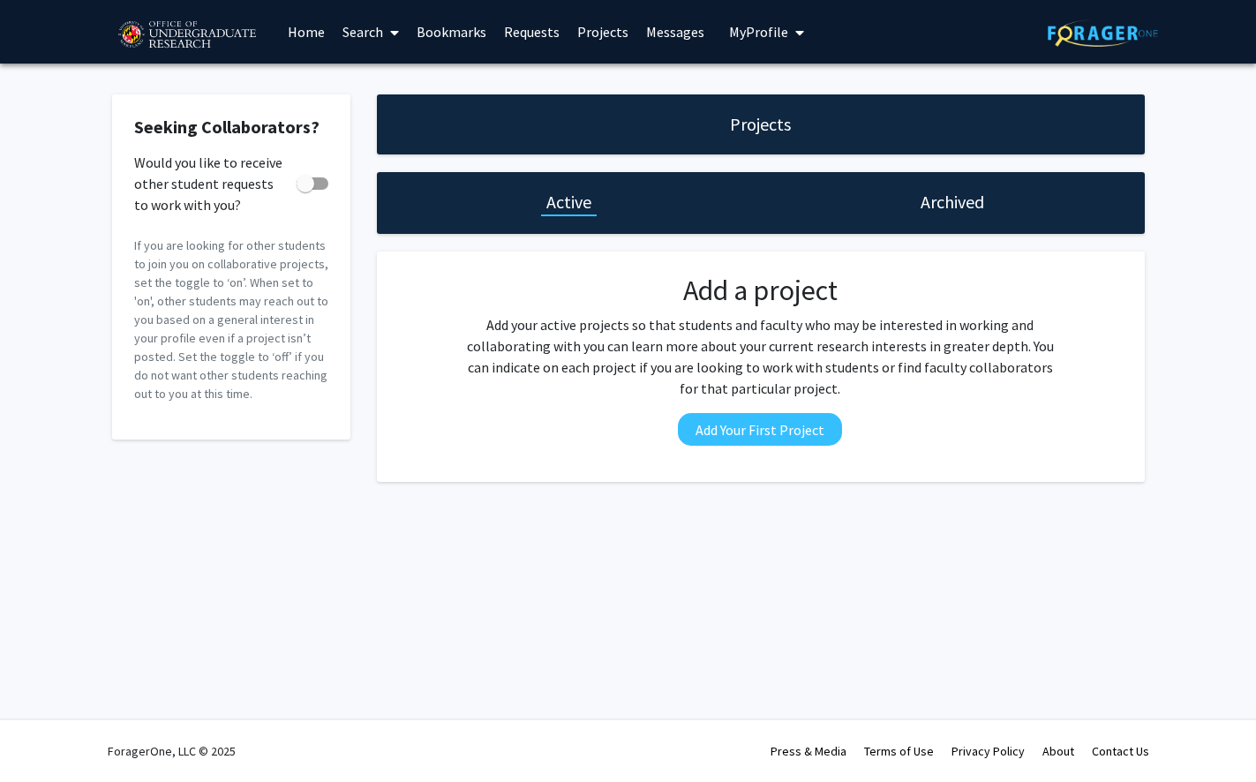
click at [540, 26] on link "Requests" at bounding box center [531, 32] width 73 height 62
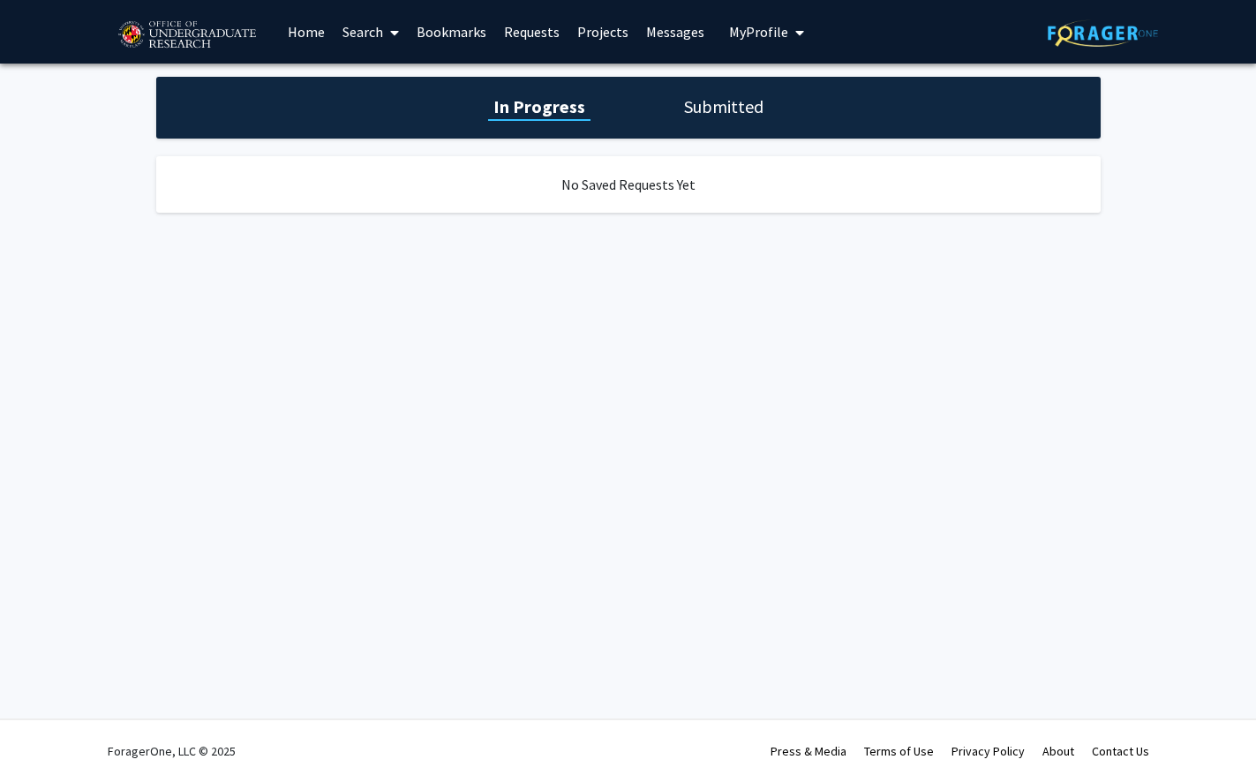
click at [450, 29] on link "Bookmarks" at bounding box center [451, 32] width 87 height 62
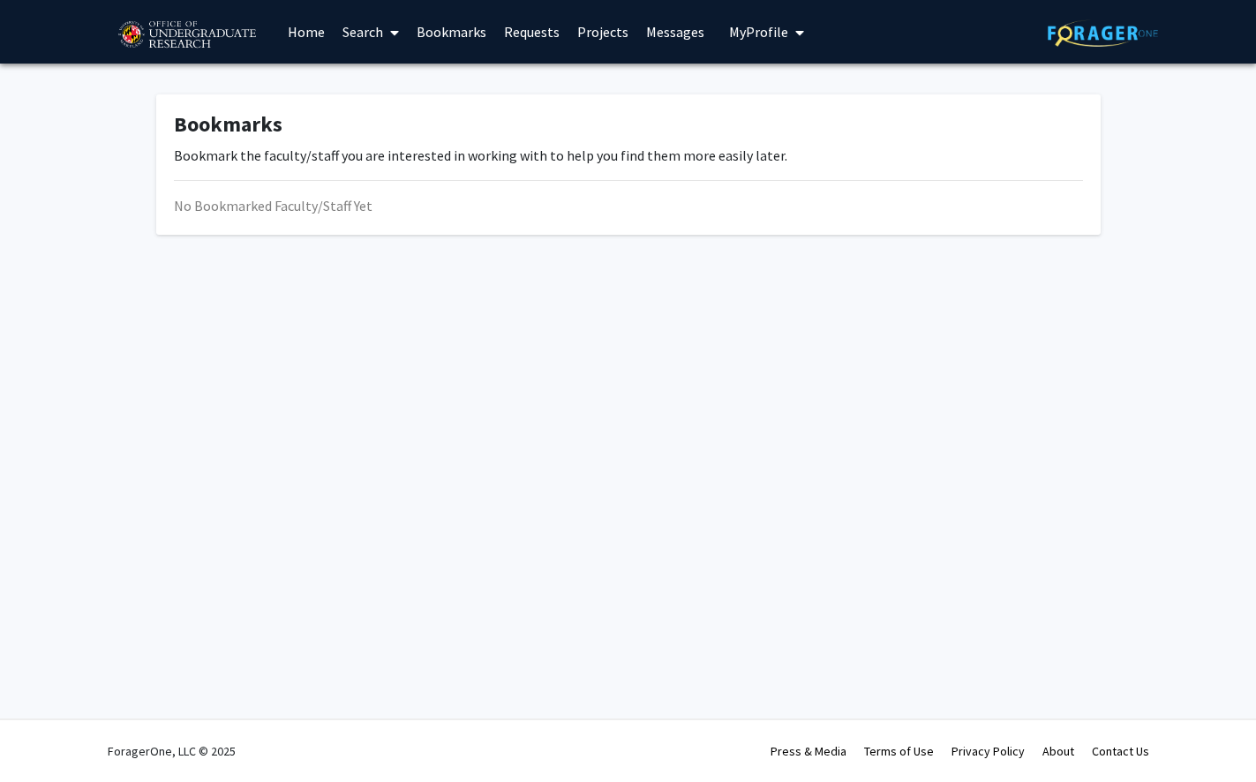
click at [359, 26] on link "Search" at bounding box center [371, 32] width 74 height 62
click at [375, 89] on span "Faculty/Staff" at bounding box center [399, 81] width 130 height 35
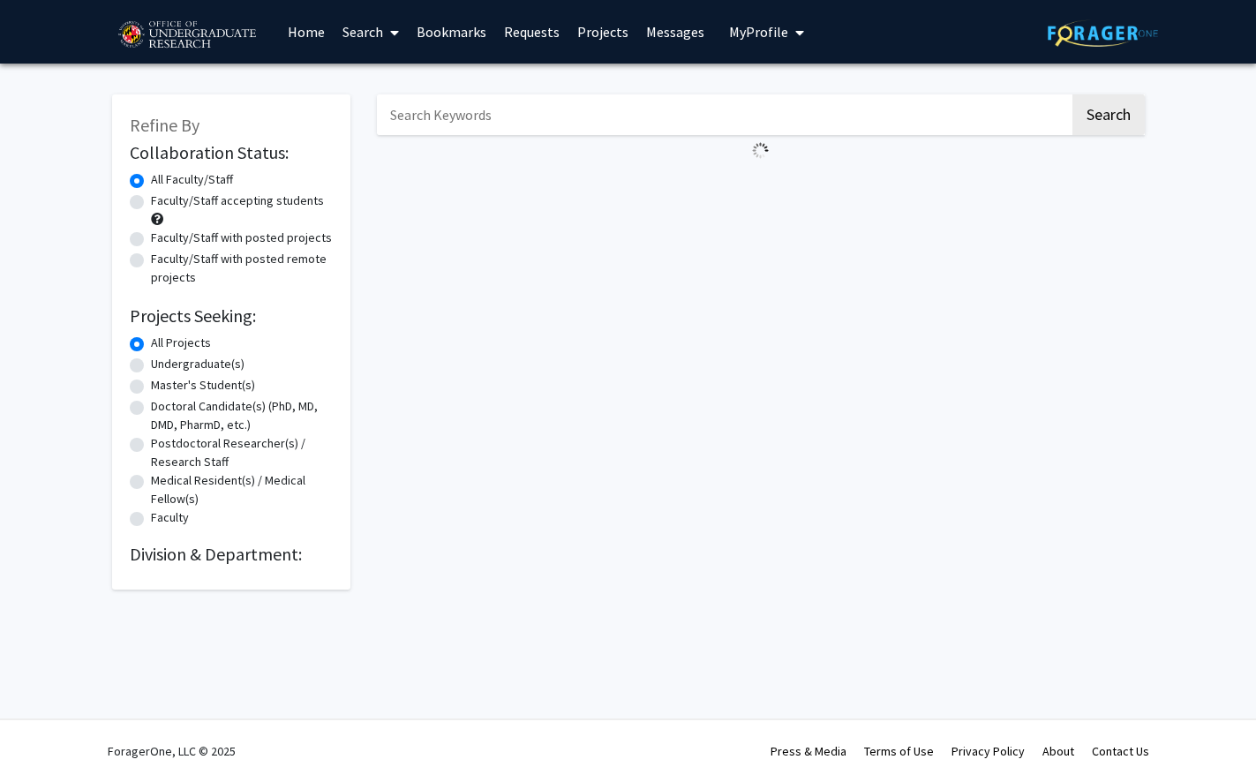
click at [478, 124] on input "Search Keywords" at bounding box center [723, 114] width 693 height 41
type input "psychology"
click at [1113, 108] on button "Search" at bounding box center [1109, 114] width 72 height 41
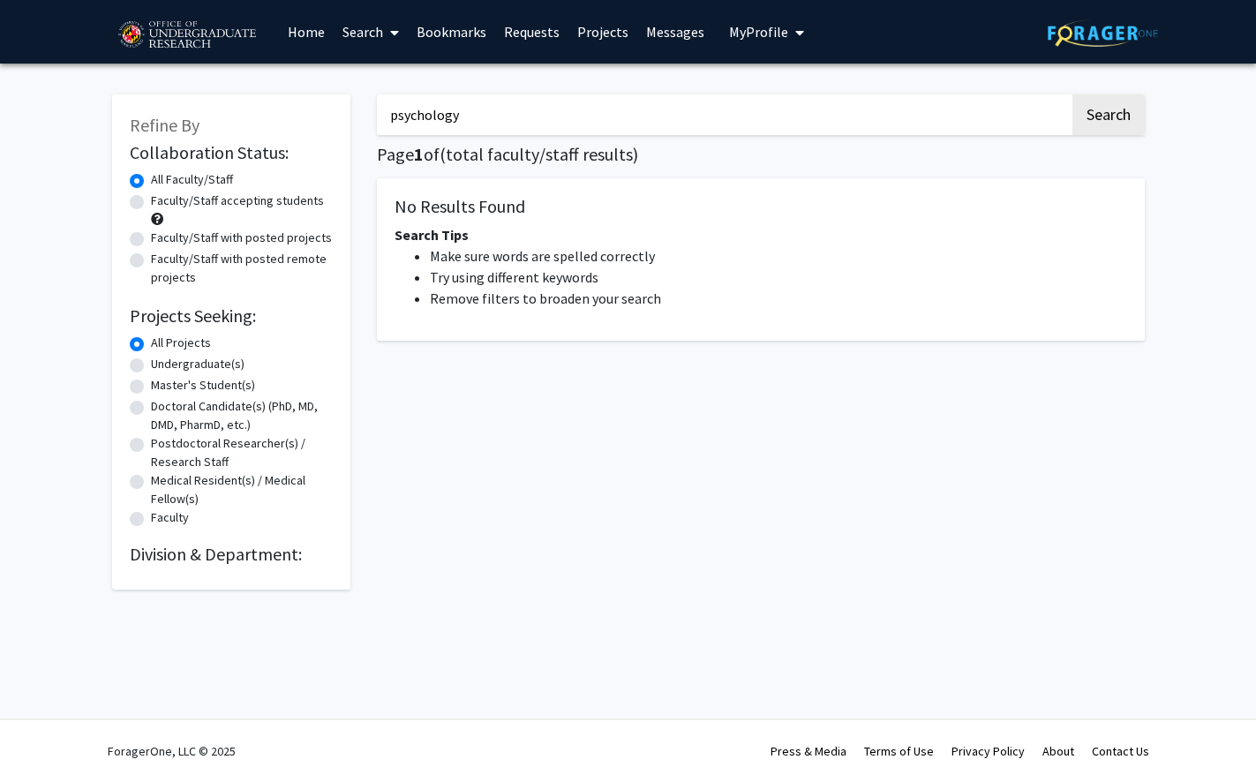
click at [651, 266] on li "Make sure words are spelled correctly" at bounding box center [779, 255] width 698 height 21
click at [485, 124] on input "psychology" at bounding box center [723, 114] width 693 height 41
click at [222, 203] on label "Faculty/Staff accepting students" at bounding box center [237, 201] width 173 height 19
click at [162, 203] on input "Faculty/Staff accepting students" at bounding box center [156, 197] width 11 height 11
radio input "true"
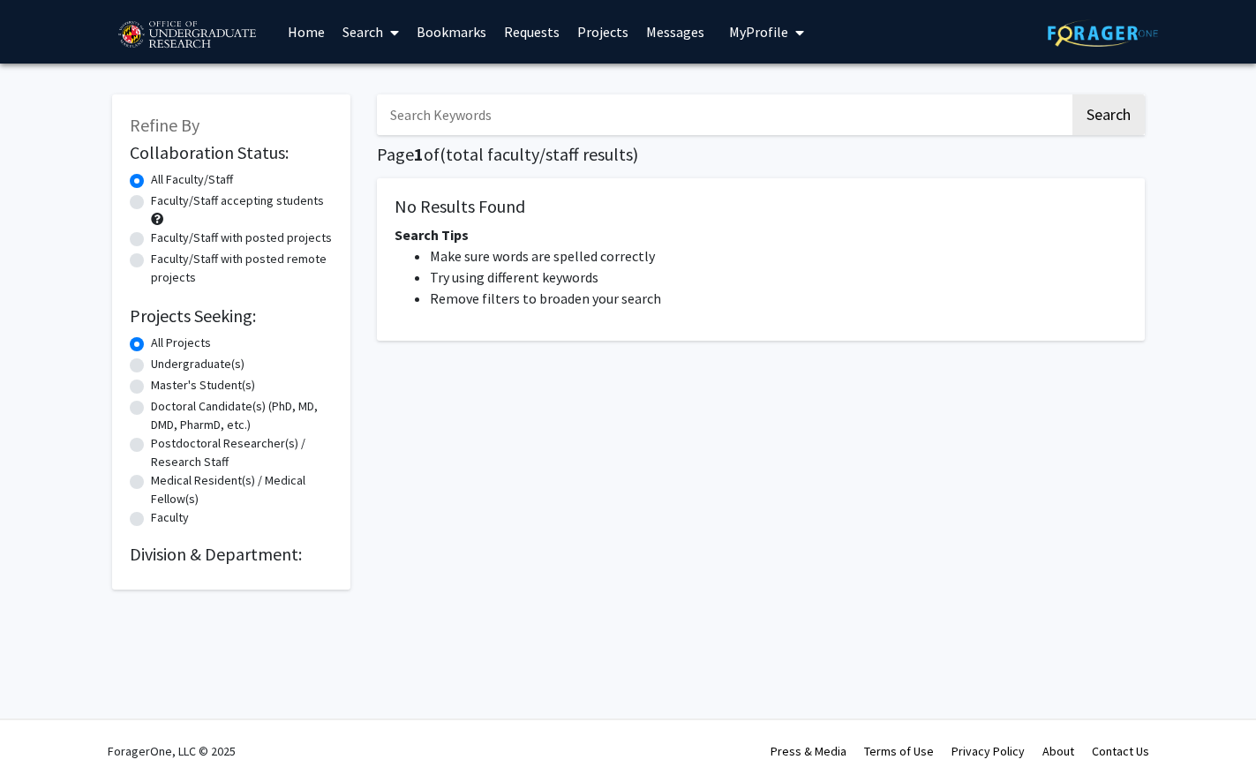
click at [343, 22] on link "Search" at bounding box center [371, 32] width 74 height 62
click at [292, 28] on link "Home" at bounding box center [306, 32] width 55 height 62
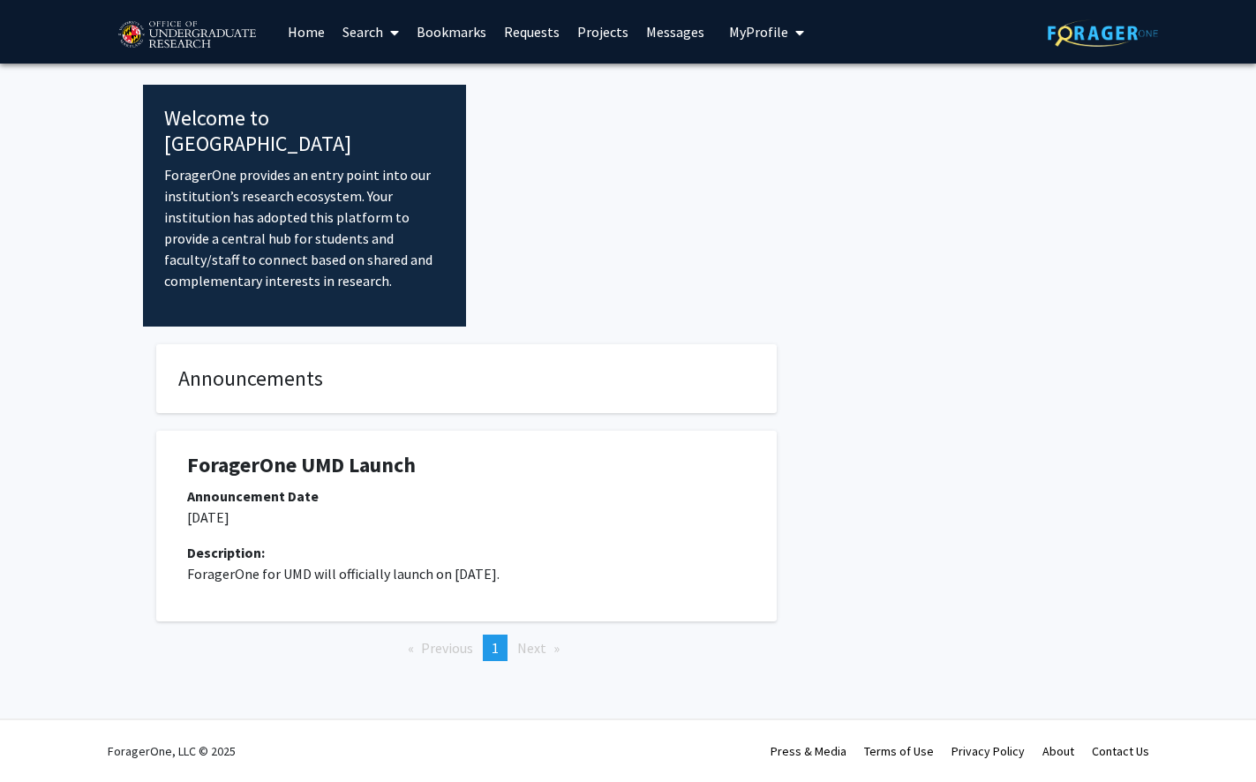
click at [250, 164] on p "ForagerOne provides an entry point into our institution’s research ecosystem. Y…" at bounding box center [305, 227] width 282 height 127
click at [196, 38] on img at bounding box center [186, 35] width 149 height 44
click at [209, 33] on img at bounding box center [186, 35] width 149 height 44
click at [295, 33] on link "Home" at bounding box center [306, 32] width 55 height 62
click at [339, 30] on link "Search" at bounding box center [371, 32] width 74 height 62
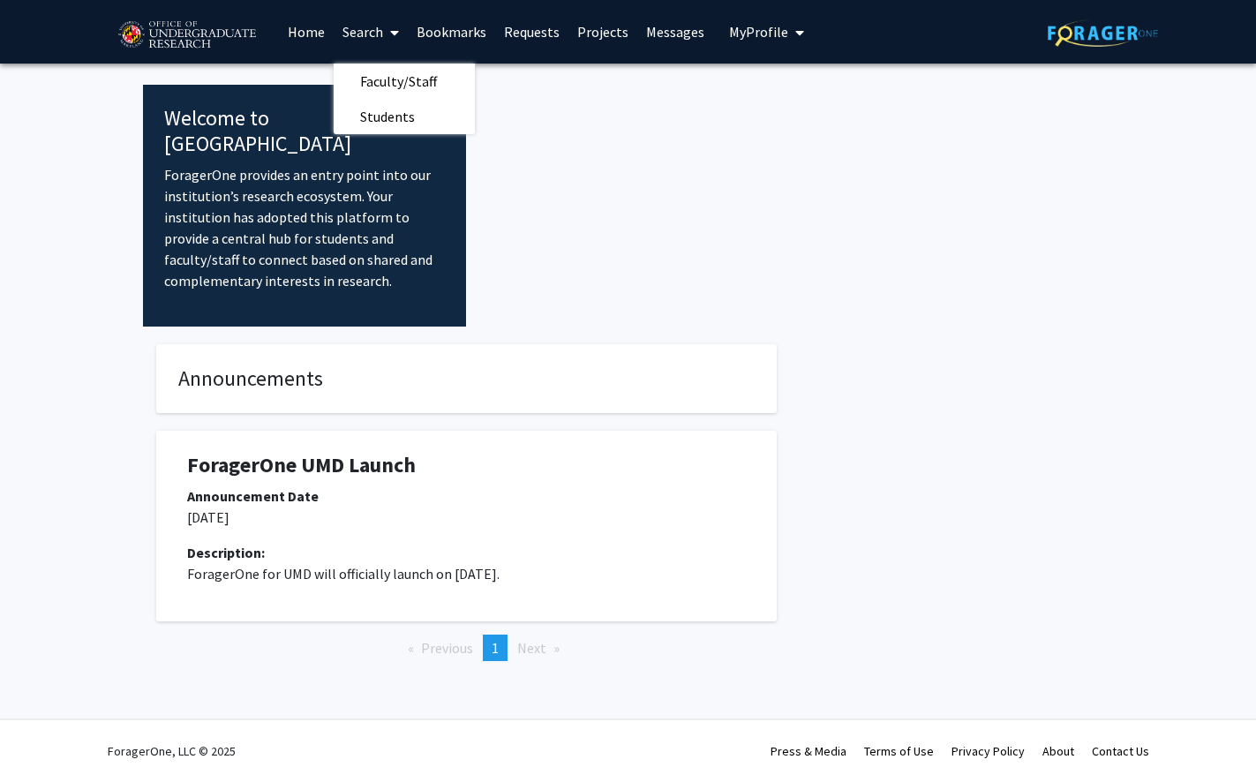
click at [423, 31] on link "Bookmarks" at bounding box center [451, 32] width 87 height 62
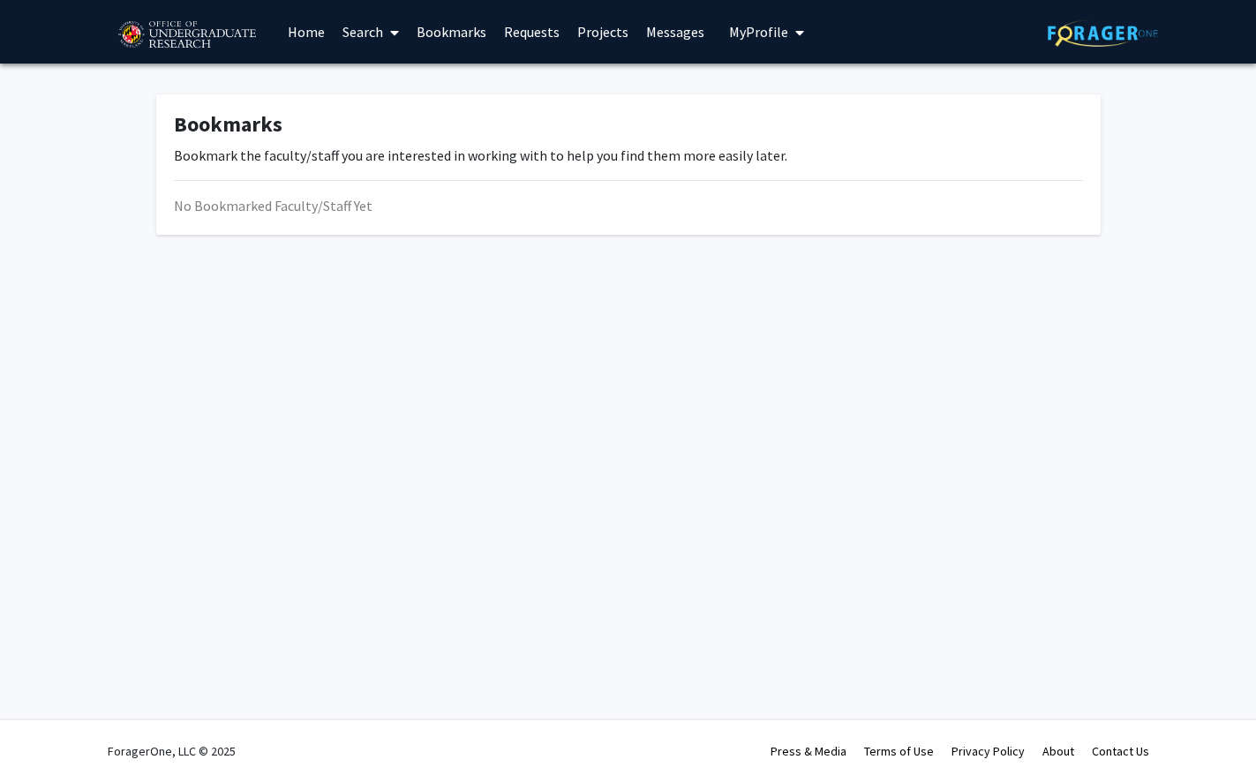
click at [517, 28] on link "Requests" at bounding box center [531, 32] width 73 height 62
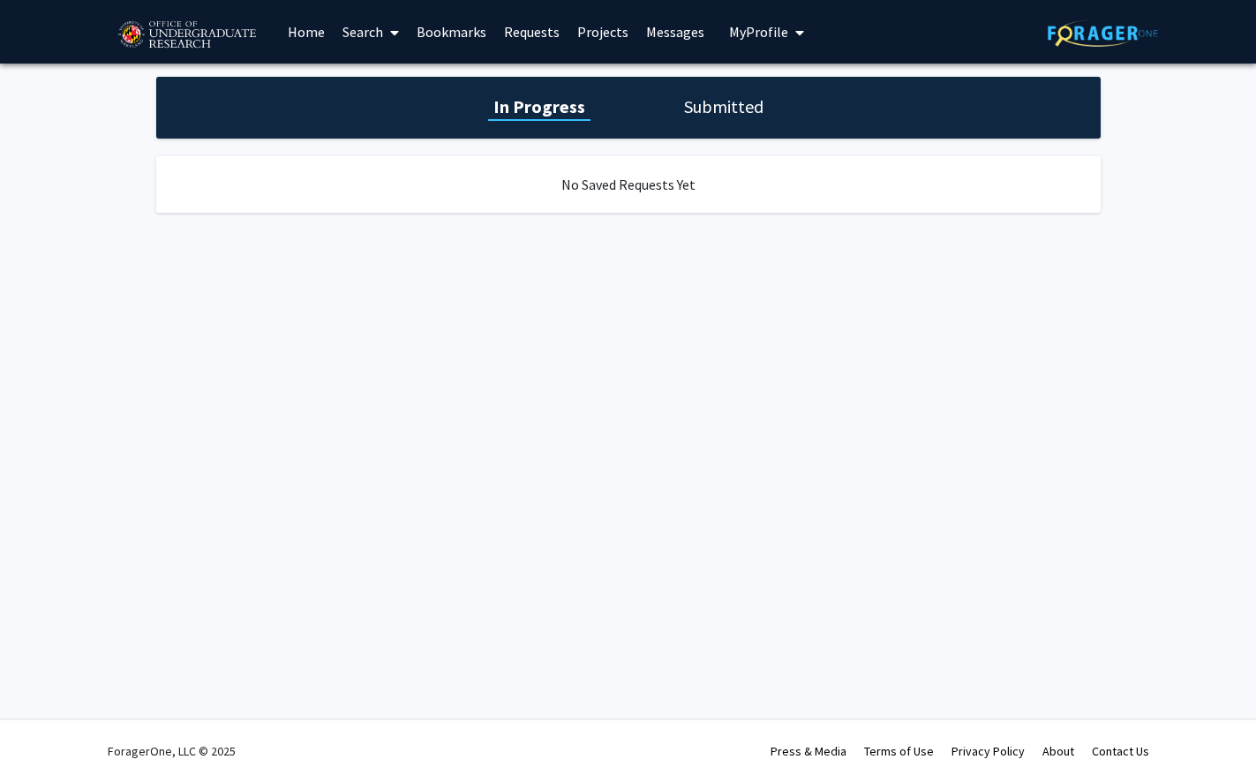
click at [618, 29] on link "Projects" at bounding box center [603, 32] width 69 height 62
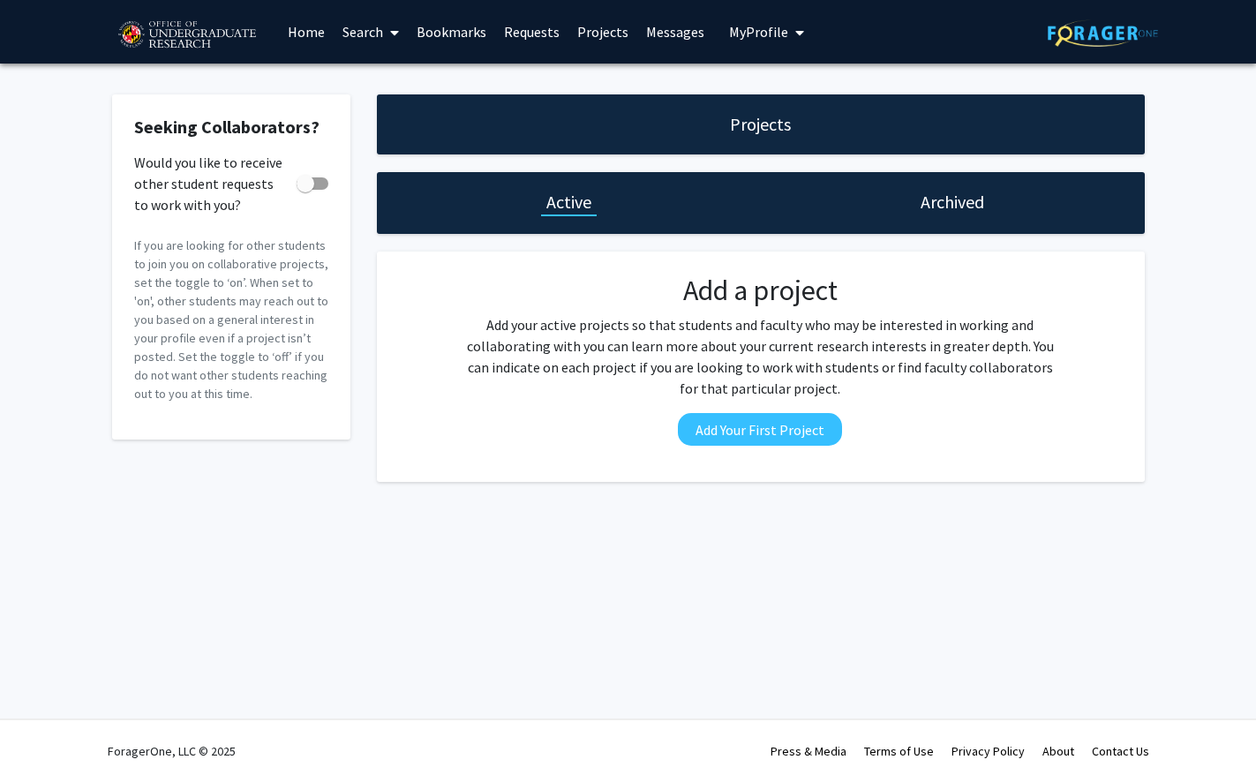
click at [684, 26] on link "Messages" at bounding box center [675, 32] width 76 height 62
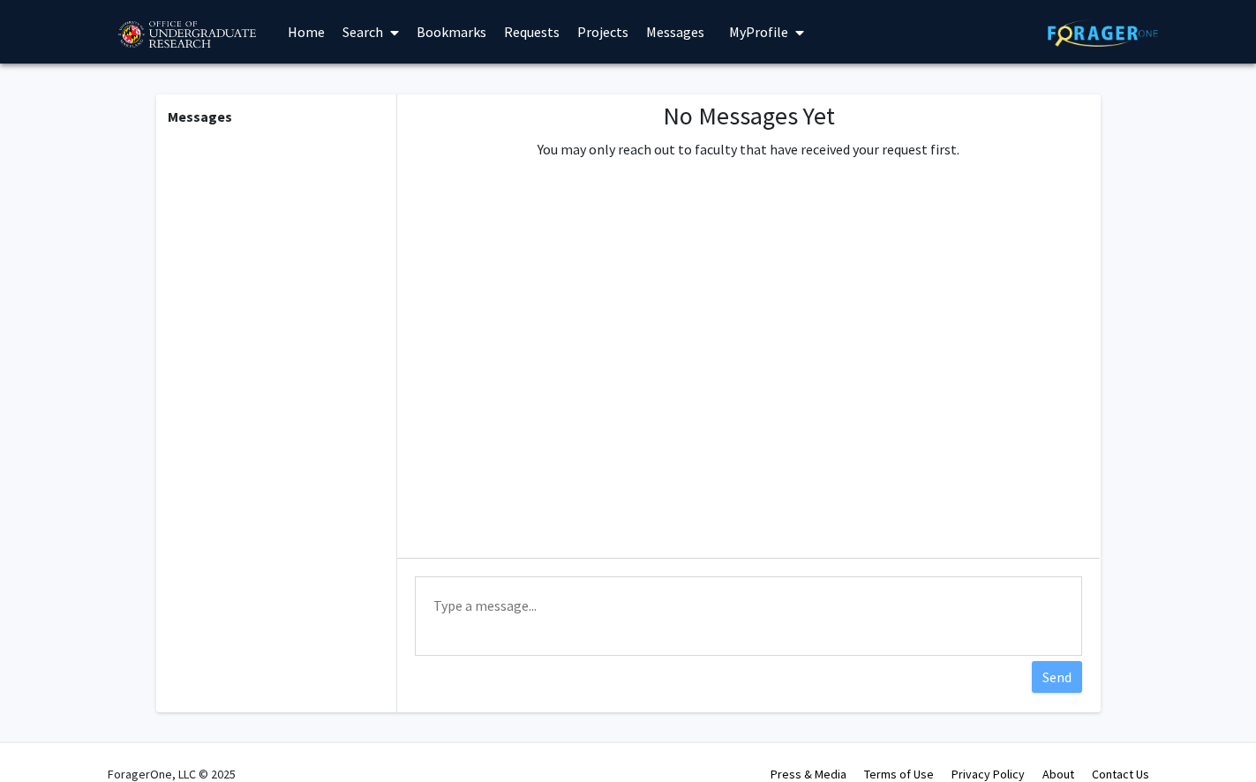
click at [758, 34] on span "My Profile" at bounding box center [758, 32] width 59 height 18
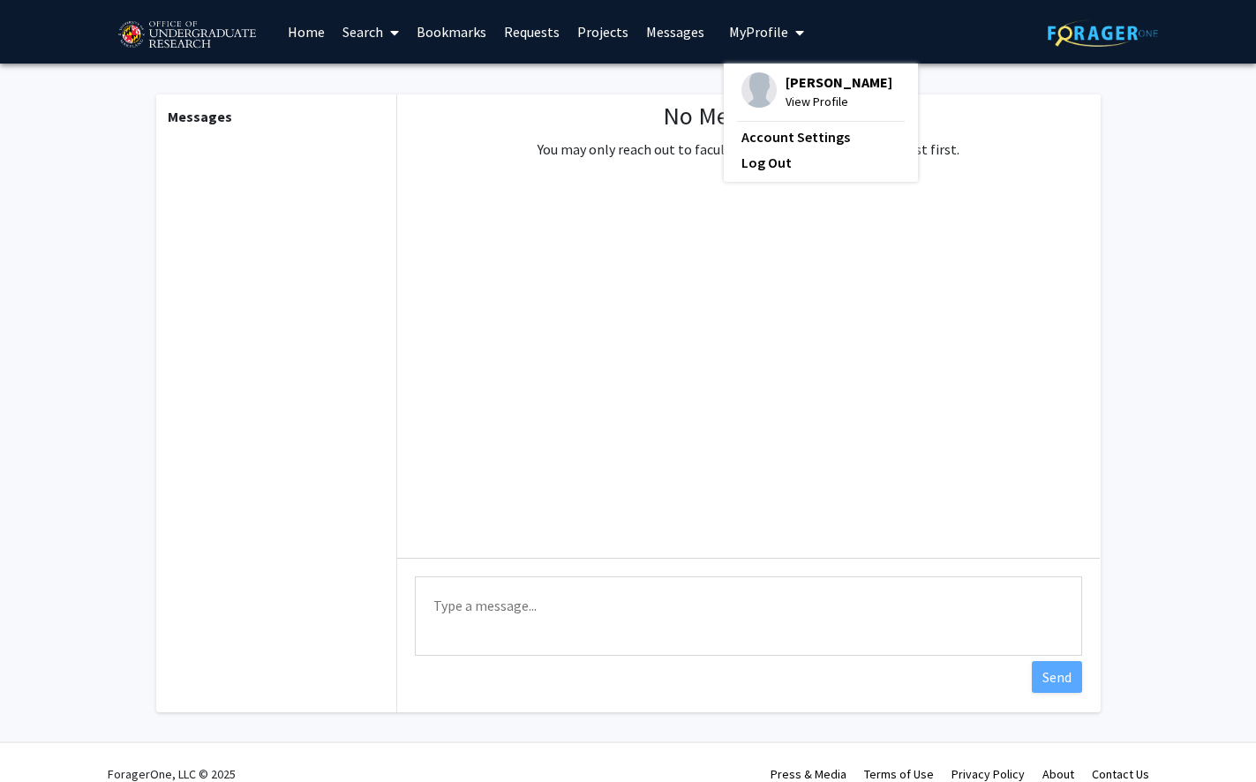
click at [653, 29] on link "Messages" at bounding box center [675, 32] width 76 height 62
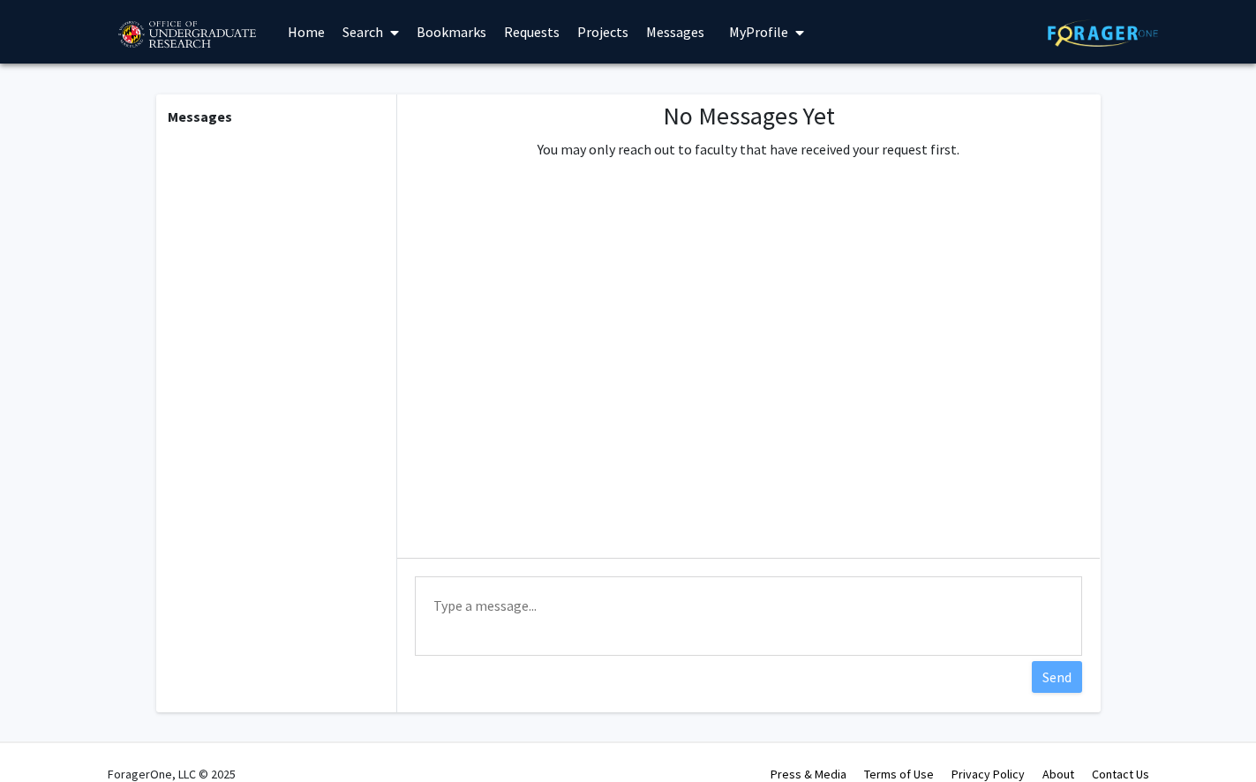
click at [761, 29] on span "My Profile" at bounding box center [758, 32] width 59 height 18
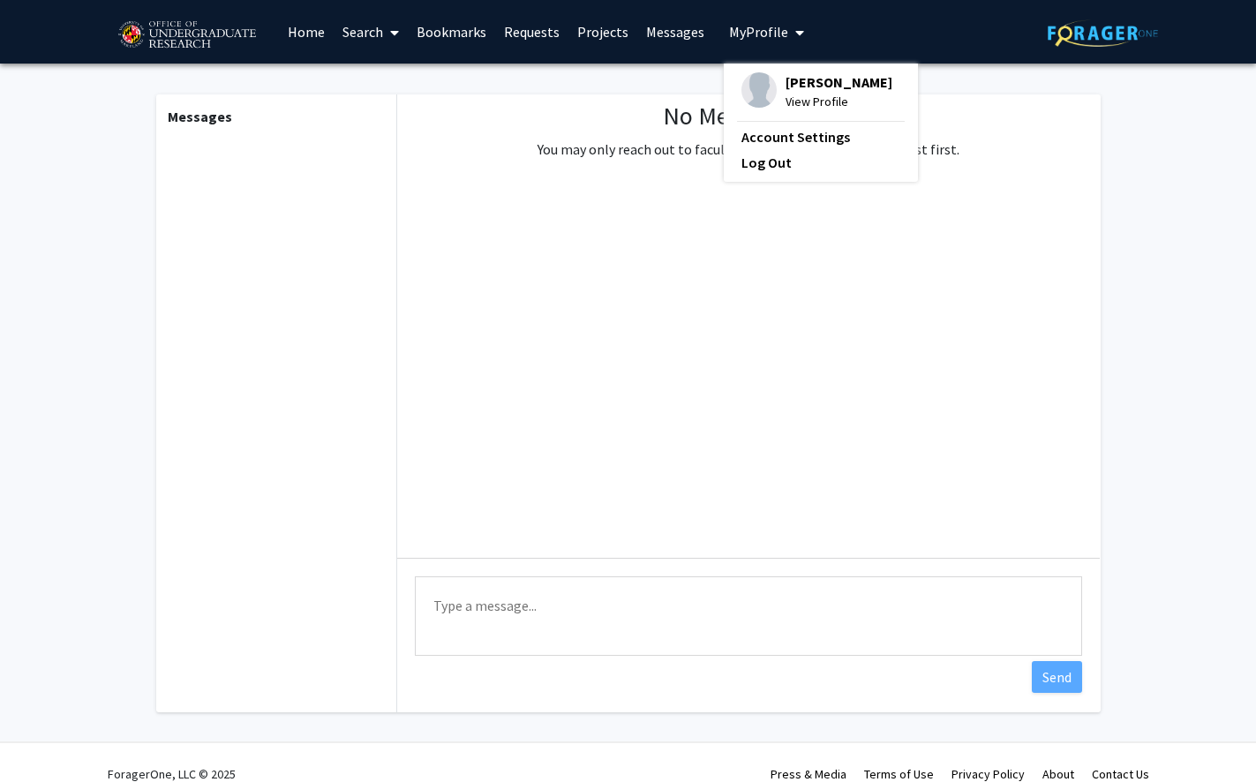
click at [773, 100] on div "[PERSON_NAME] View Profile" at bounding box center [817, 91] width 151 height 39
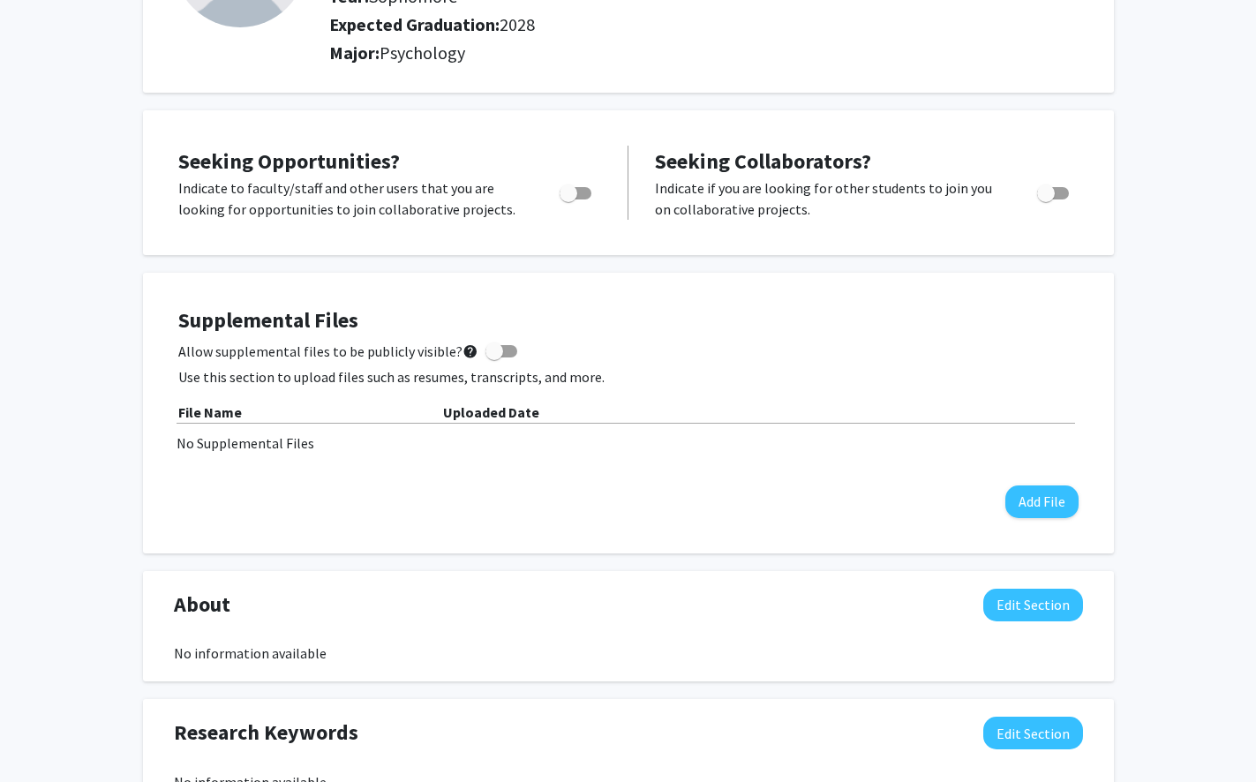
scroll to position [250, 0]
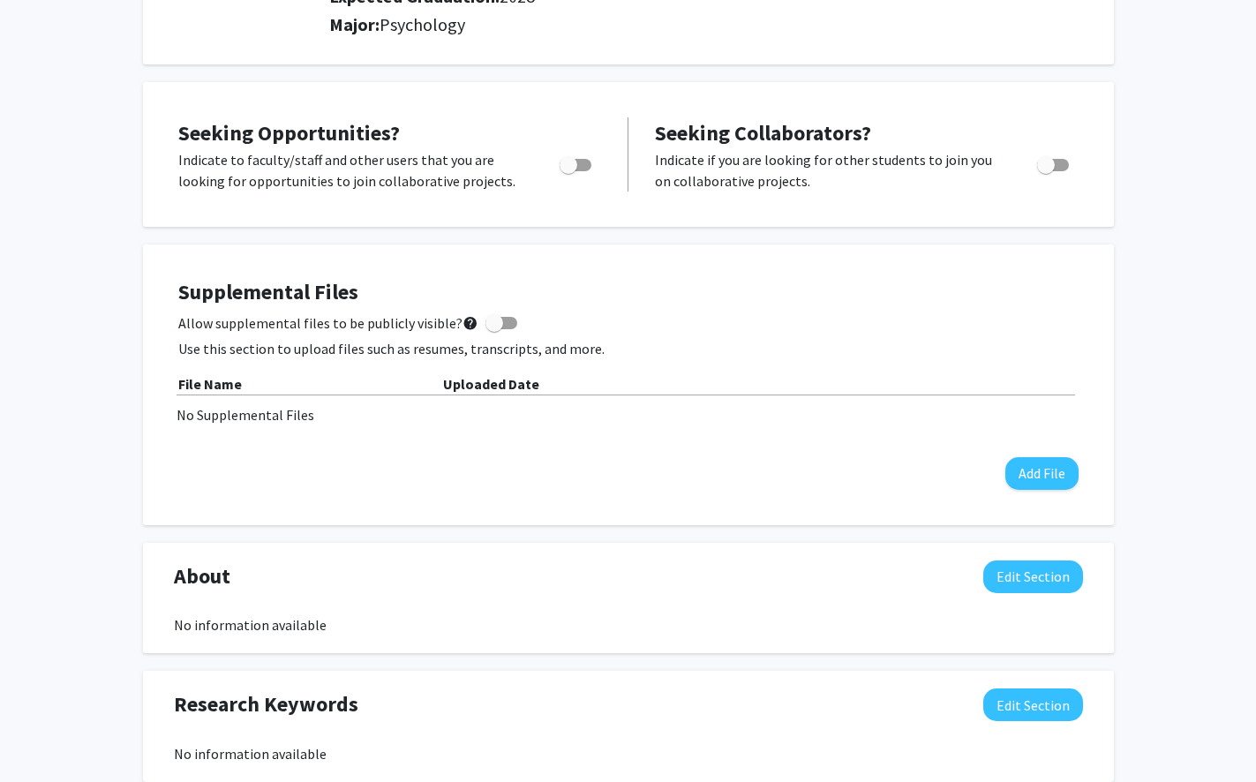
click at [570, 162] on span "Toggle" at bounding box center [569, 165] width 18 height 18
click at [569, 171] on input "Are you actively seeking opportunities?" at bounding box center [568, 171] width 1 height 1
checkbox input "true"
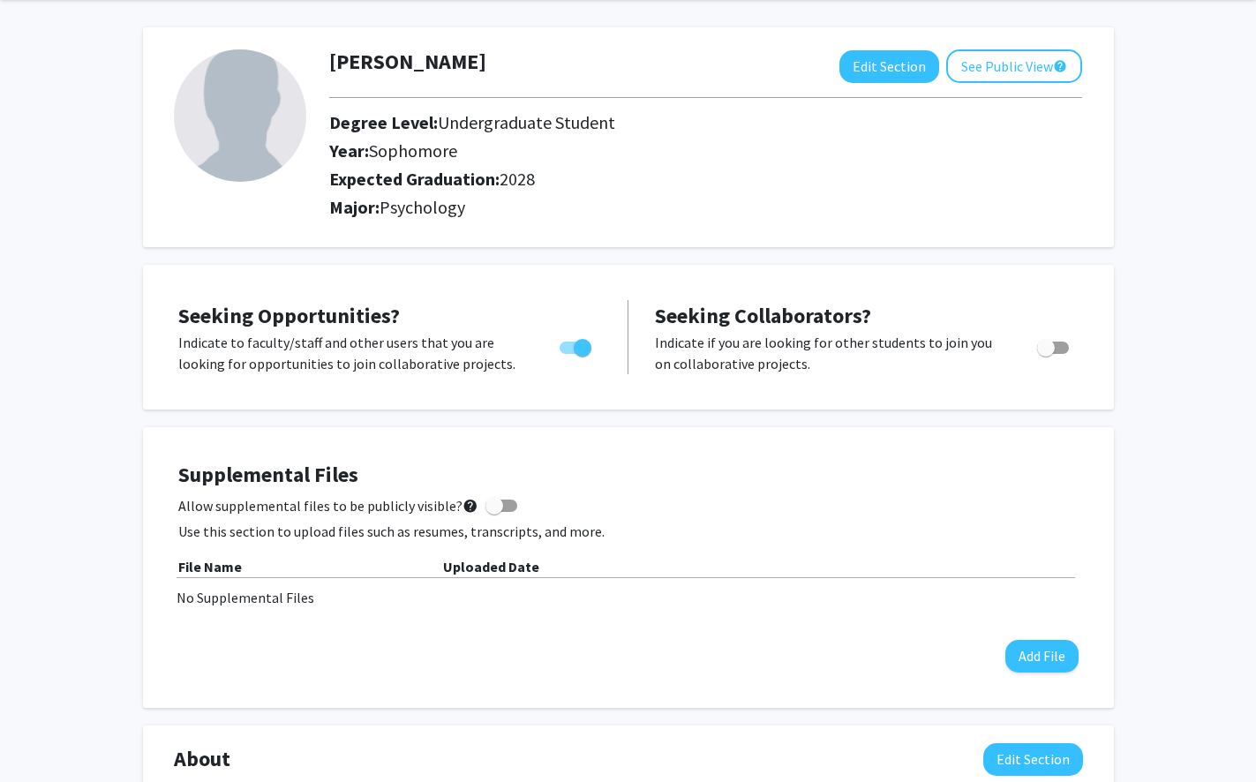
scroll to position [0, 0]
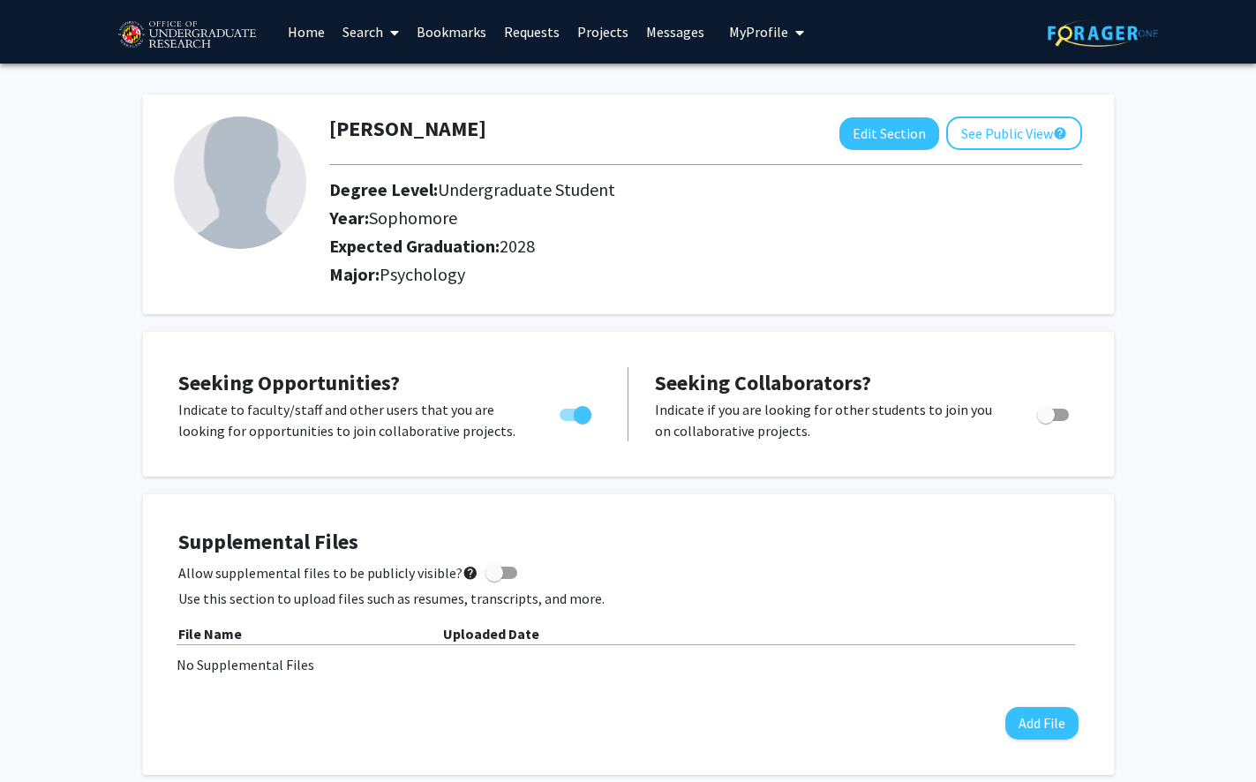
click at [374, 34] on link "Search" at bounding box center [371, 32] width 74 height 62
click at [394, 103] on span "Students" at bounding box center [388, 116] width 108 height 35
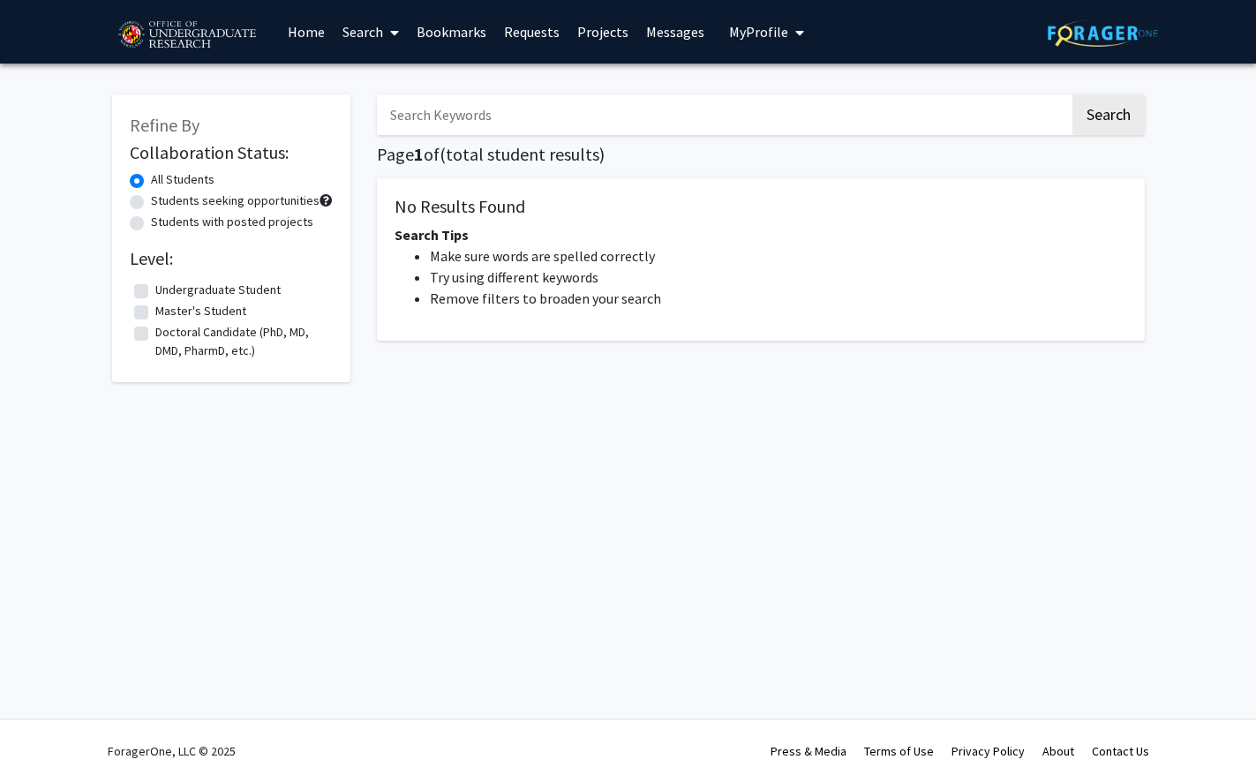
click at [410, 106] on input "Search Keywords" at bounding box center [723, 114] width 693 height 41
click at [368, 28] on link "Search" at bounding box center [371, 32] width 74 height 62
click at [375, 72] on span "Faculty/Staff" at bounding box center [399, 81] width 130 height 35
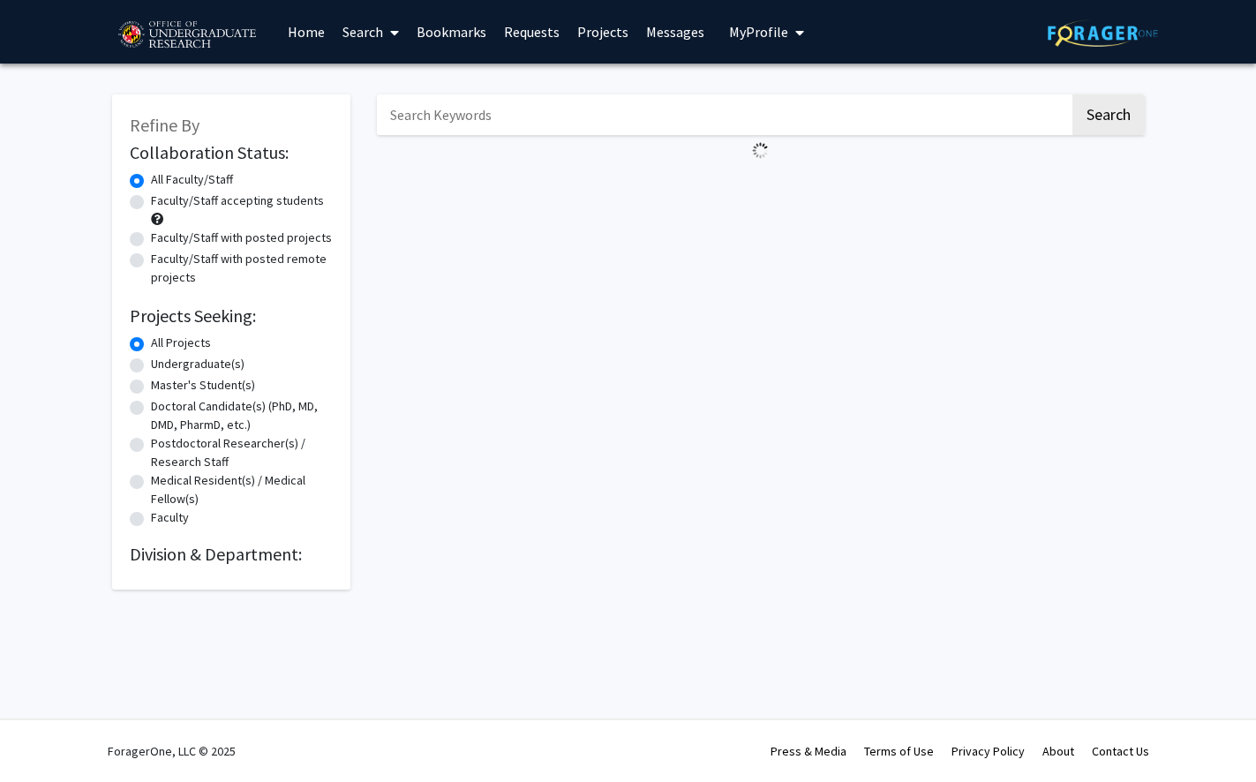
click at [174, 212] on div "Faculty/Staff accepting students" at bounding box center [231, 210] width 203 height 37
click at [151, 202] on label "Faculty/Staff accepting students" at bounding box center [237, 201] width 173 height 19
click at [151, 202] on input "Faculty/Staff accepting students" at bounding box center [156, 197] width 11 height 11
radio input "true"
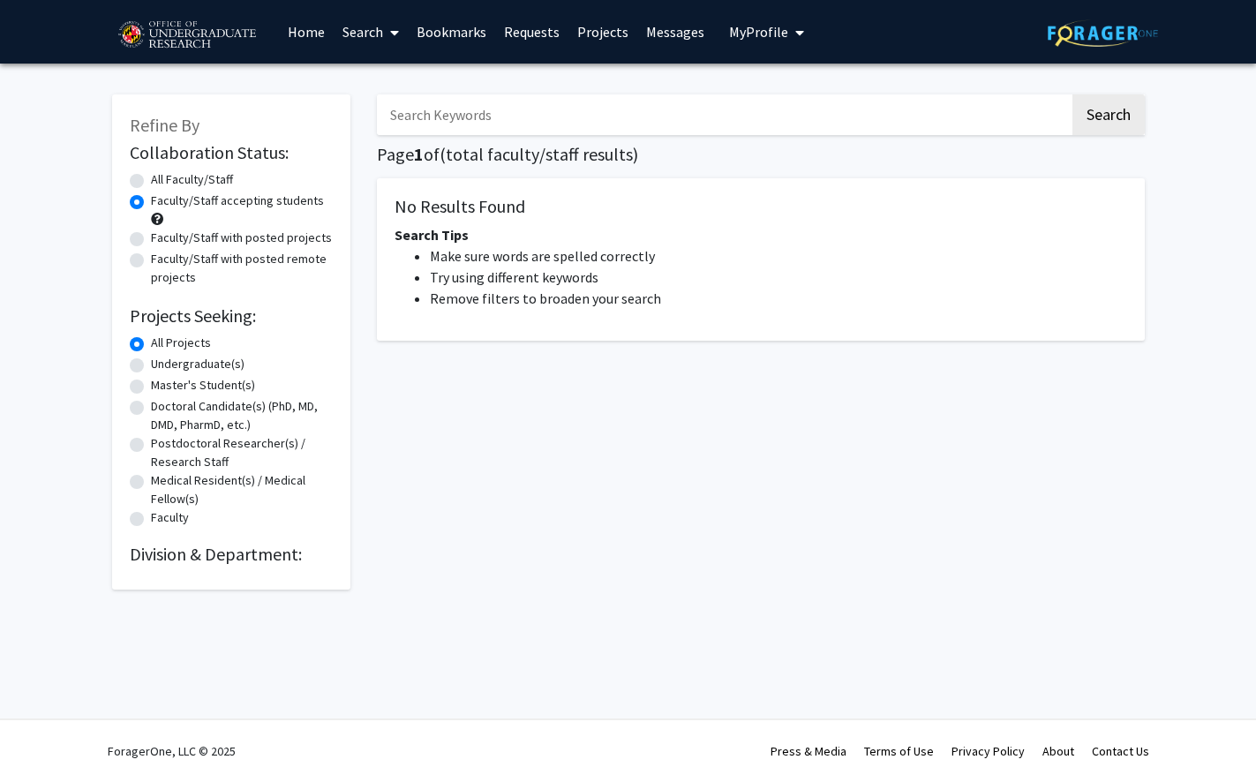
click at [539, 100] on input "Search Keywords" at bounding box center [723, 114] width 693 height 41
type input "TENNIS AUDIENCE BASED ON GENDER"
click at [546, 118] on input "TENNIS AUDIENCE BASED ON GENDER" at bounding box center [723, 114] width 693 height 41
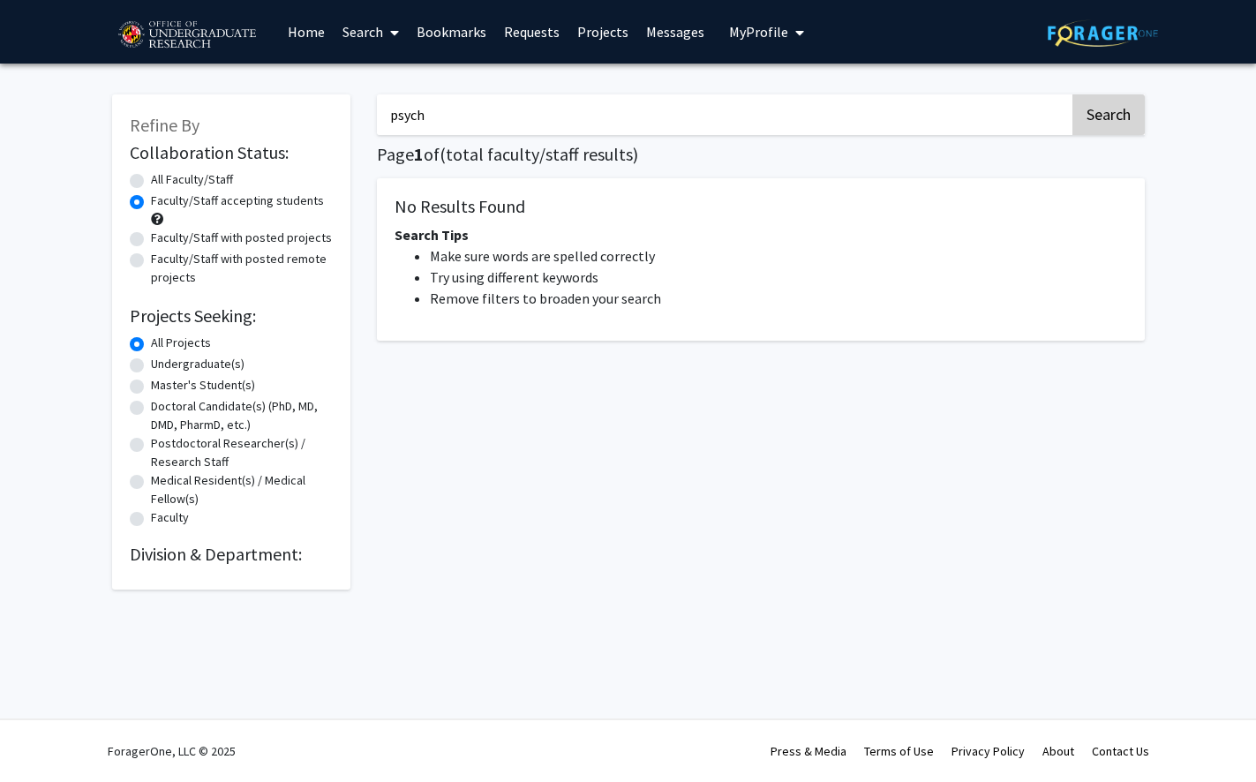
type input "psych"
click at [1124, 109] on button "Search" at bounding box center [1109, 114] width 72 height 41
radio input "true"
click at [1115, 109] on button "Search" at bounding box center [1109, 114] width 72 height 41
click at [473, 161] on h1 "Page 1 of ( total faculty/staff results)" at bounding box center [761, 154] width 768 height 21
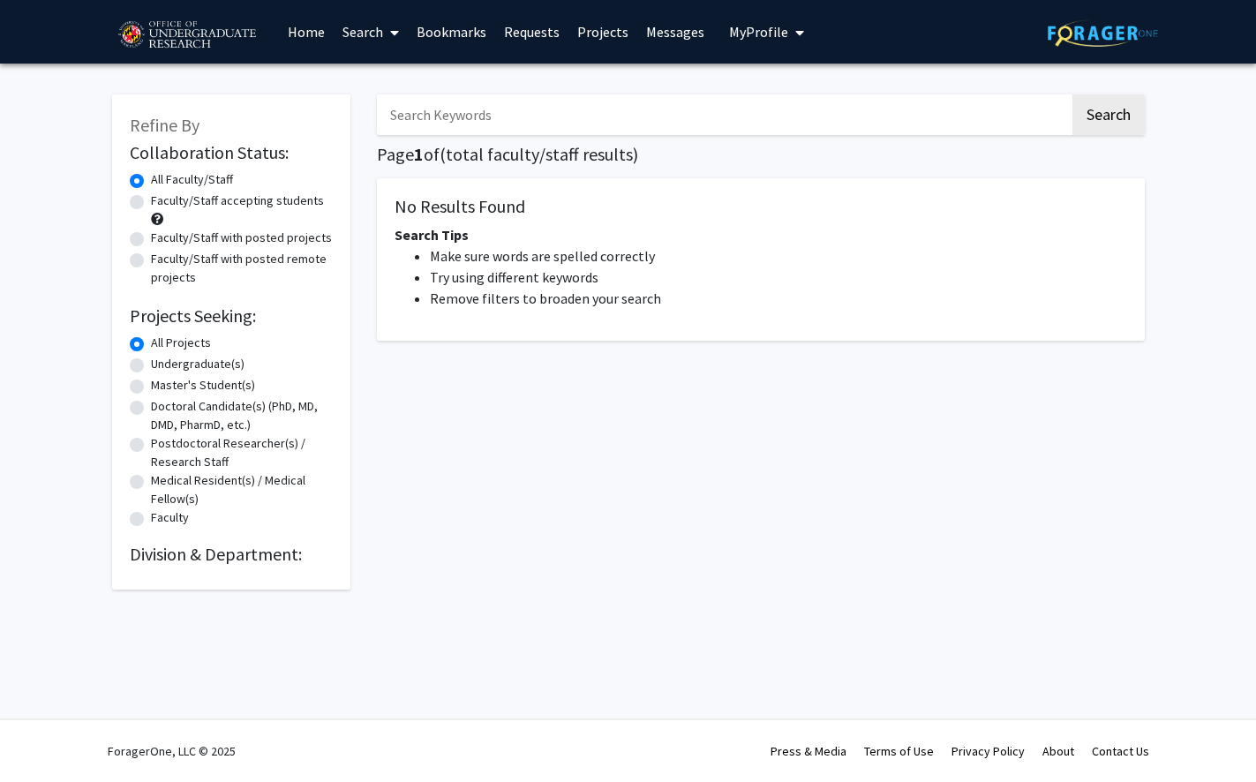
click at [540, 207] on h5 "No Results Found" at bounding box center [761, 206] width 733 height 21
click at [375, 21] on link "Search" at bounding box center [371, 32] width 74 height 62
click at [441, 34] on link "Bookmarks" at bounding box center [451, 32] width 87 height 62
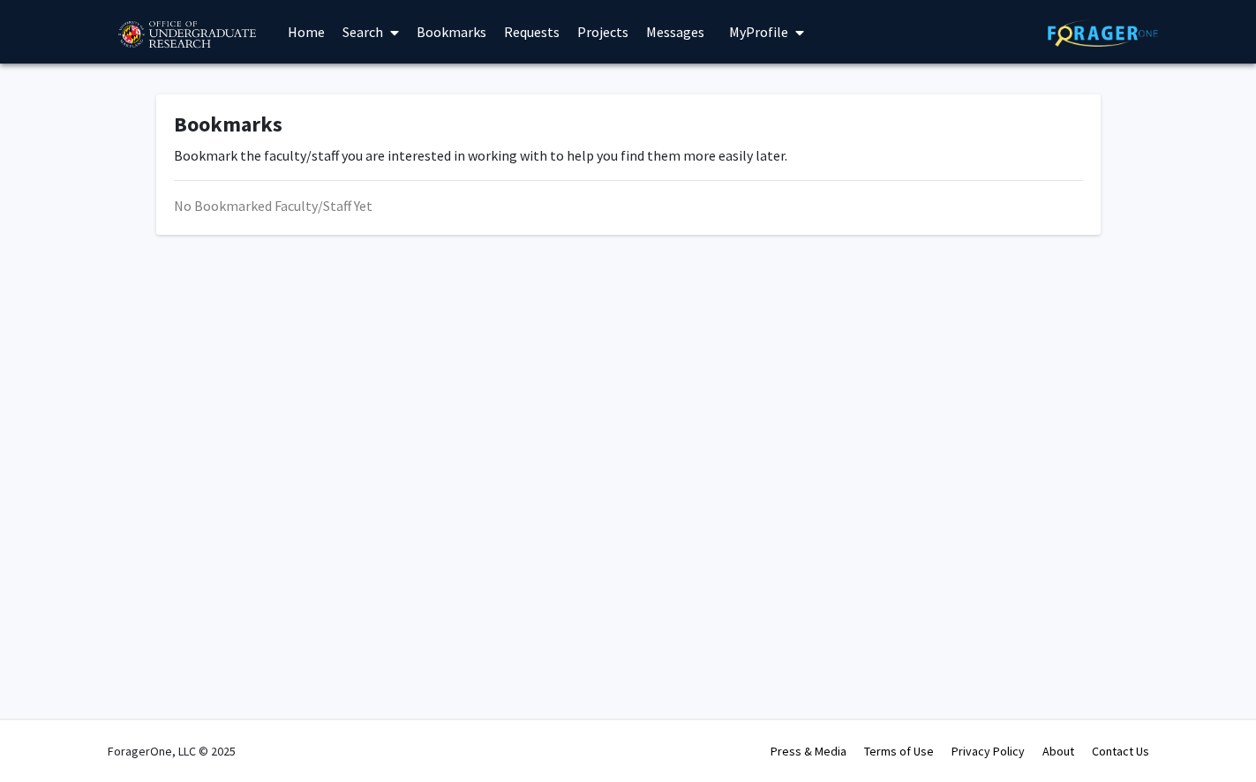
click at [548, 26] on link "Requests" at bounding box center [531, 32] width 73 height 62
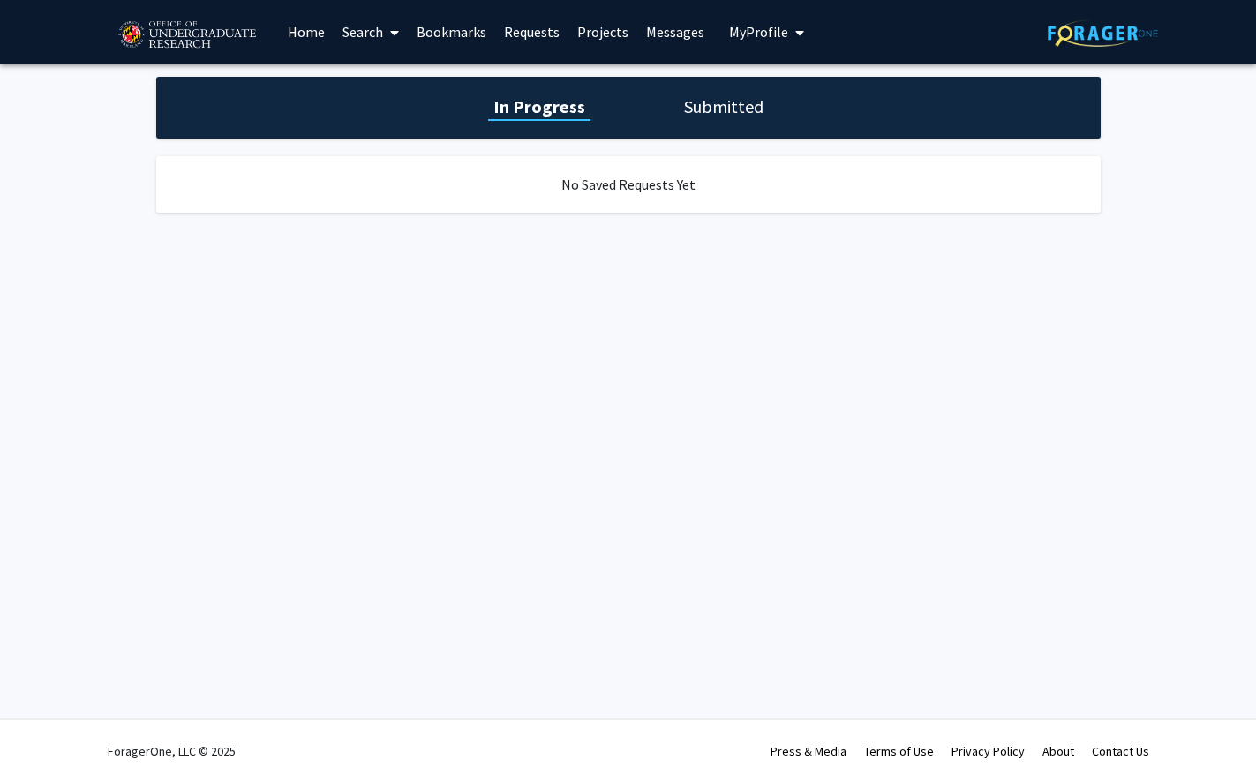
click at [747, 119] on div "In Progress Submitted" at bounding box center [628, 108] width 945 height 62
click at [737, 110] on h1 "Submitted" at bounding box center [724, 106] width 90 height 25
click at [670, 26] on link "Messages" at bounding box center [675, 32] width 76 height 62
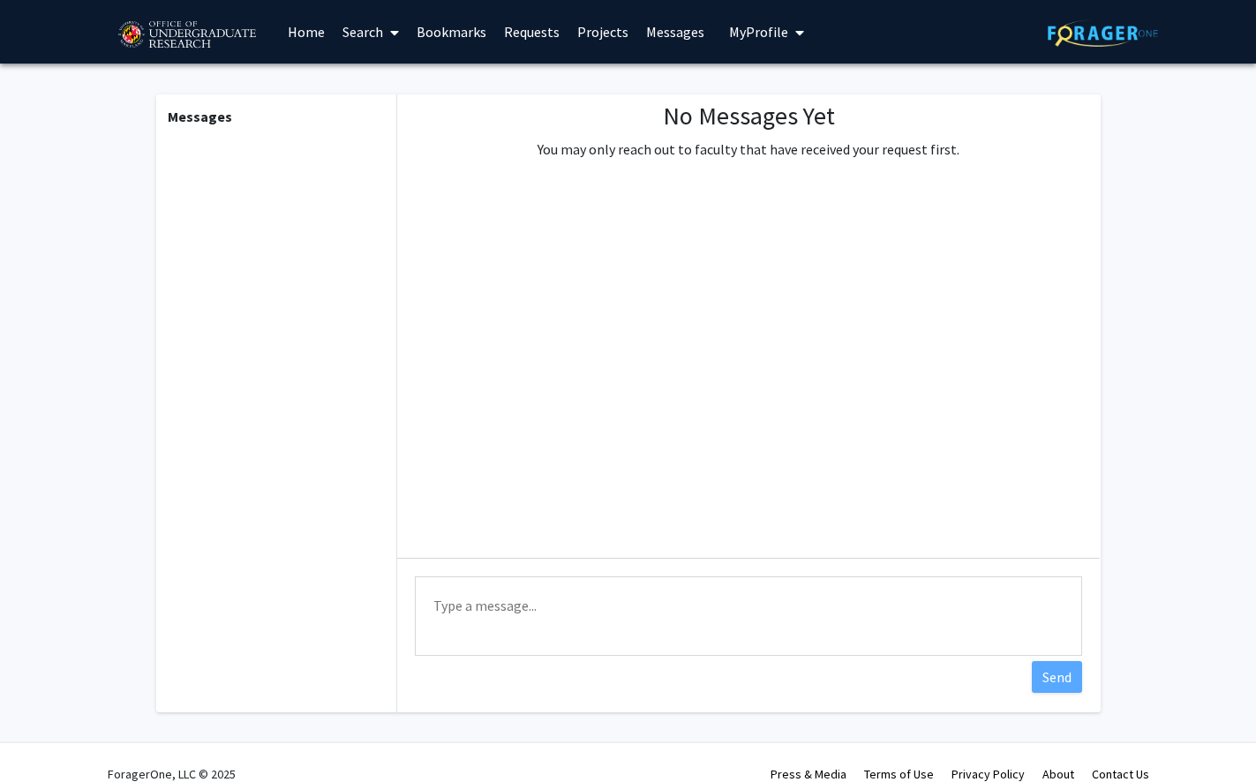
click at [615, 27] on link "Projects" at bounding box center [603, 32] width 69 height 62
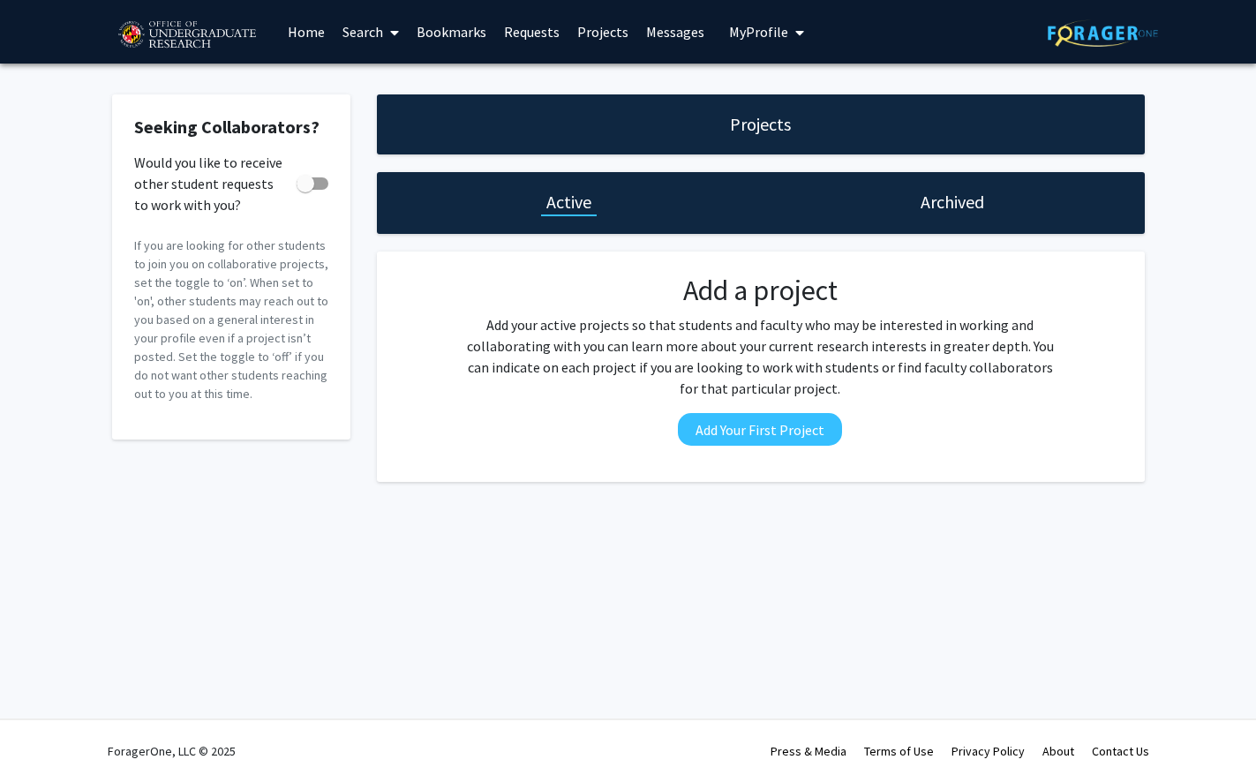
click at [773, 36] on span "My Profile" at bounding box center [758, 32] width 59 height 18
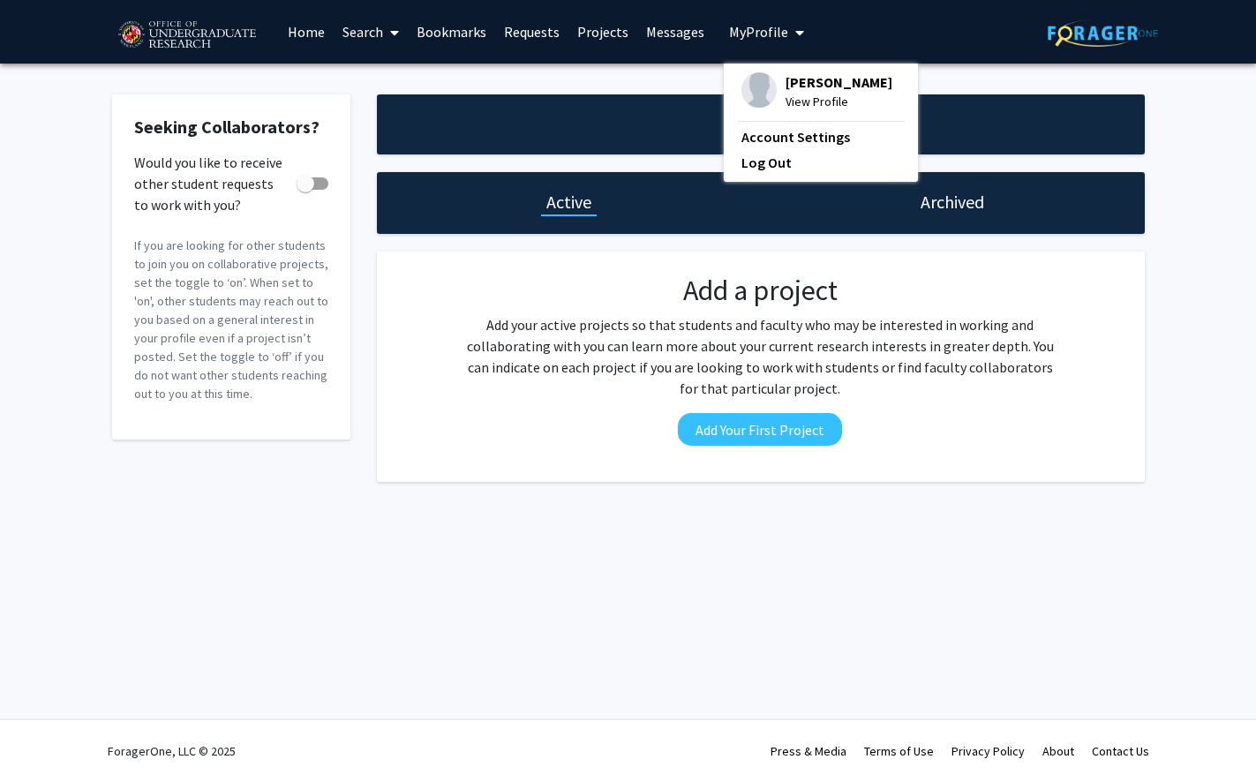
click at [607, 22] on link "Projects" at bounding box center [603, 32] width 69 height 62
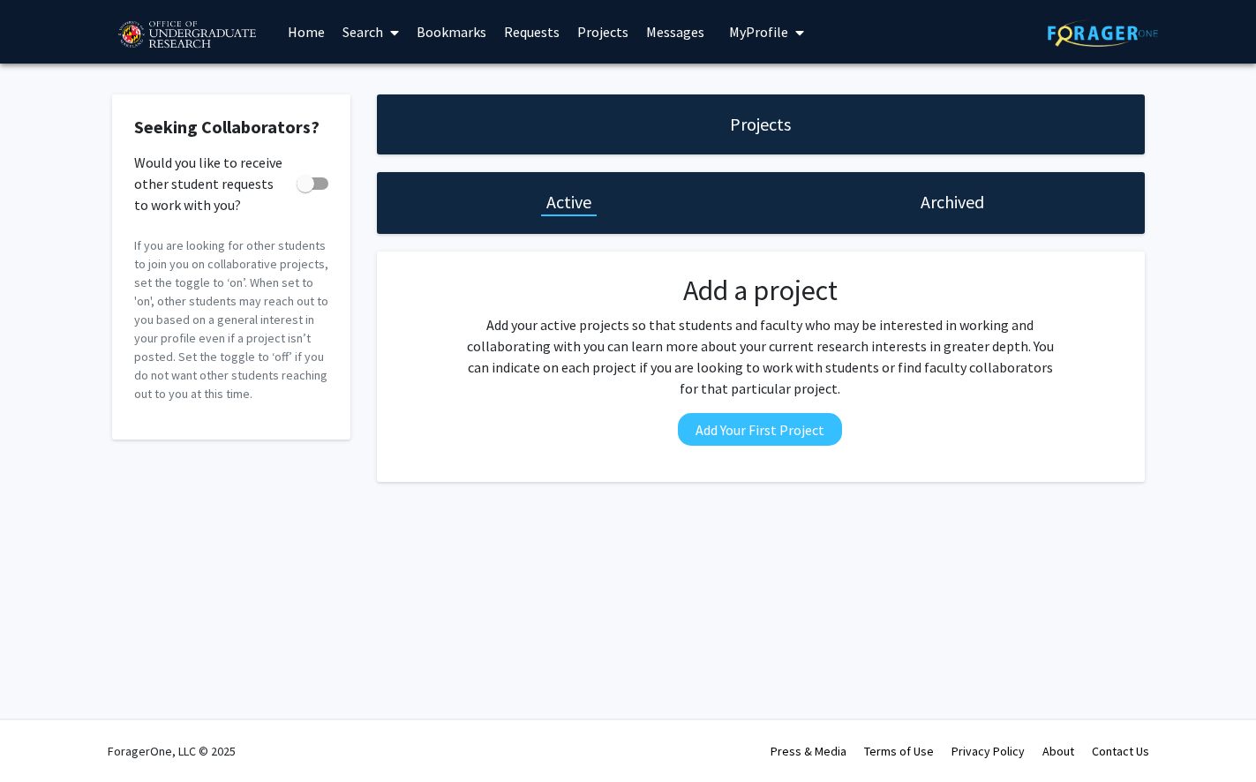
click at [719, 109] on div "Projects" at bounding box center [761, 124] width 768 height 60
click at [665, 143] on div "Projects" at bounding box center [761, 124] width 768 height 60
click at [358, 17] on link "Search" at bounding box center [371, 32] width 74 height 62
click at [383, 100] on span "Students" at bounding box center [388, 116] width 108 height 35
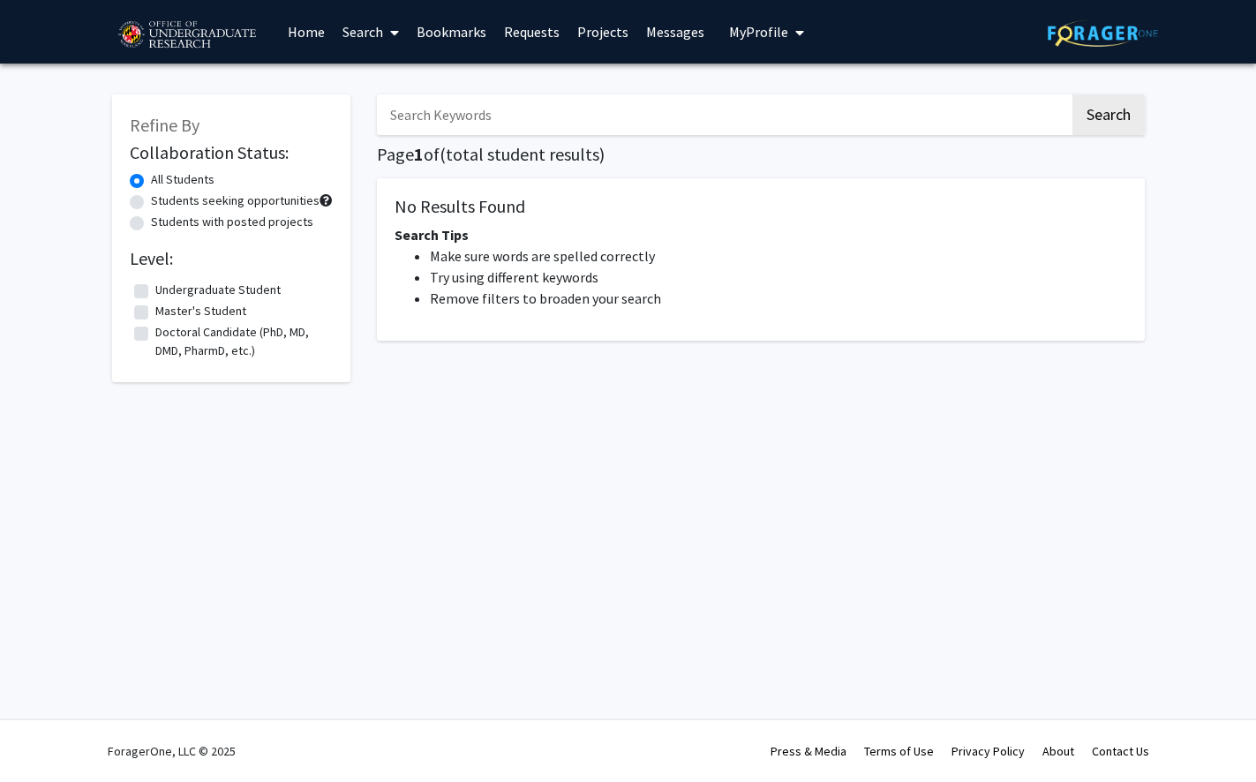
click at [412, 104] on input "Search Keywords" at bounding box center [723, 114] width 693 height 41
type input "psych"
click at [1101, 120] on button "Search" at bounding box center [1109, 114] width 72 height 41
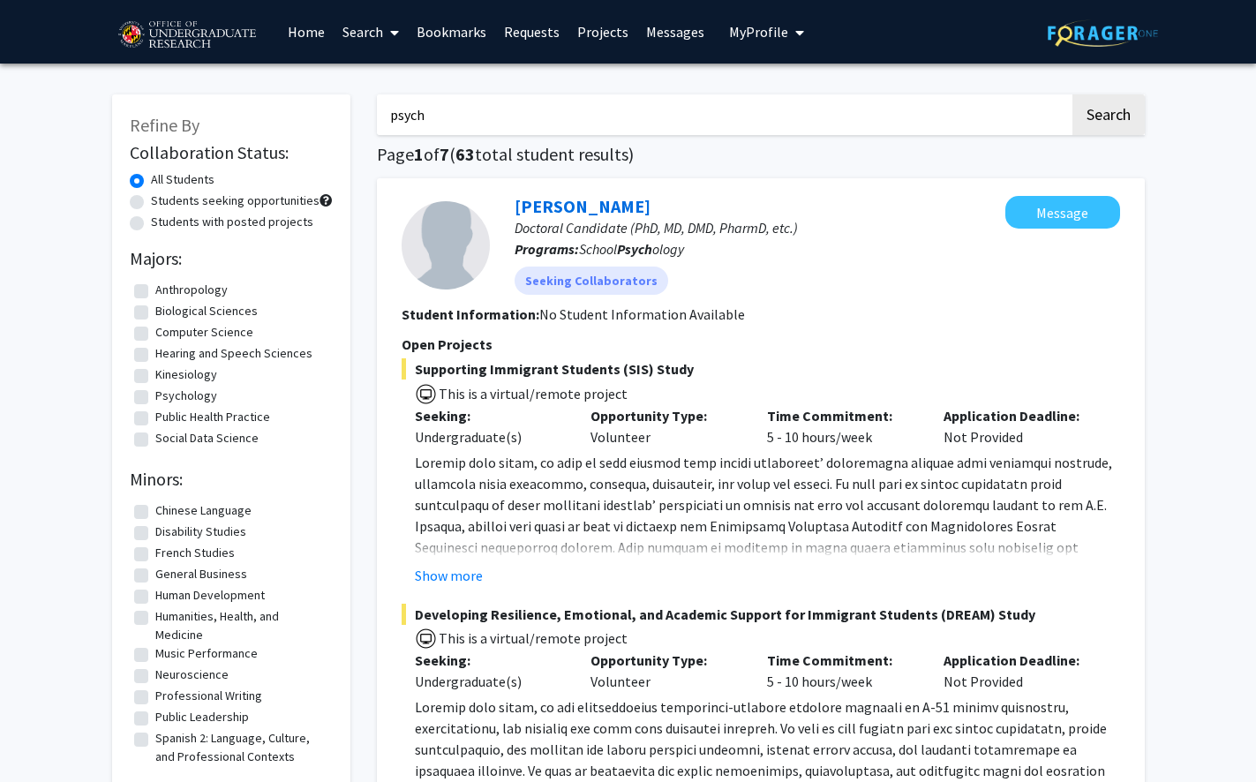
click at [402, 28] on link "Search" at bounding box center [371, 32] width 74 height 62
click at [398, 75] on span "Faculty/Staff" at bounding box center [399, 81] width 130 height 35
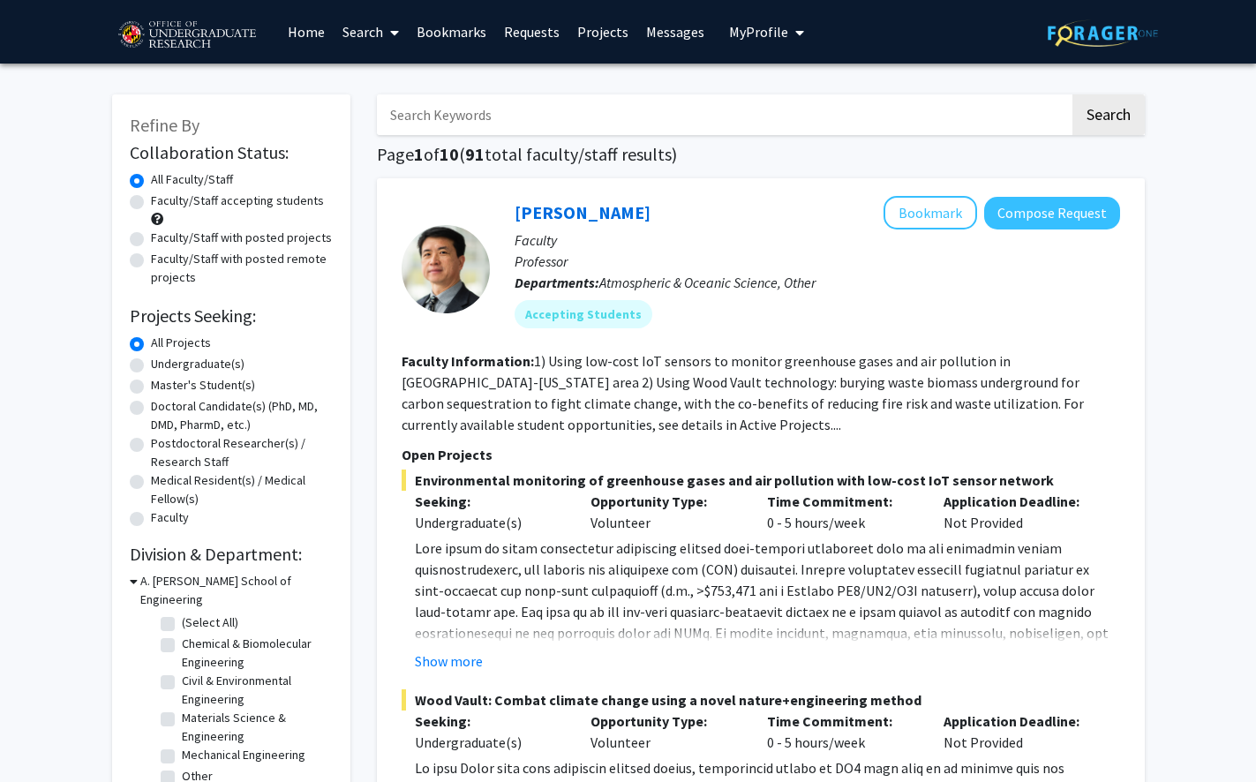
click at [446, 120] on input "Search Keywords" at bounding box center [723, 114] width 693 height 41
type input "psych"
click at [1098, 113] on button "Search" at bounding box center [1109, 114] width 72 height 41
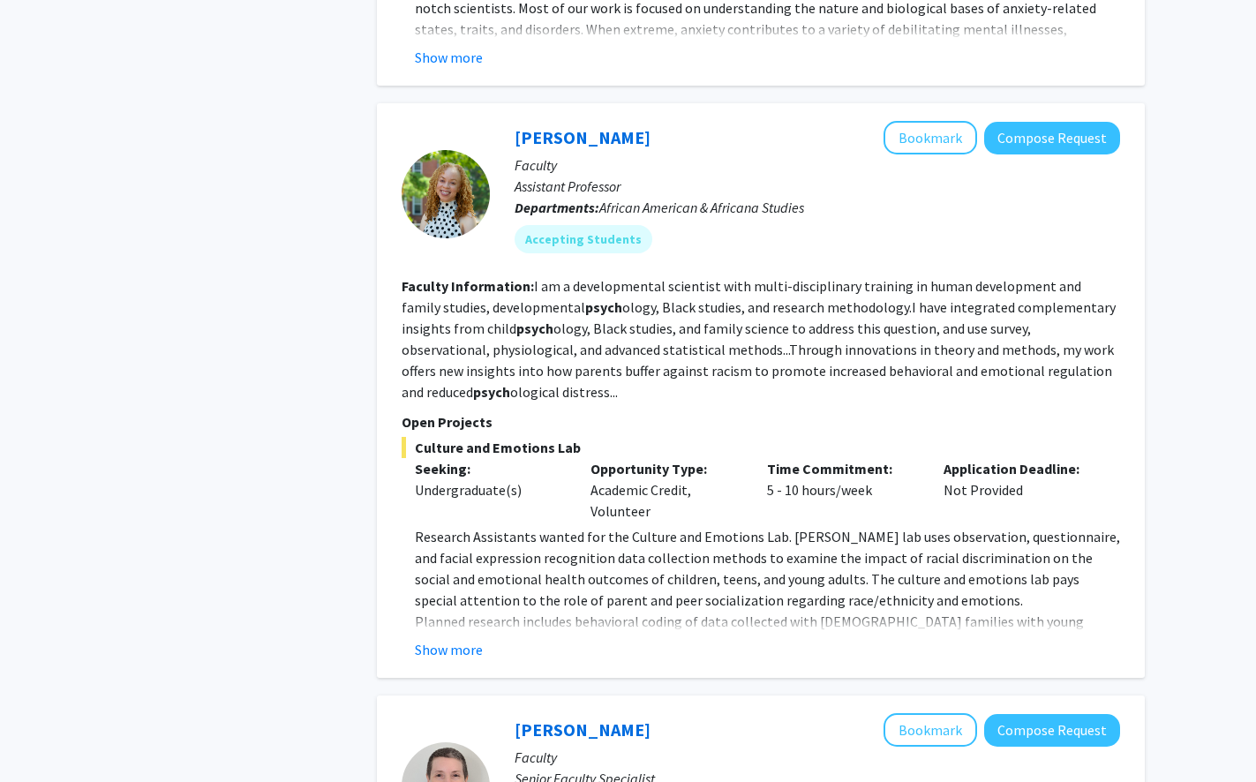
scroll to position [1558, 0]
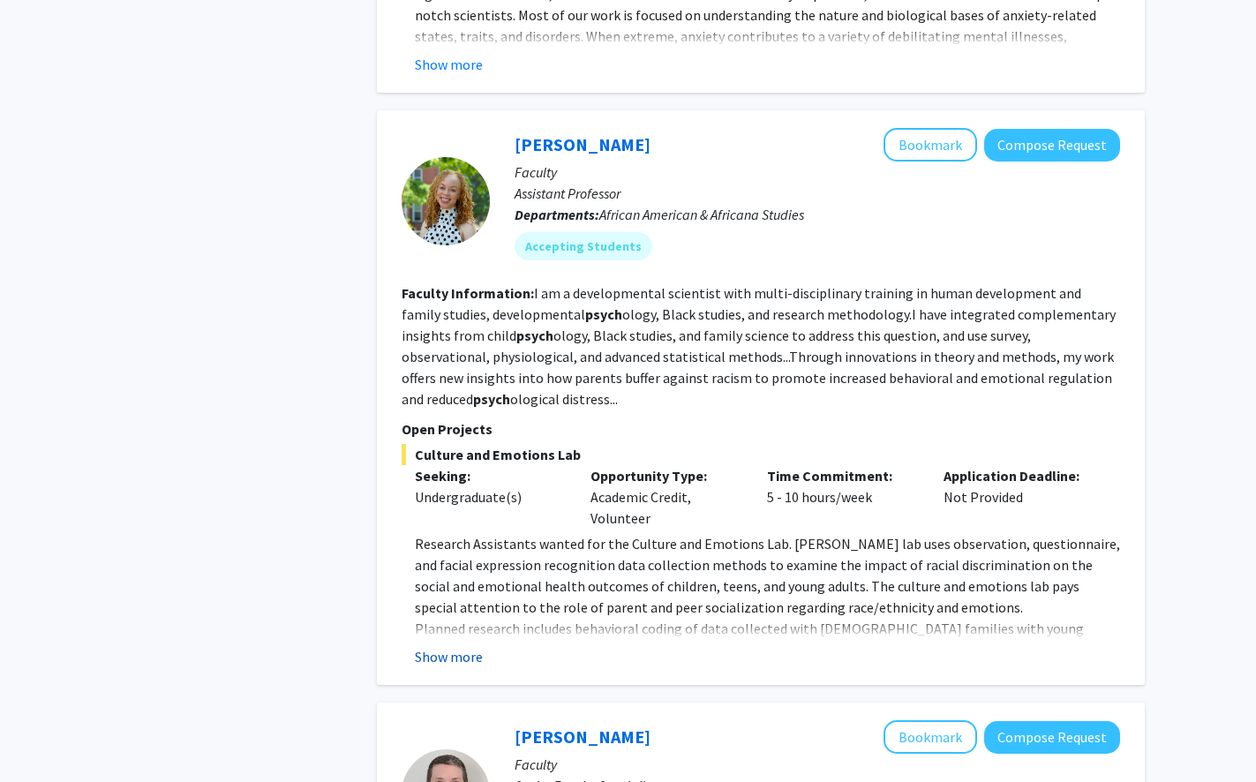
click at [433, 646] on button "Show more" at bounding box center [449, 656] width 68 height 21
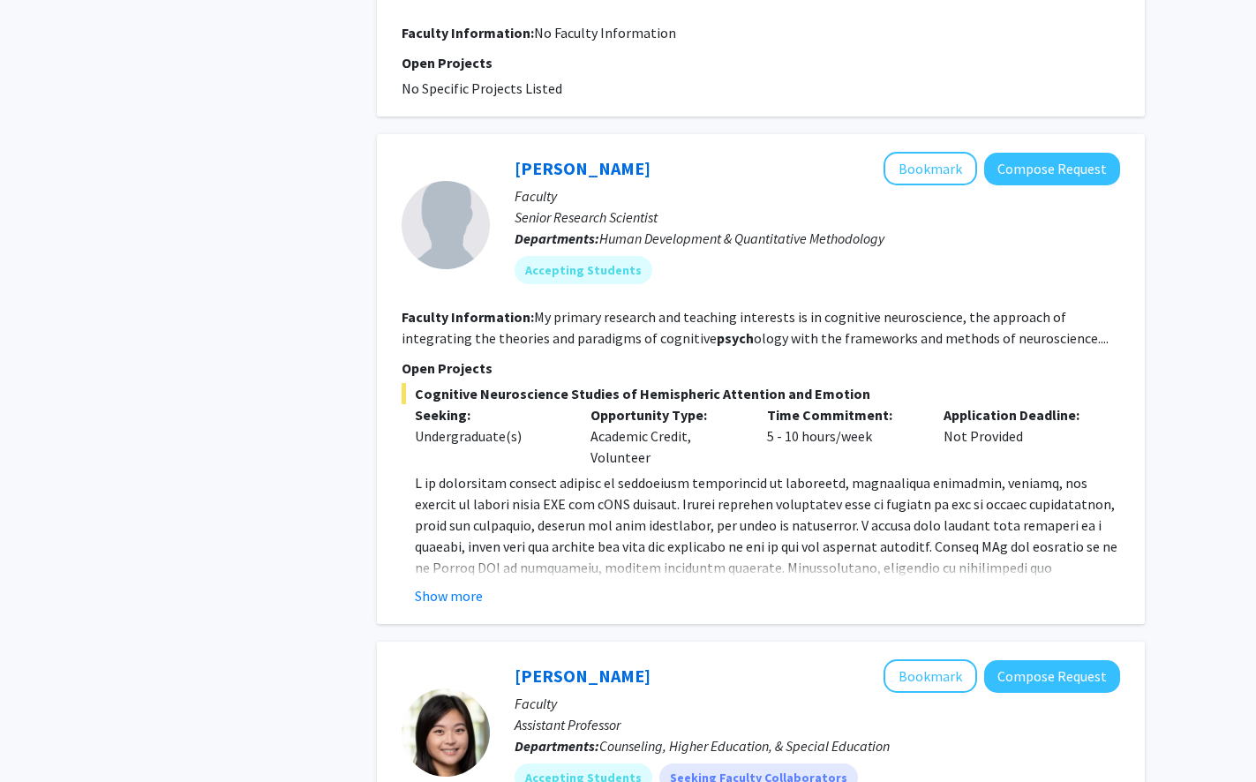
scroll to position [3240, 0]
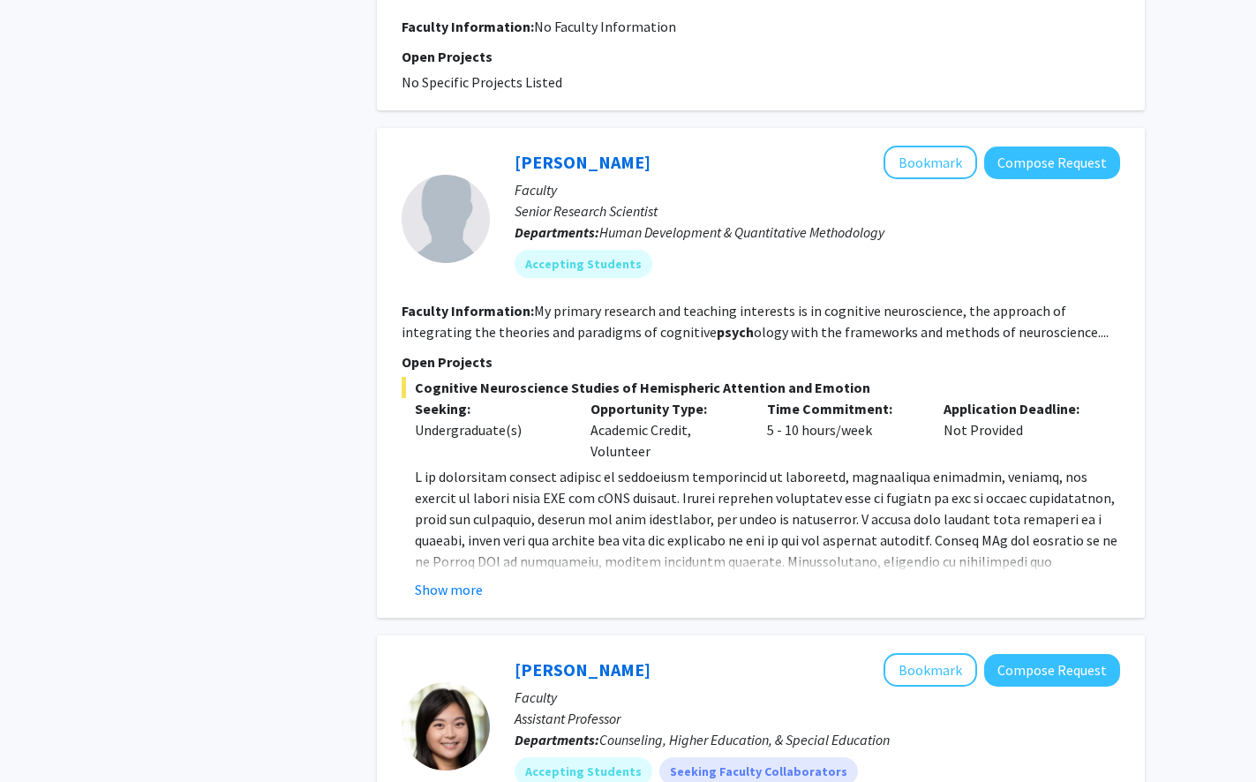
click at [642, 466] on p at bounding box center [767, 572] width 705 height 212
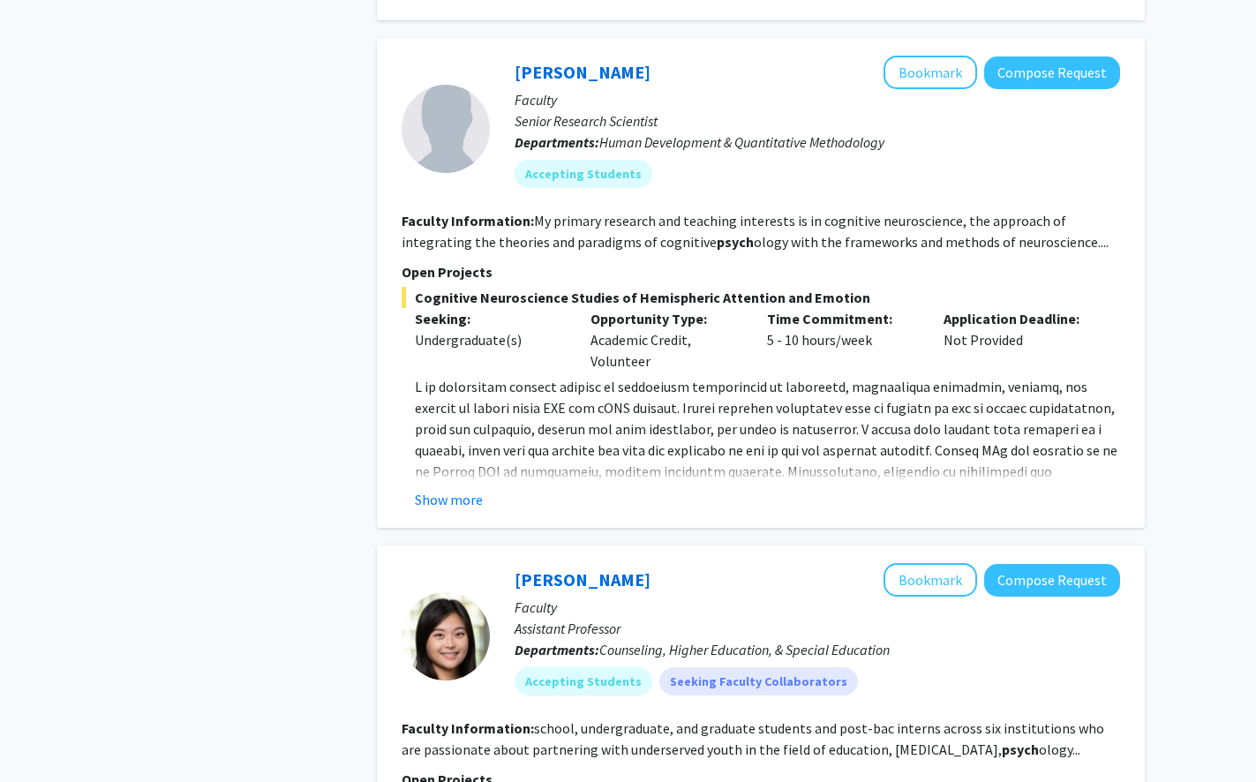
scroll to position [3334, 0]
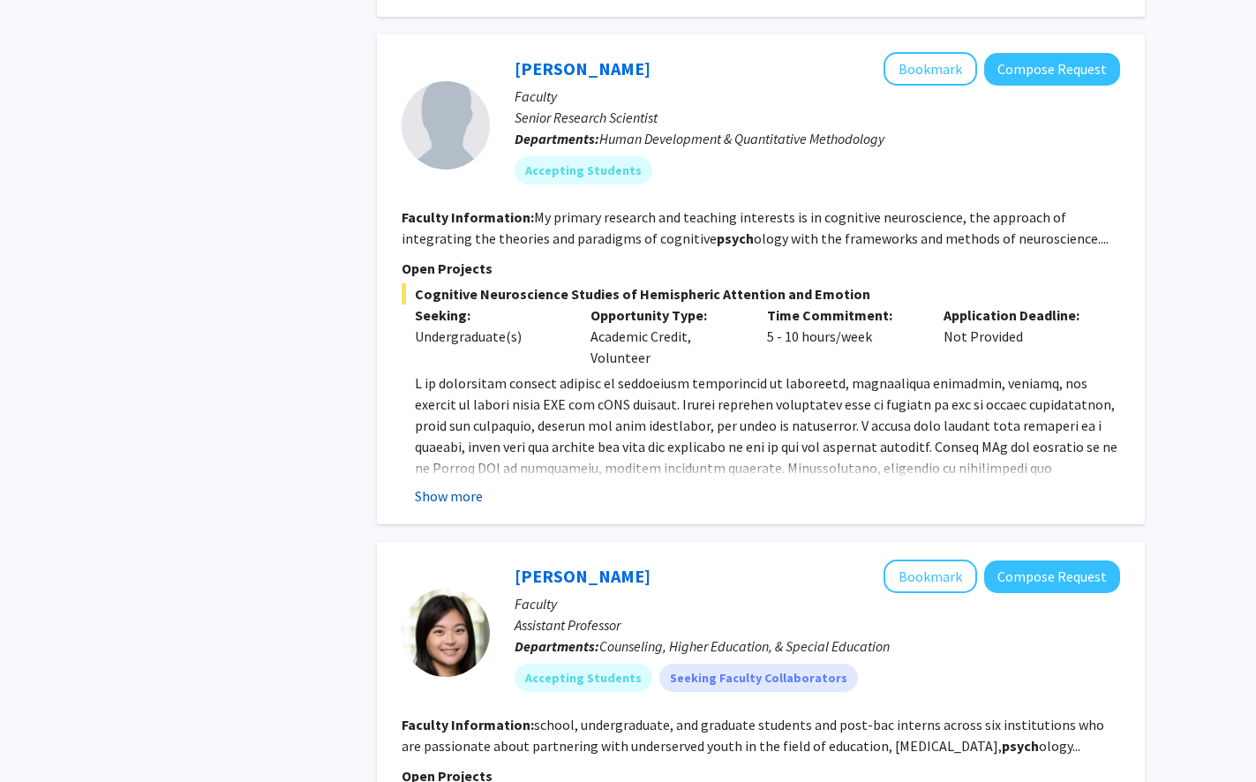
click at [438, 486] on button "Show more" at bounding box center [449, 496] width 68 height 21
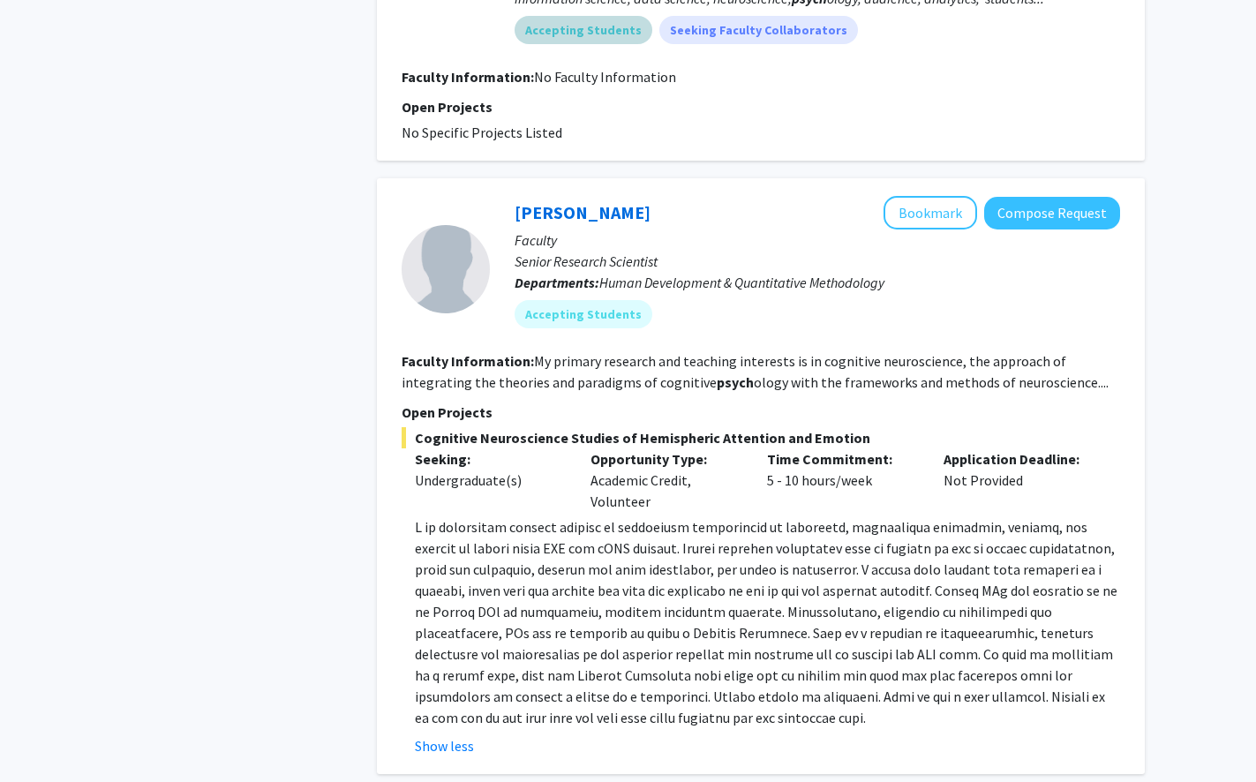
scroll to position [3201, 0]
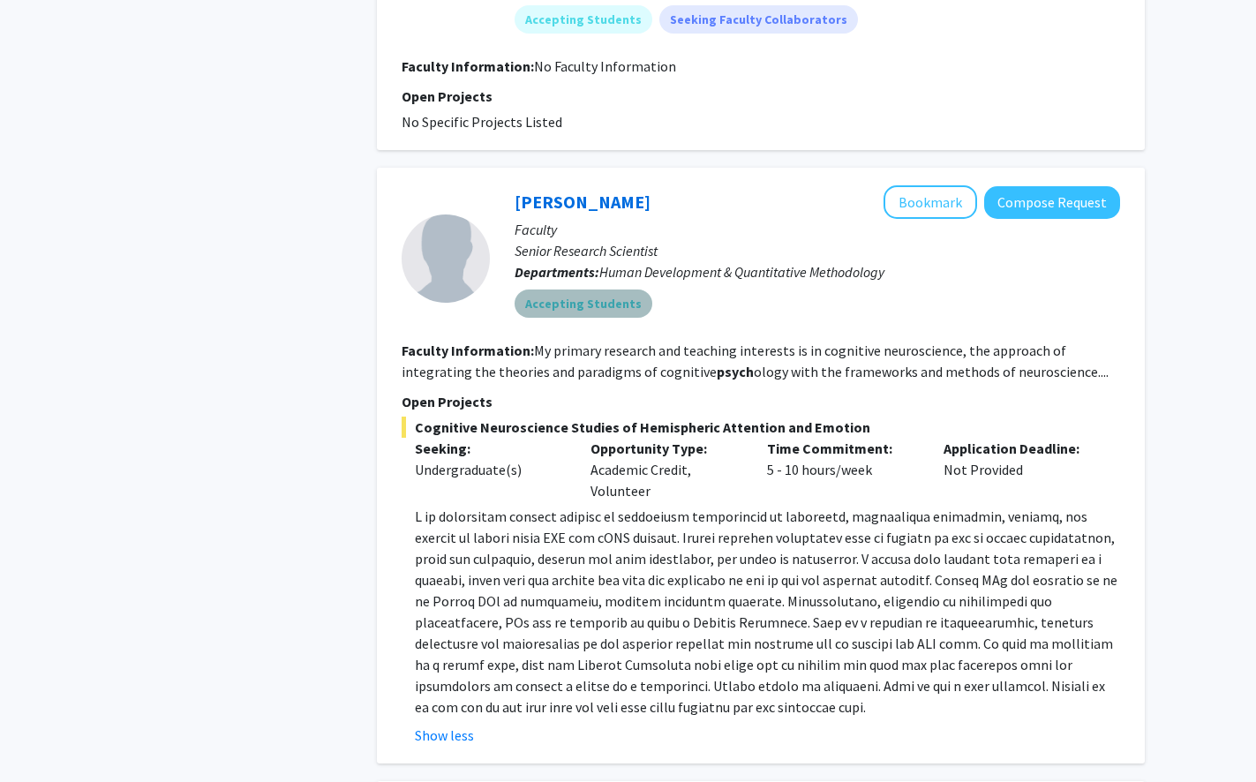
click at [585, 290] on mat-chip "Accepting Students" at bounding box center [584, 304] width 138 height 28
click at [580, 659] on p at bounding box center [767, 612] width 705 height 212
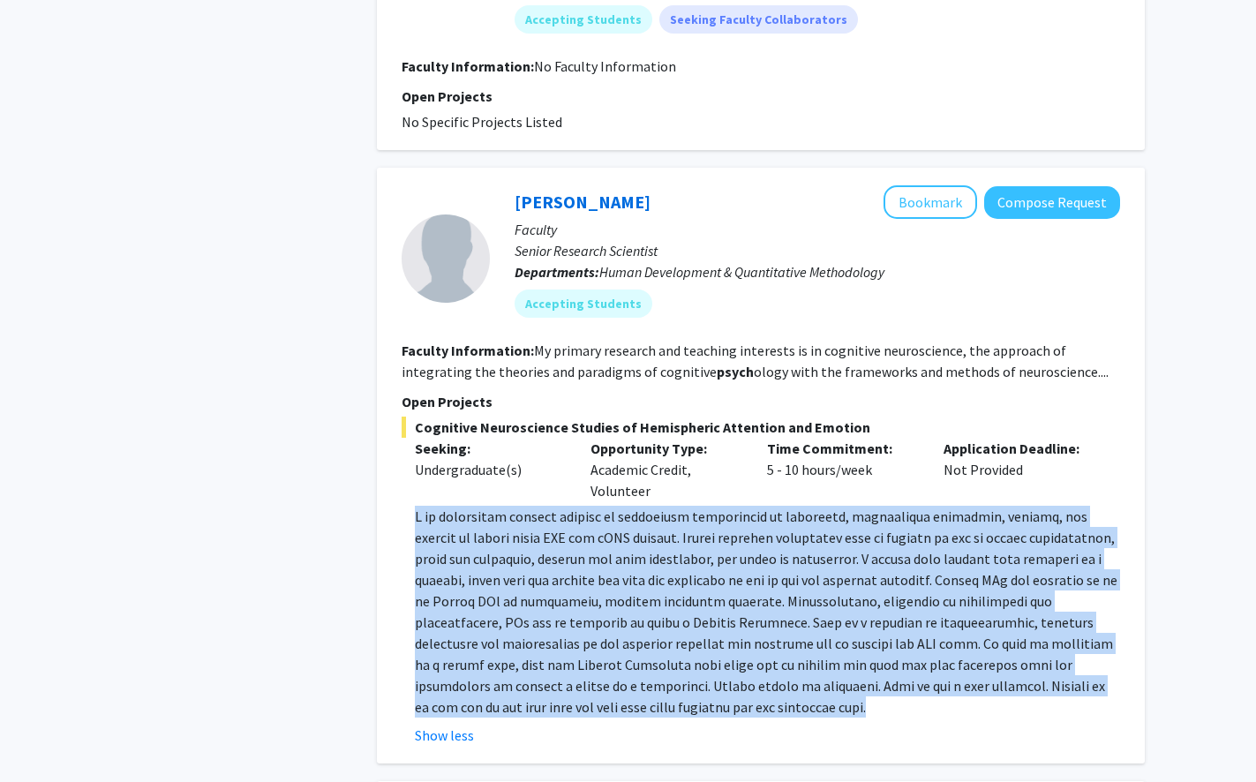
click at [580, 659] on p at bounding box center [767, 612] width 705 height 212
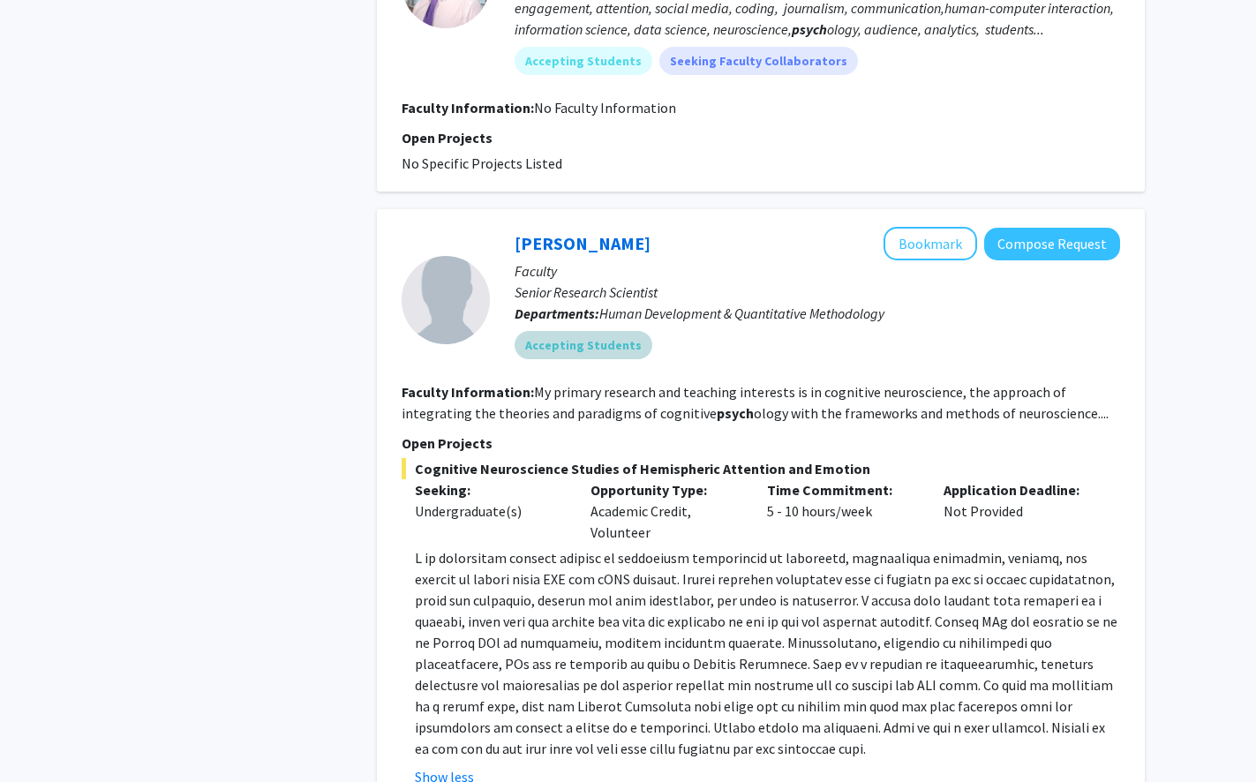
scroll to position [3153, 0]
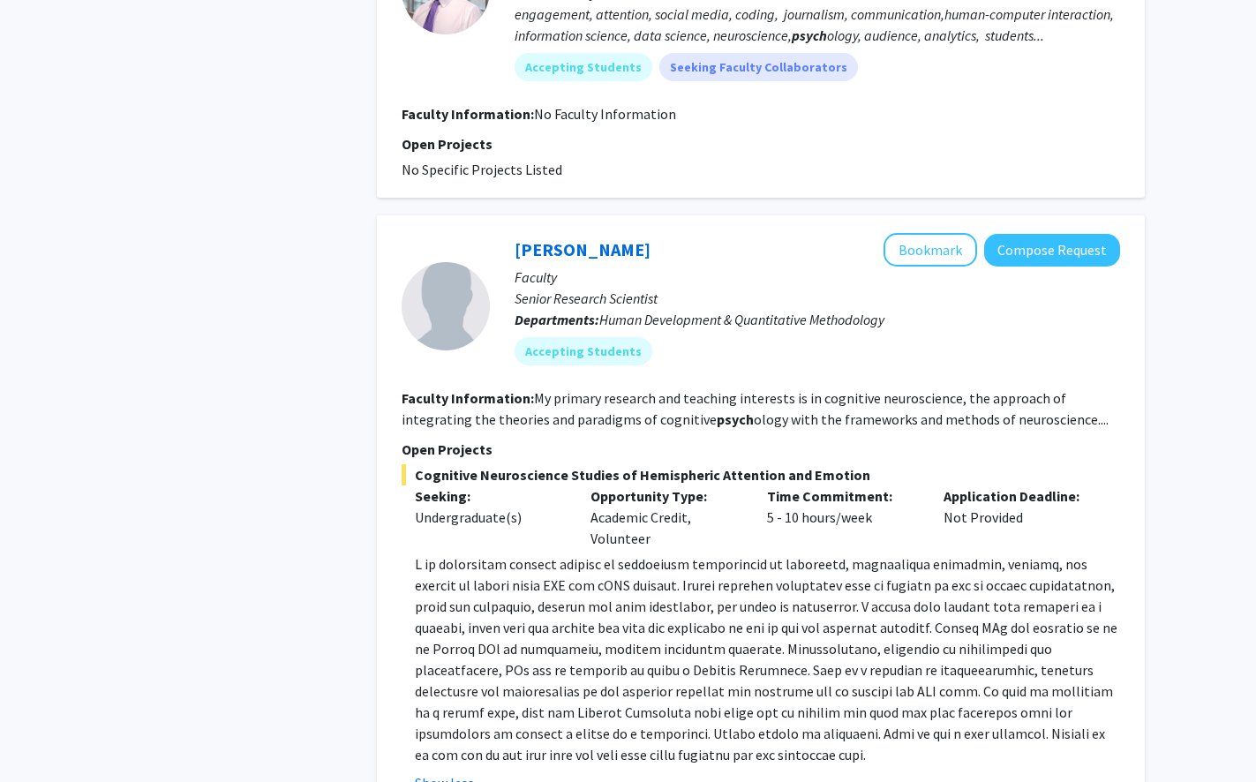
drag, startPoint x: 417, startPoint y: 434, endPoint x: 861, endPoint y: 430, distance: 444.1
click at [861, 464] on span "Cognitive Neuroscience Studies of Hemispheric Attention and Emotion" at bounding box center [761, 474] width 719 height 21
copy span "Cognitive Neuroscience Studies of Hemispheric Attention and Emotion"
click at [650, 389] on fg-read-more "My primary research and teaching interests is in cognitive neuroscience, the ap…" at bounding box center [755, 408] width 707 height 39
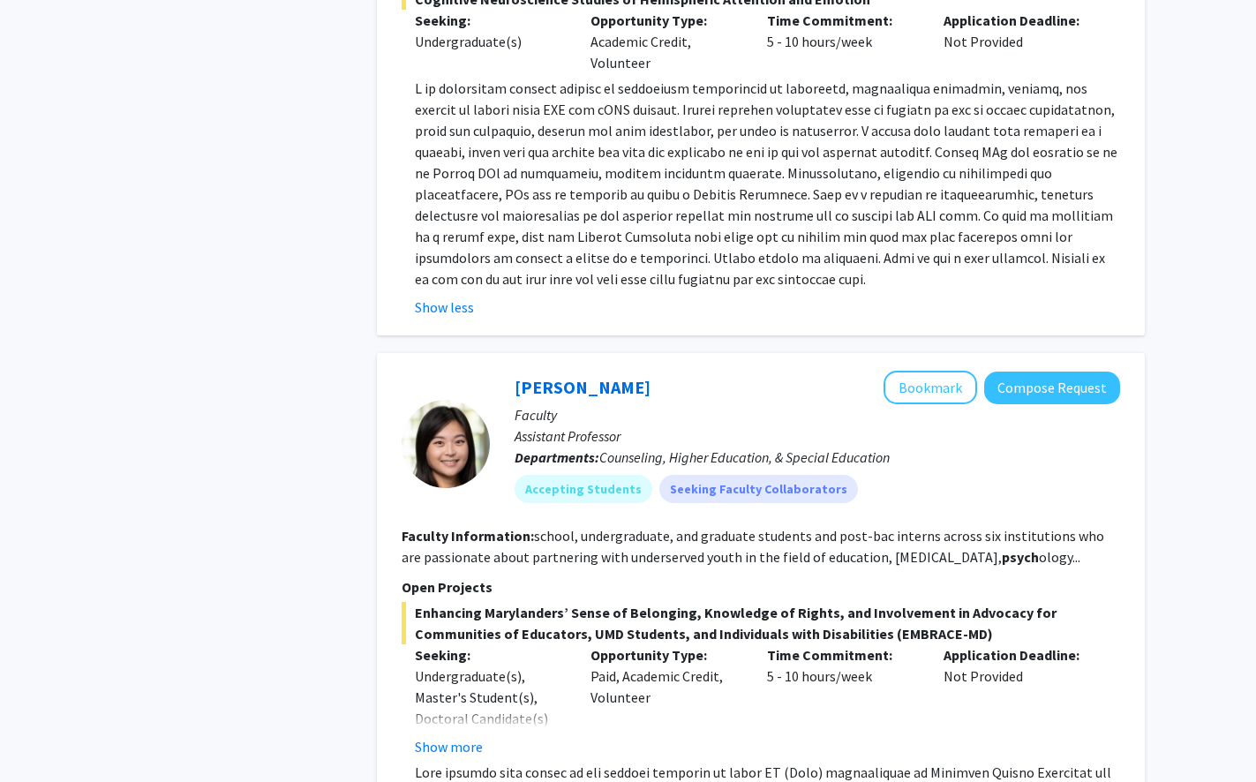
scroll to position [3726, 0]
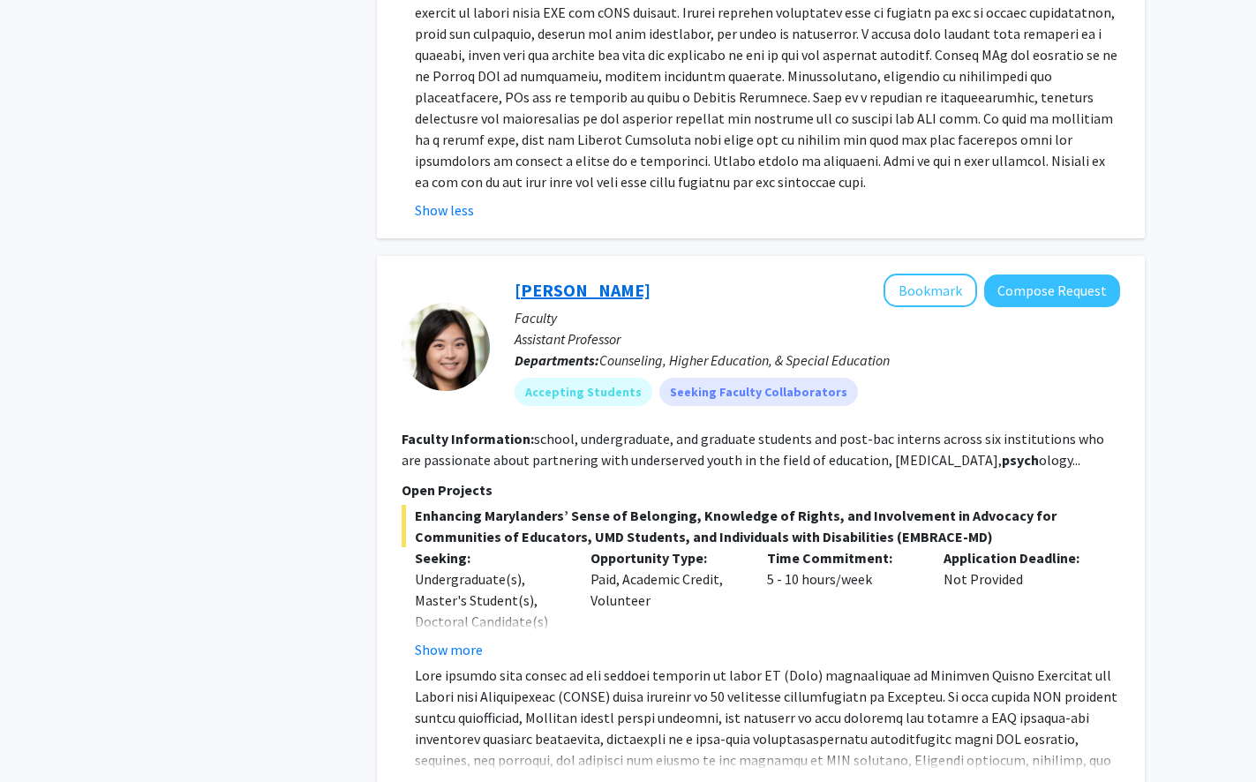
click at [592, 279] on link "Veronica Kang" at bounding box center [583, 290] width 136 height 22
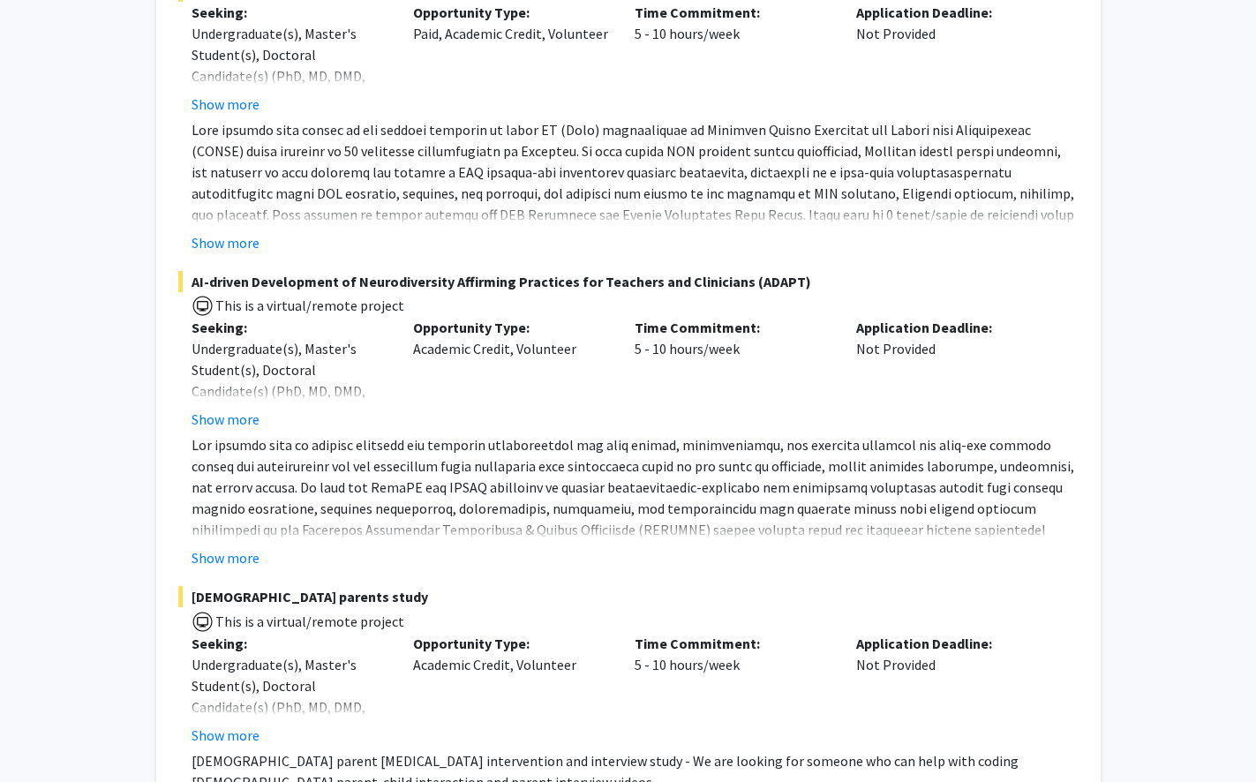
scroll to position [453, 0]
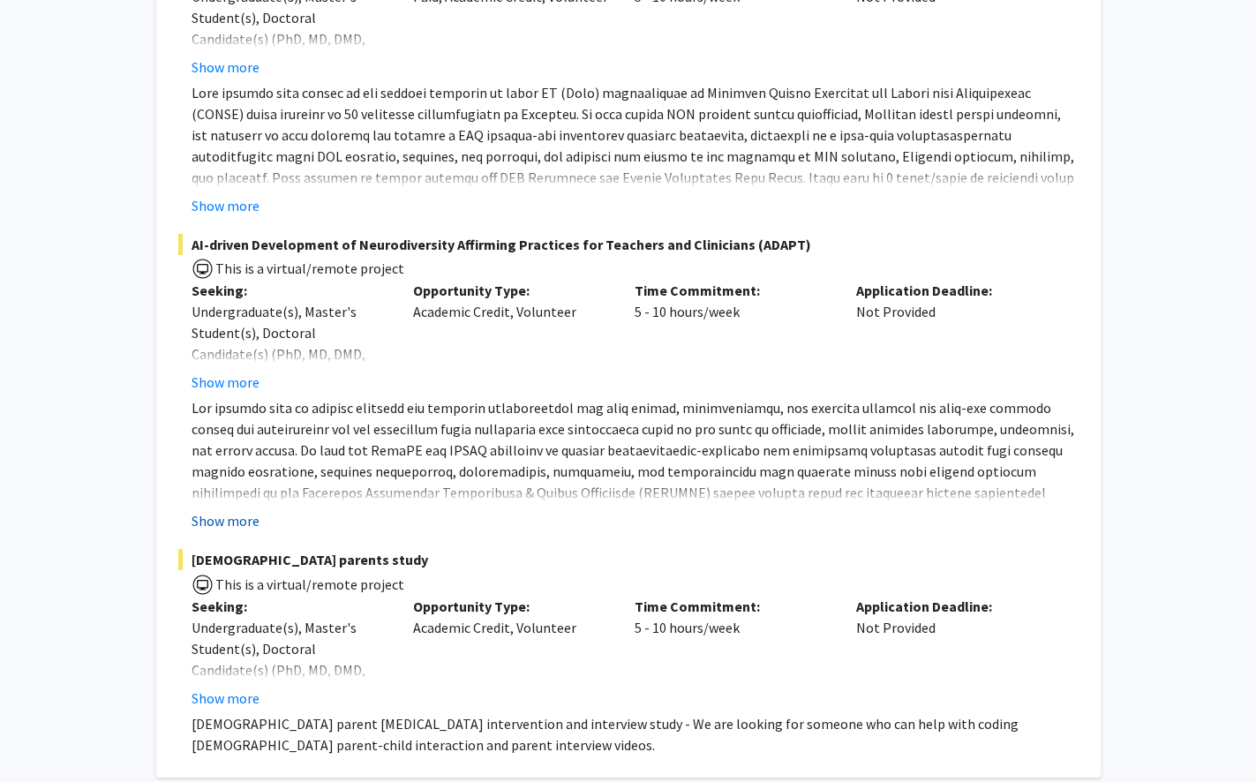
click at [228, 532] on button "Show more" at bounding box center [226, 520] width 68 height 21
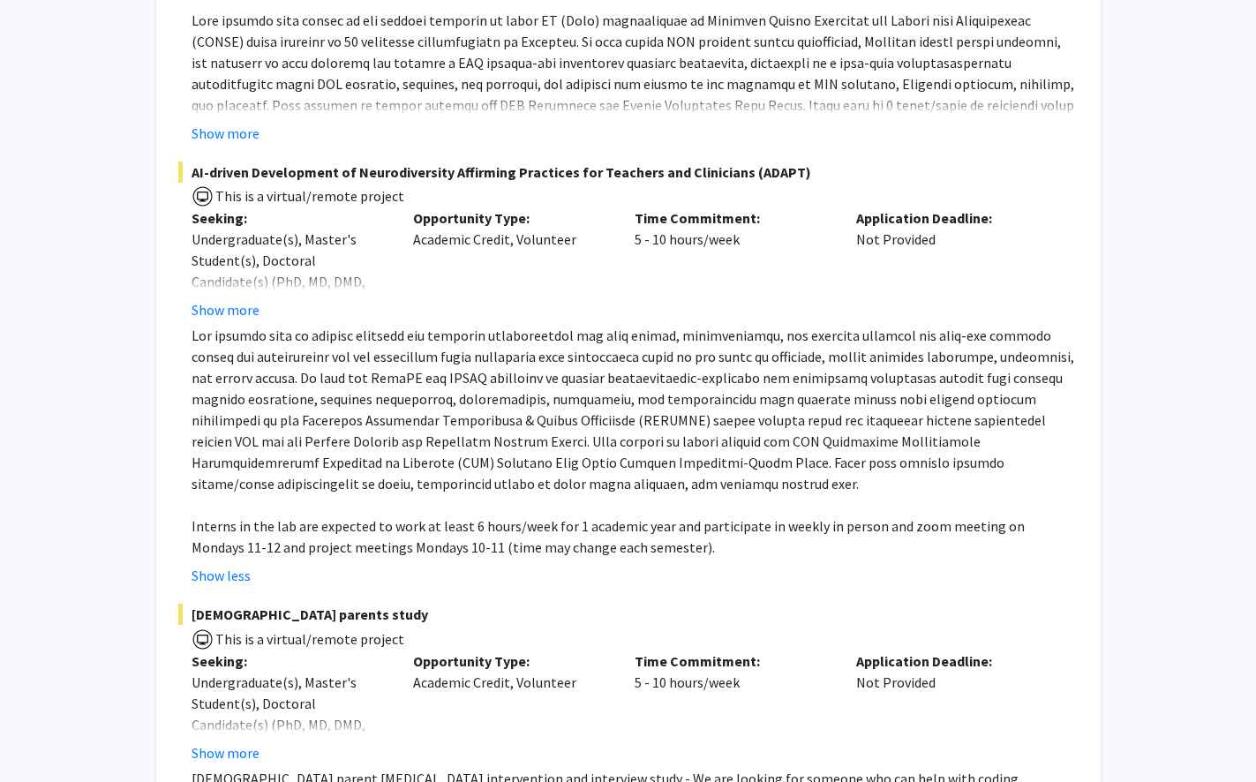
scroll to position [547, 0]
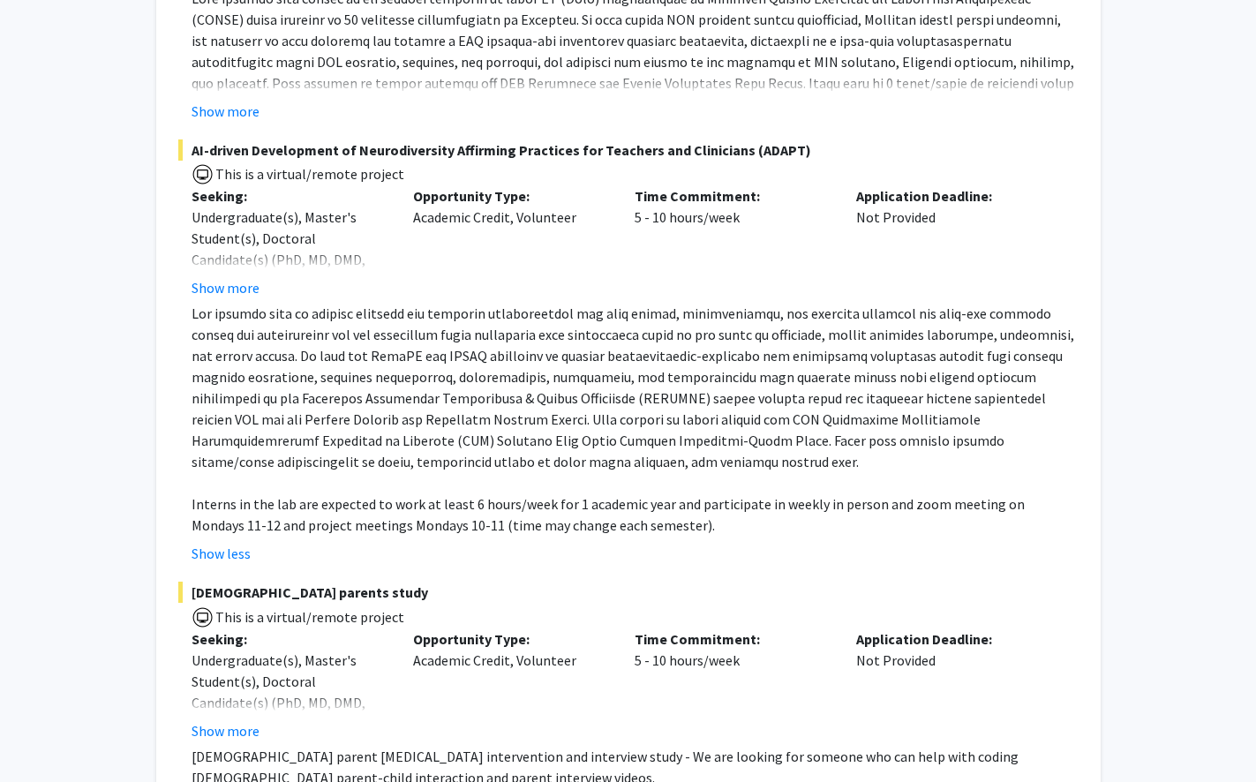
click at [245, 320] on div "AI-driven Development of Neurodiversity Affirming Practices for Teachers and Cl…" at bounding box center [628, 353] width 901 height 426
click at [245, 321] on div "AI-driven Development of Neurodiversity Affirming Practices for Teachers and Cl…" at bounding box center [628, 353] width 901 height 426
click at [242, 298] on button "Show more" at bounding box center [226, 287] width 68 height 21
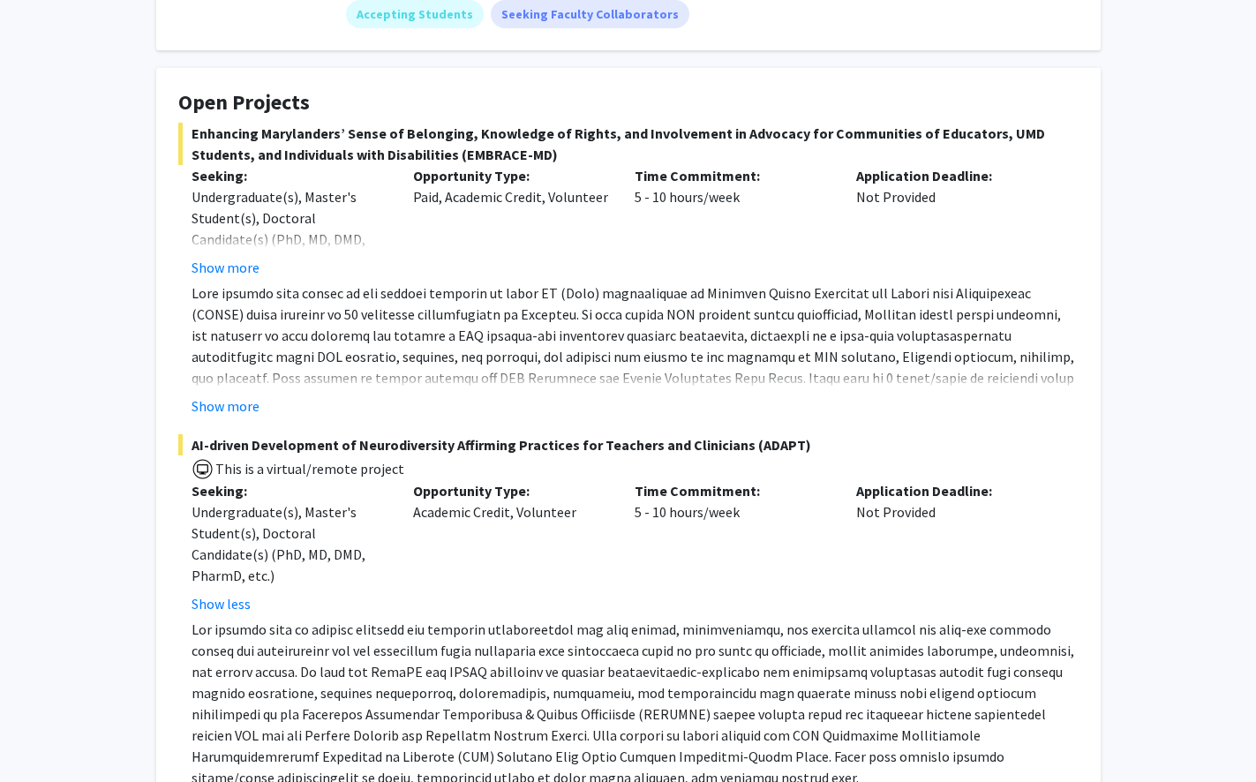
scroll to position [2, 0]
